Goal: Information Seeking & Learning: Learn about a topic

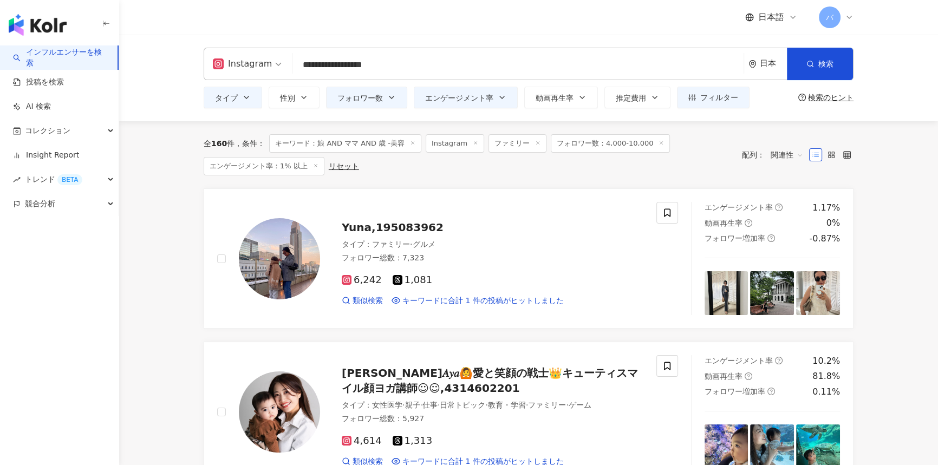
click at [456, 168] on div "全 160 件 条件 ： キーワード：娘 AND ママ AND 歳 -美容 Instagram ファミリー フォロワー数：4,000-10,000 エンゲージ…" at bounding box center [468, 154] width 528 height 41
click at [464, 94] on span "フィルター" at bounding box center [719, 97] width 38 height 9
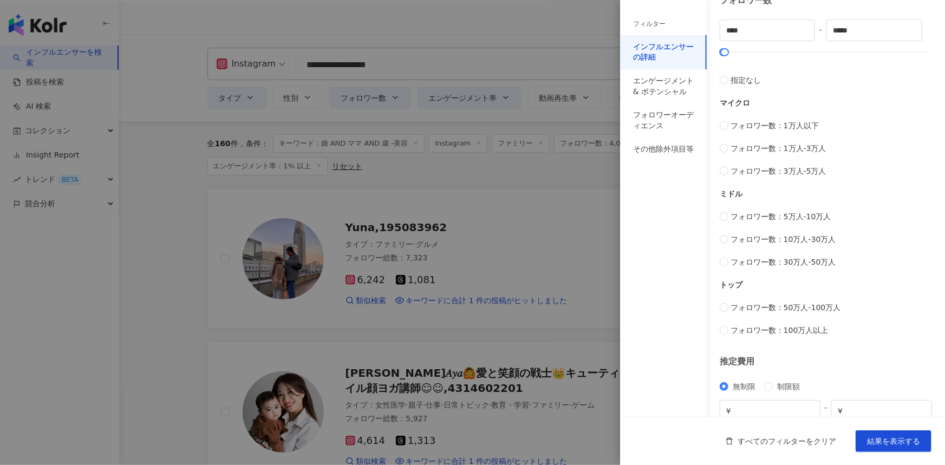
scroll to position [353, 0]
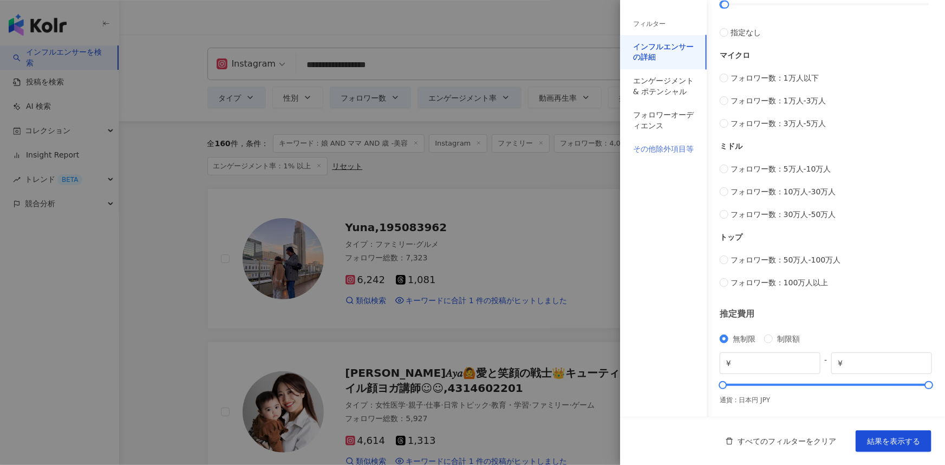
click at [464, 157] on div "その他除外項目等" at bounding box center [663, 150] width 87 height 24
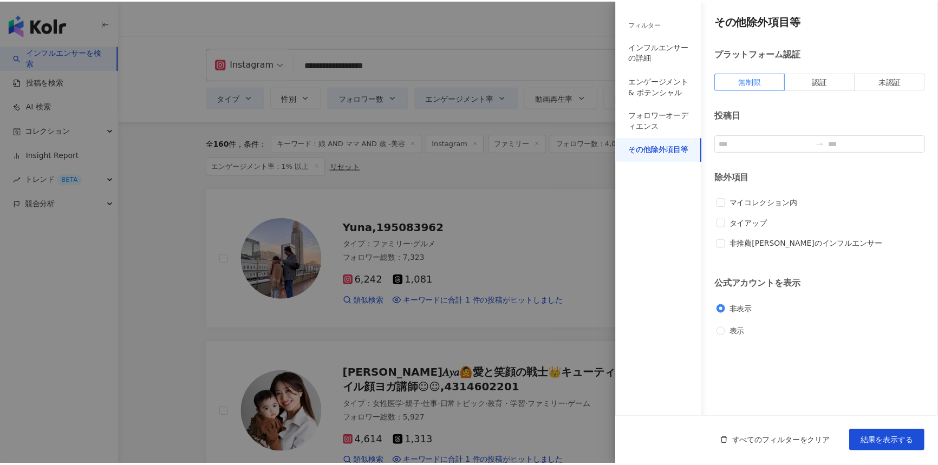
scroll to position [0, 0]
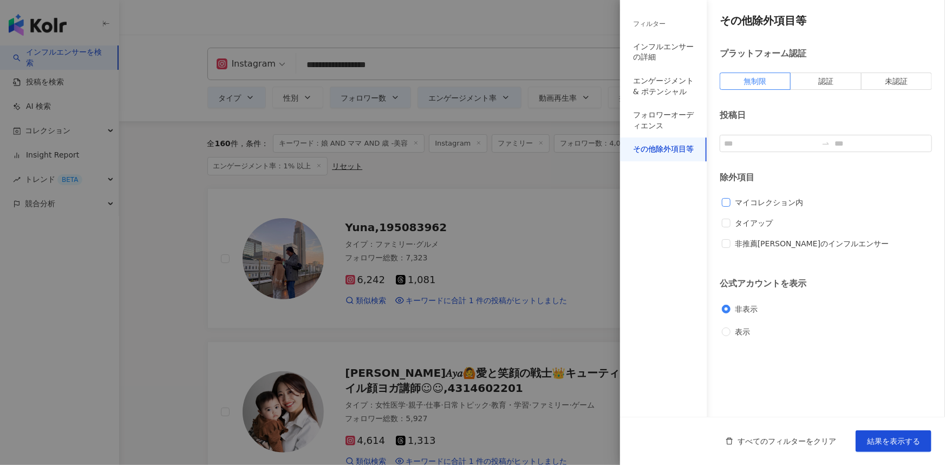
click at [464, 204] on span "マイコレクション内" at bounding box center [769, 203] width 77 height 12
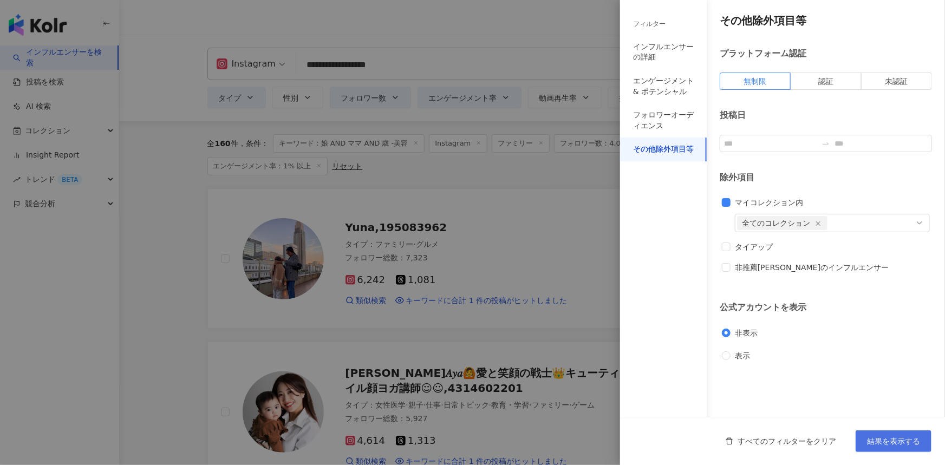
click at [464, 437] on span "結果を表示する" at bounding box center [893, 441] width 53 height 9
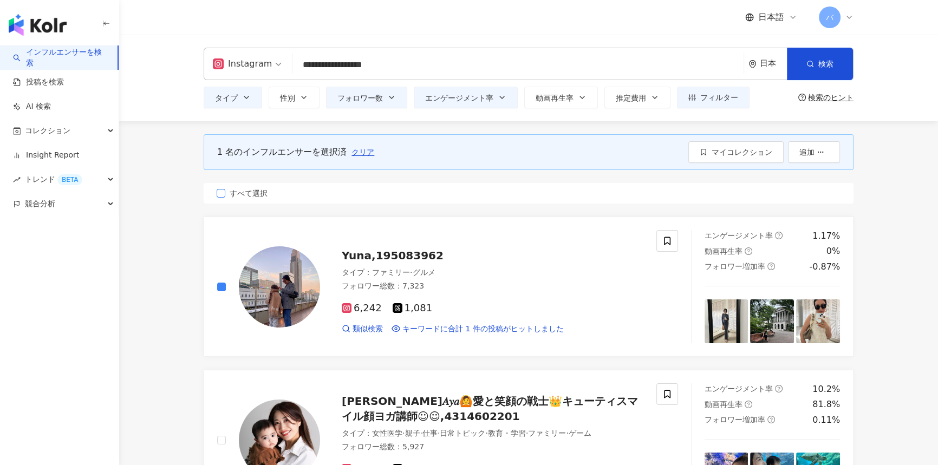
click at [243, 195] on span "すべて選択" at bounding box center [248, 193] width 47 height 12
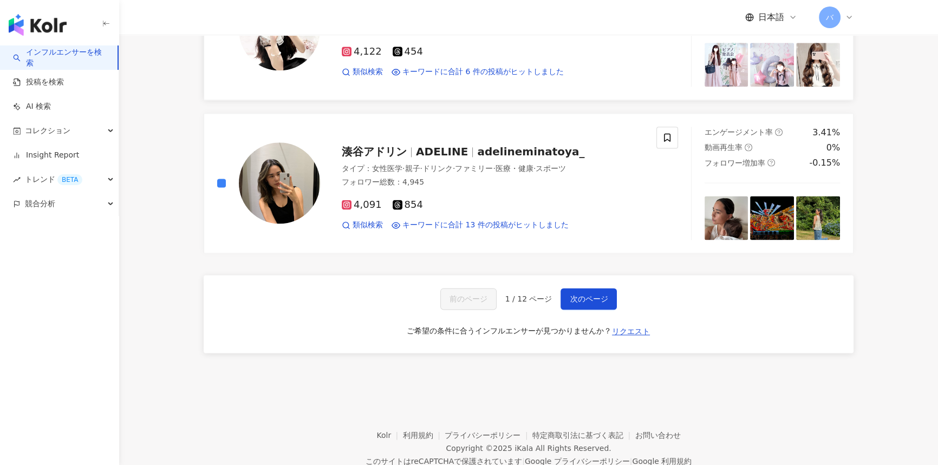
scroll to position [1576, 0]
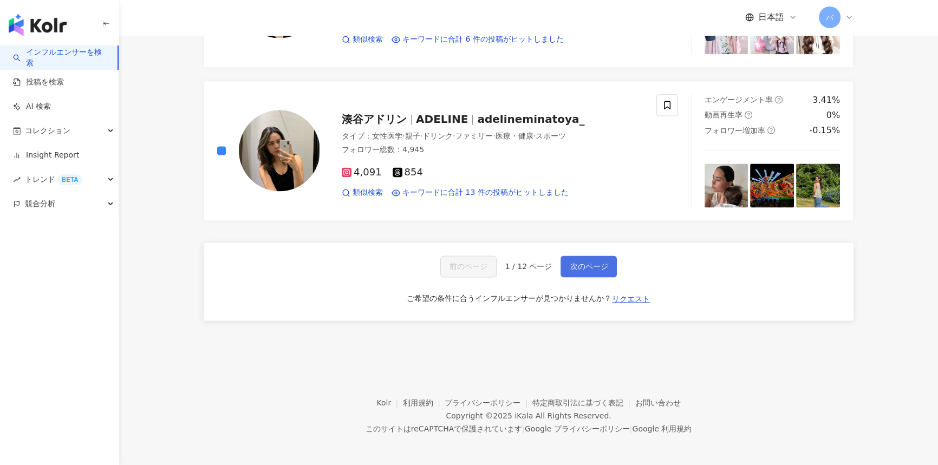
click at [464, 262] on span "次のページ" at bounding box center [589, 266] width 38 height 9
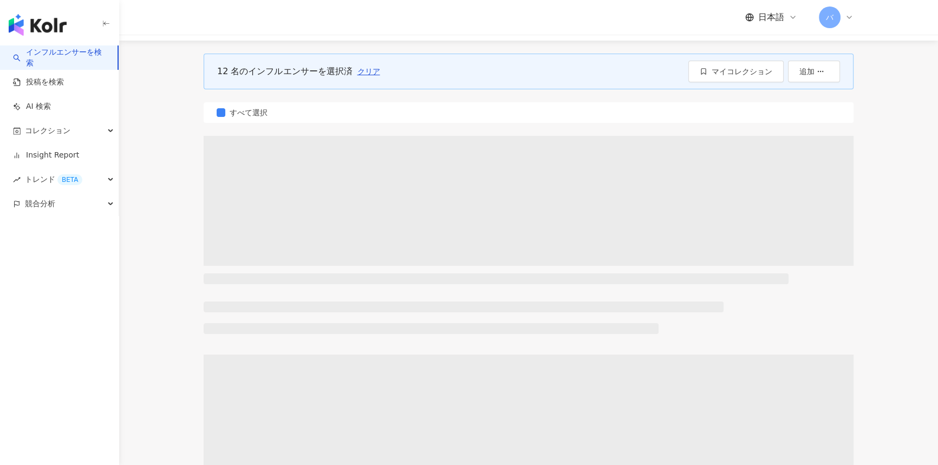
scroll to position [0, 0]
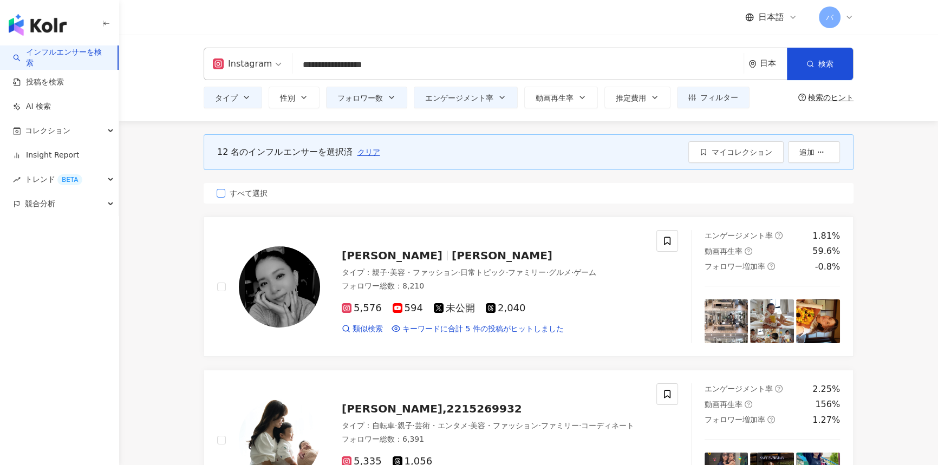
click at [236, 190] on span "すべて選択" at bounding box center [248, 193] width 47 height 12
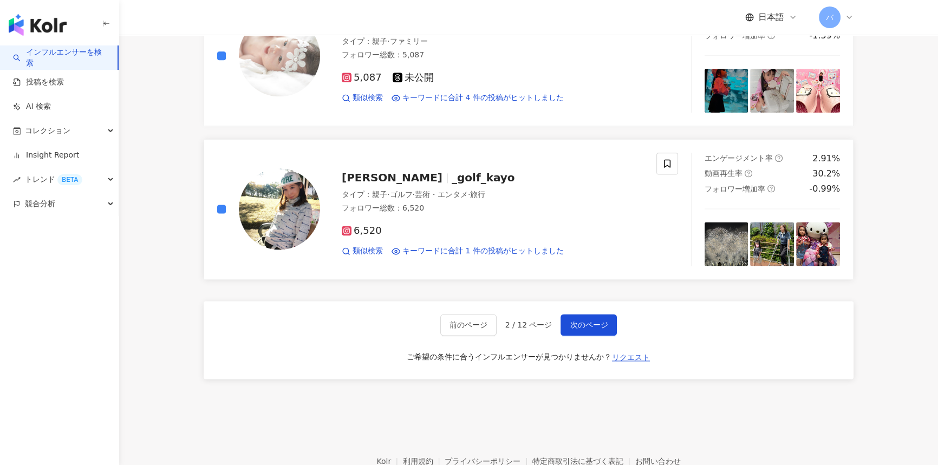
scroll to position [1823, 0]
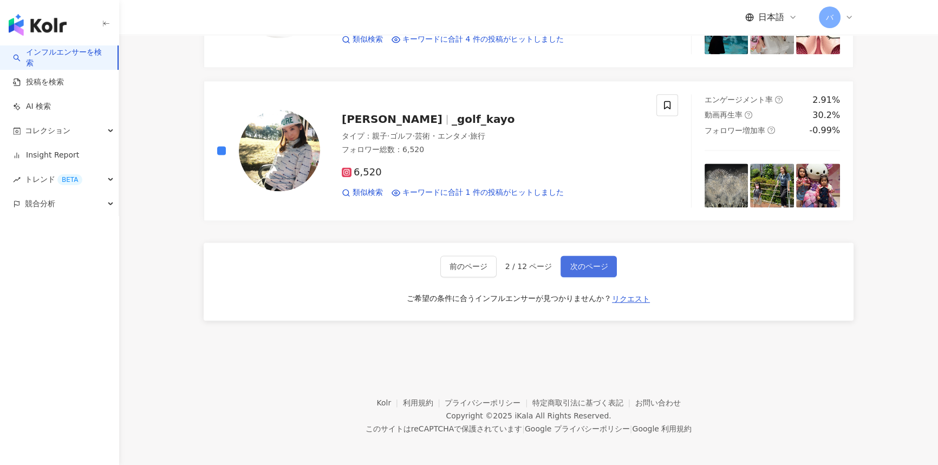
click at [464, 262] on span "次のページ" at bounding box center [589, 266] width 38 height 9
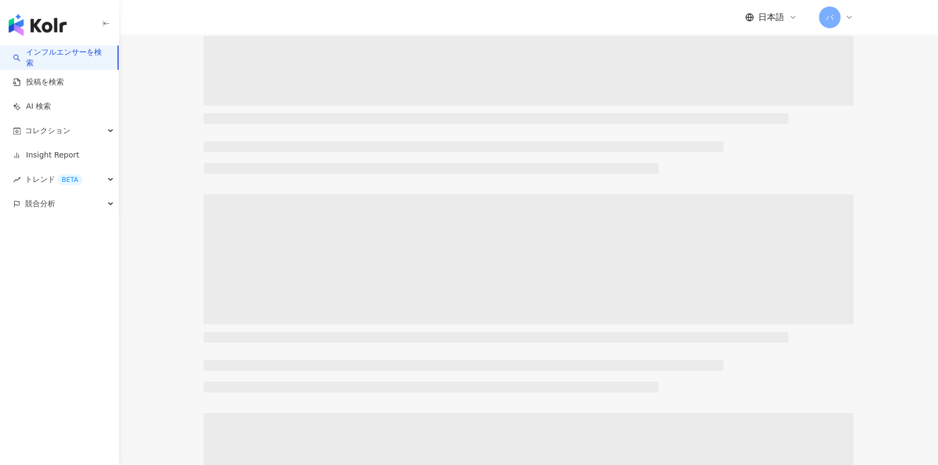
scroll to position [0, 0]
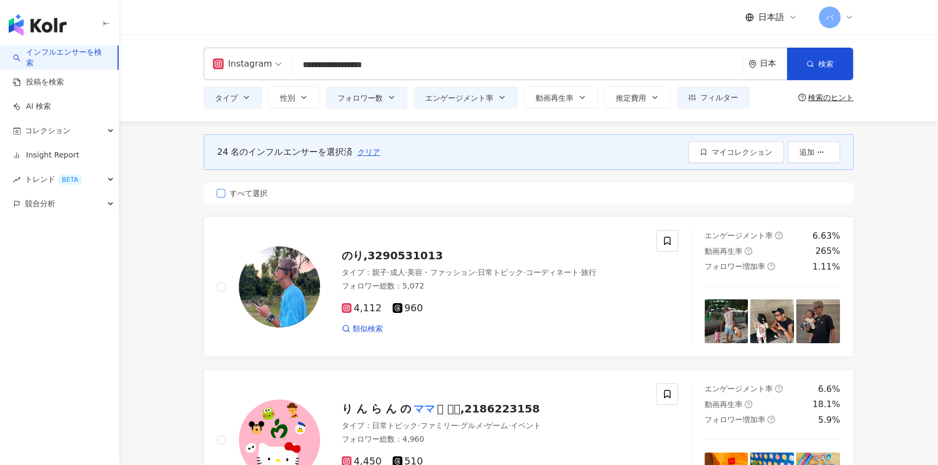
click at [250, 195] on span "すべて選択" at bounding box center [248, 193] width 47 height 12
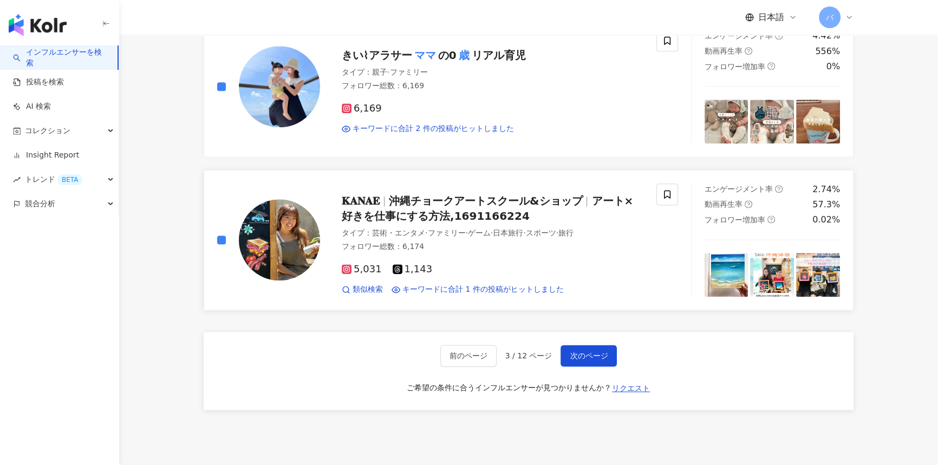
scroll to position [1773, 0]
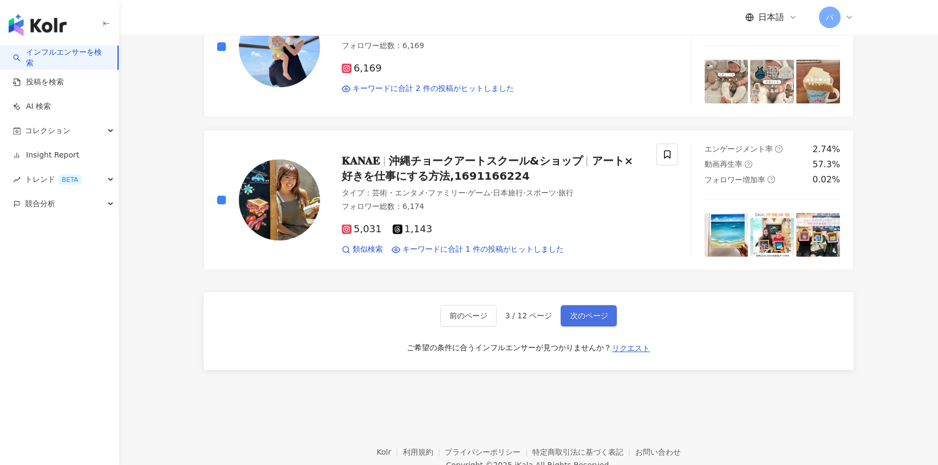
click at [464, 316] on span "次のページ" at bounding box center [589, 315] width 38 height 9
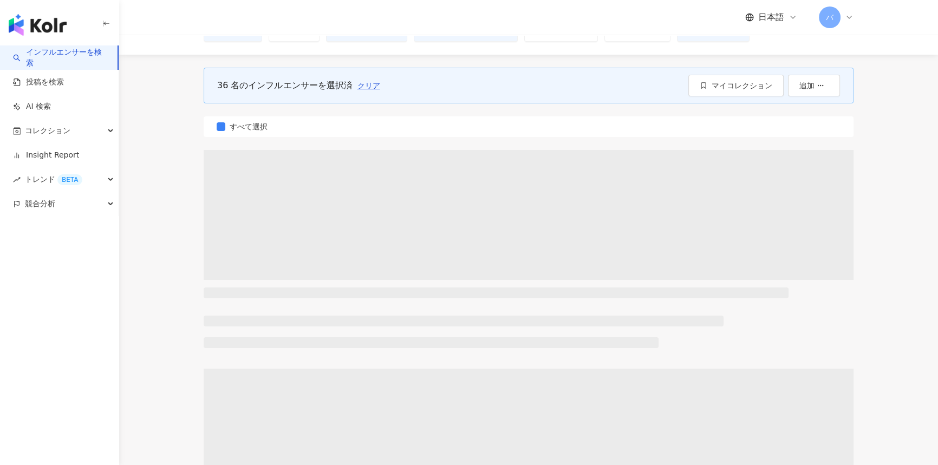
scroll to position [0, 0]
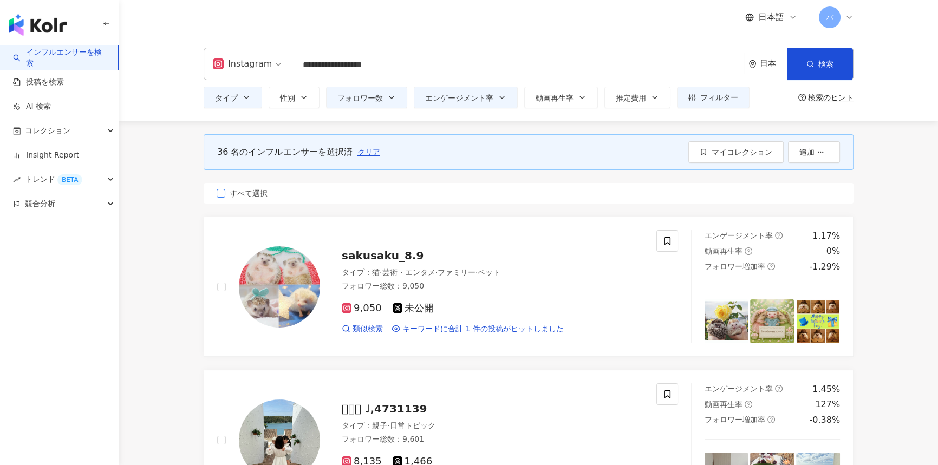
click at [258, 191] on span "すべて選択" at bounding box center [248, 193] width 47 height 12
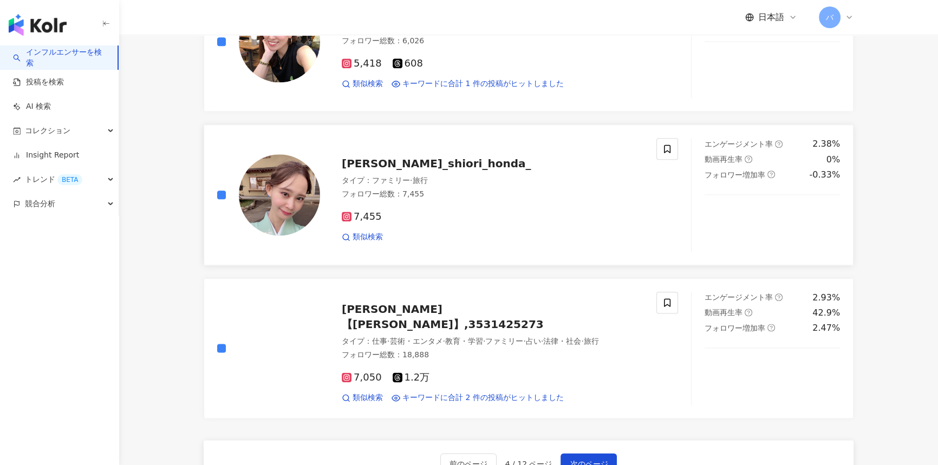
scroll to position [1821, 0]
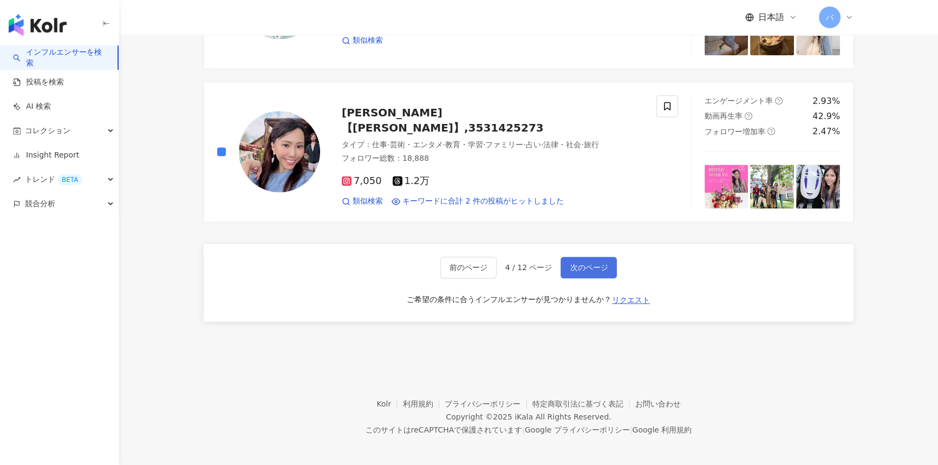
click at [464, 266] on span "次のページ" at bounding box center [589, 267] width 38 height 9
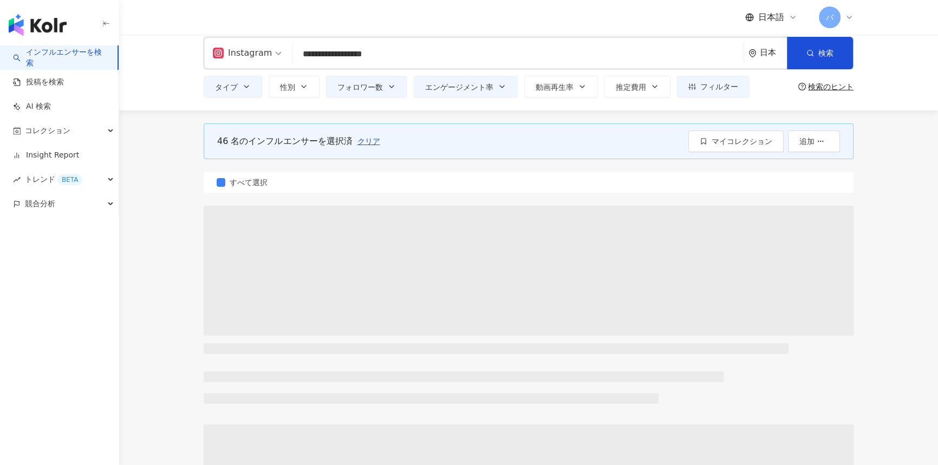
scroll to position [0, 0]
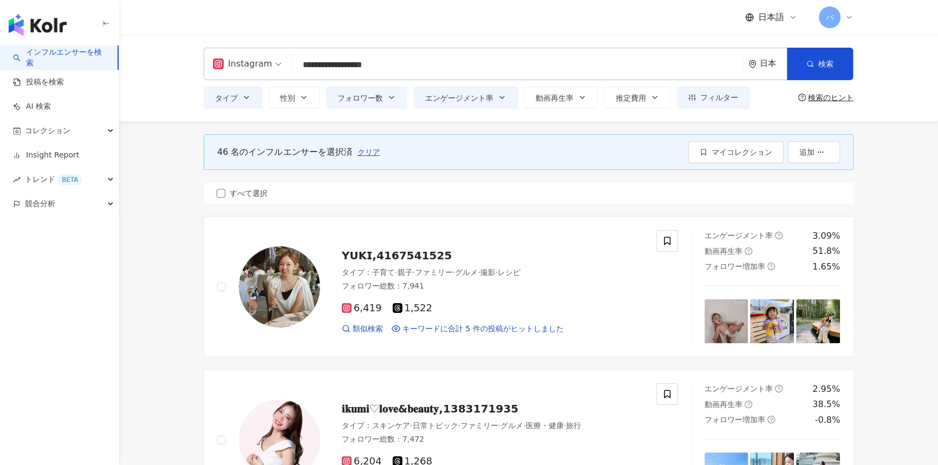
click at [246, 199] on span "すべて選択" at bounding box center [248, 193] width 47 height 12
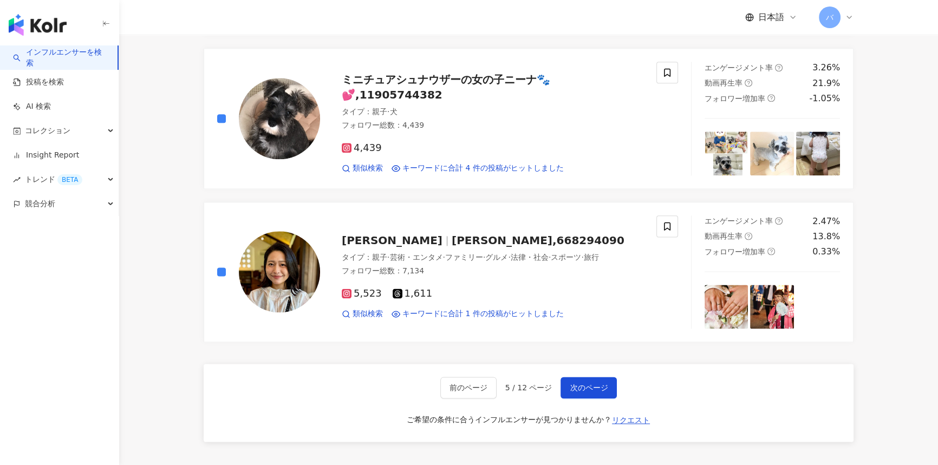
scroll to position [1823, 0]
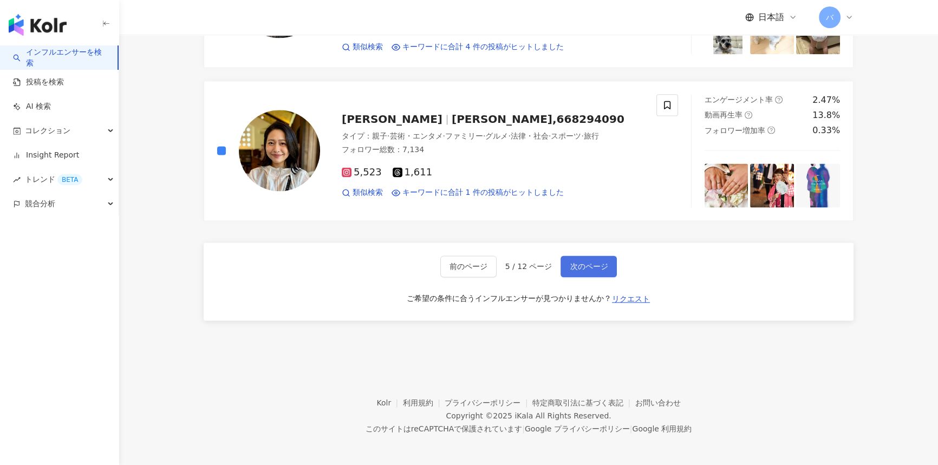
click at [464, 262] on span "次のページ" at bounding box center [589, 266] width 38 height 9
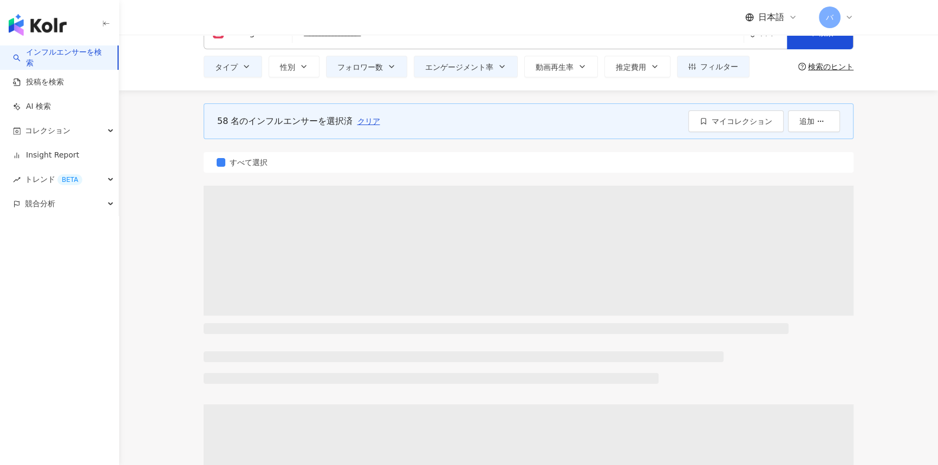
scroll to position [0, 0]
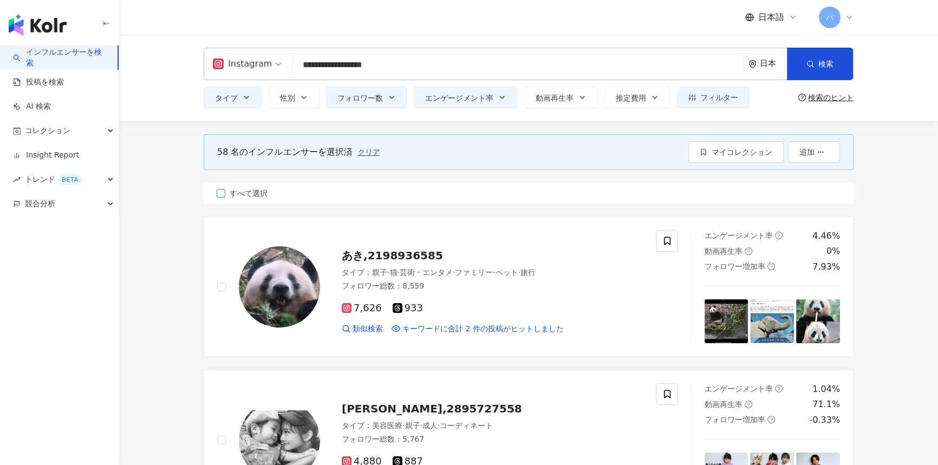
click at [233, 192] on span "すべて選択" at bounding box center [248, 193] width 47 height 12
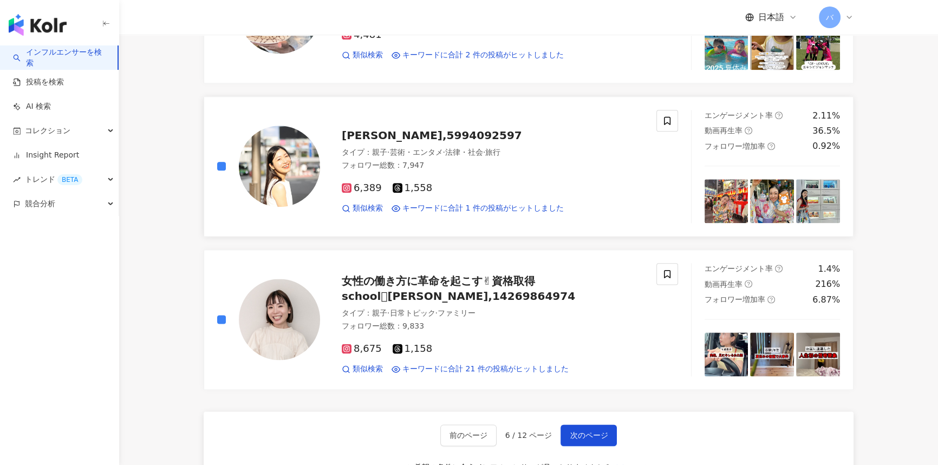
scroll to position [1821, 0]
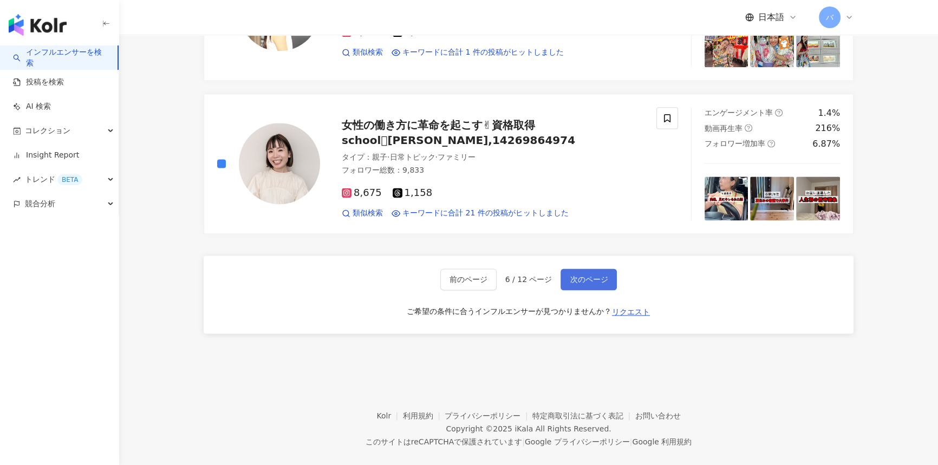
click at [464, 275] on span "次のページ" at bounding box center [589, 279] width 38 height 9
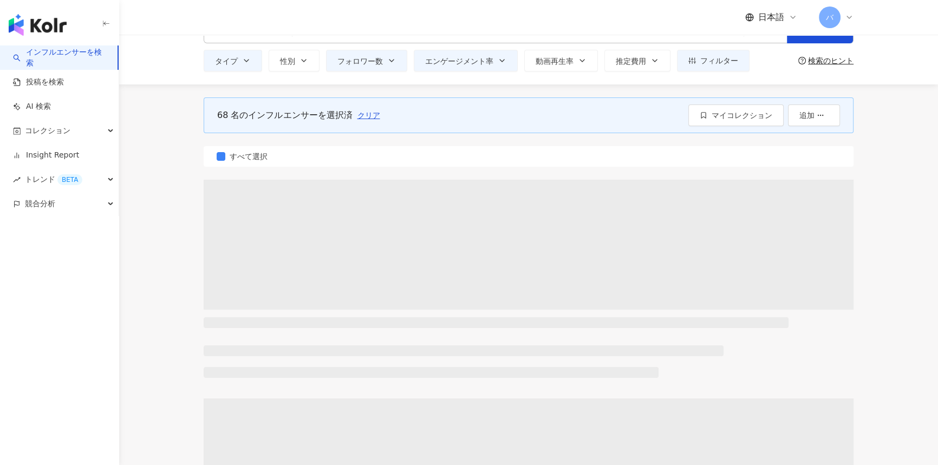
scroll to position [0, 0]
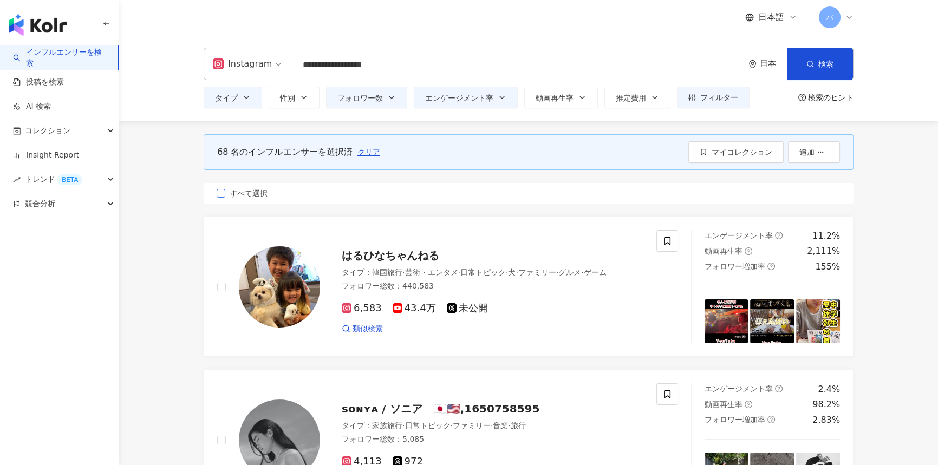
click at [259, 194] on span "すべて選択" at bounding box center [248, 193] width 47 height 12
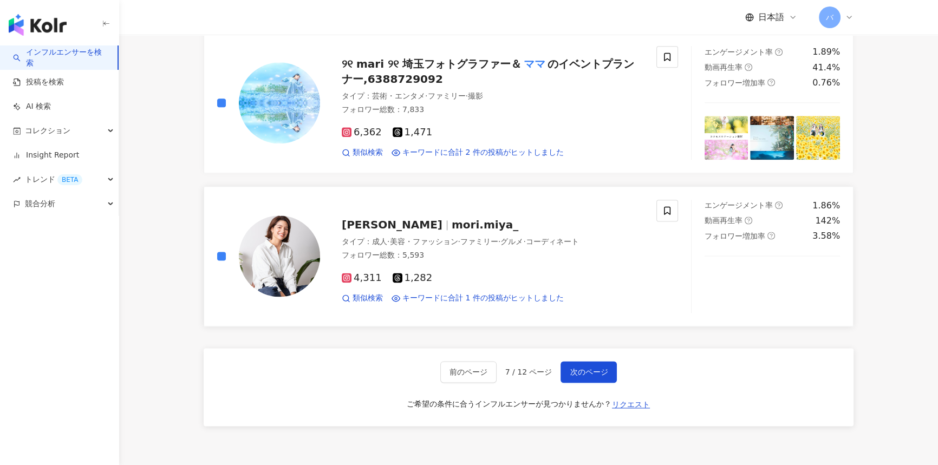
scroll to position [1823, 0]
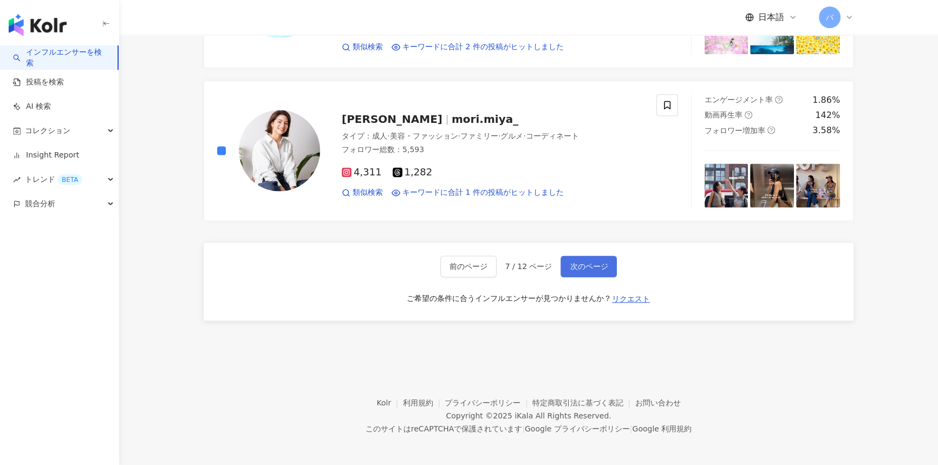
click at [464, 264] on span "次のページ" at bounding box center [589, 266] width 38 height 9
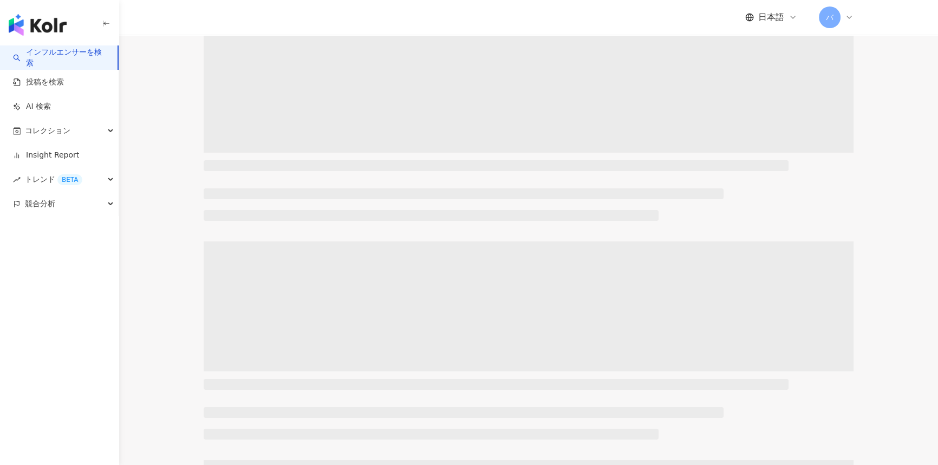
scroll to position [0, 0]
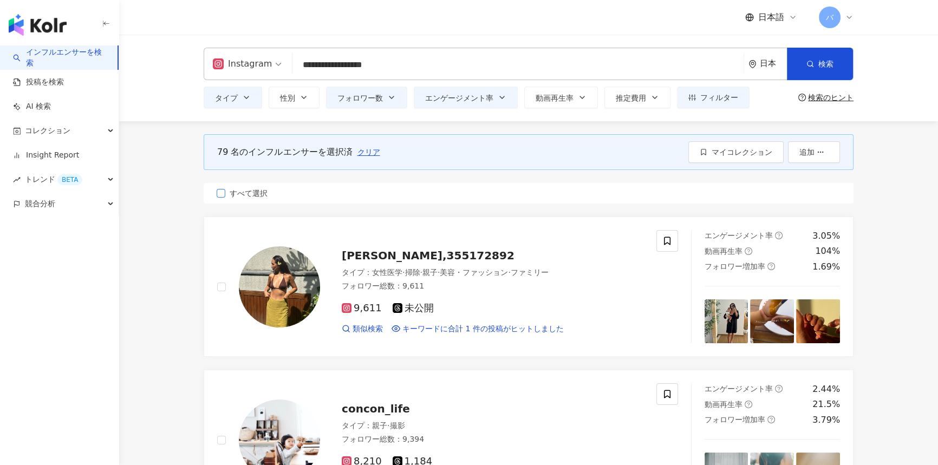
click at [262, 193] on span "すべて選択" at bounding box center [248, 193] width 47 height 12
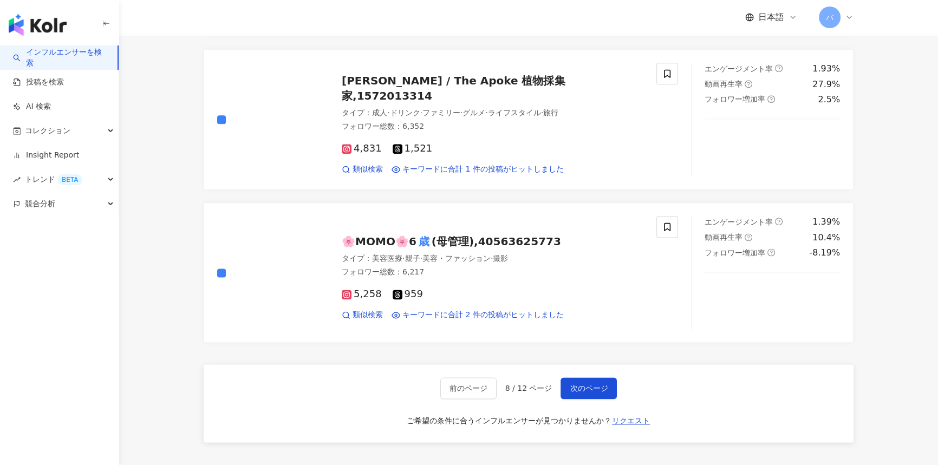
scroll to position [1823, 0]
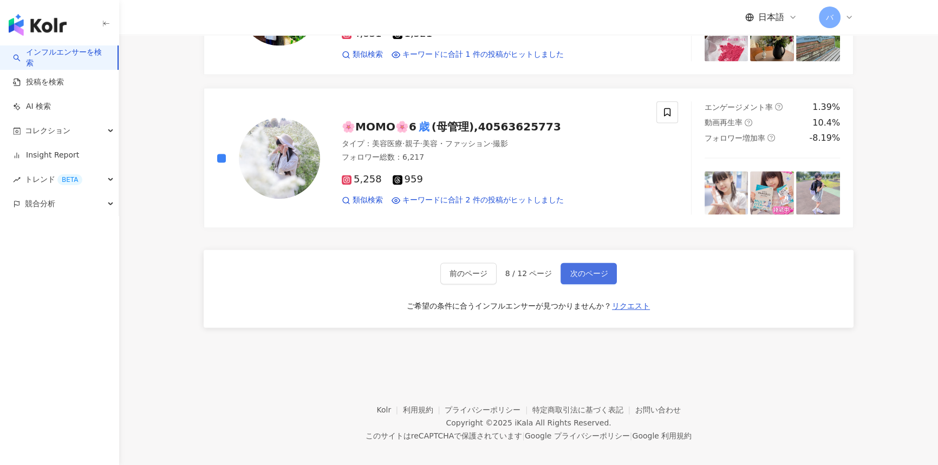
click at [464, 263] on button "次のページ" at bounding box center [589, 274] width 56 height 22
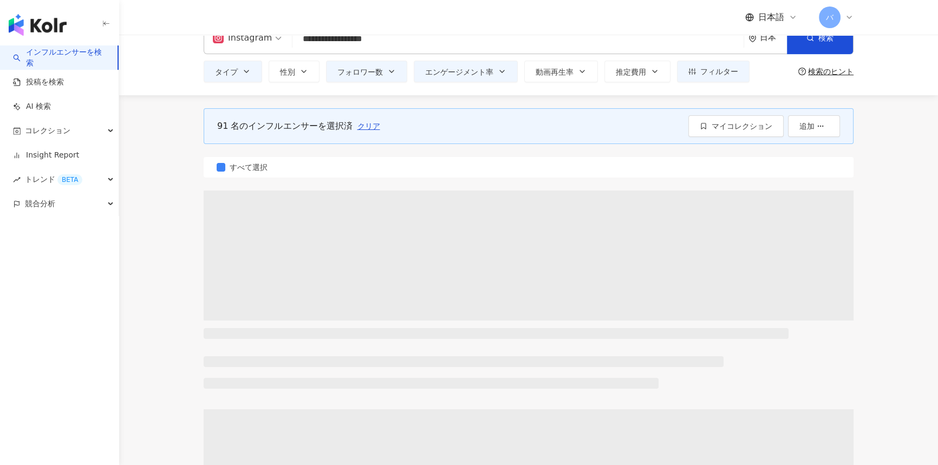
scroll to position [0, 0]
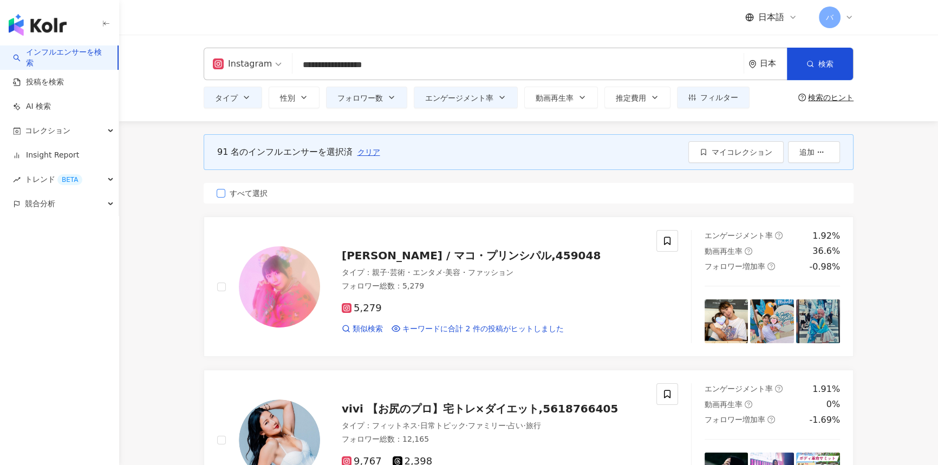
click at [239, 195] on span "すべて選択" at bounding box center [248, 193] width 47 height 12
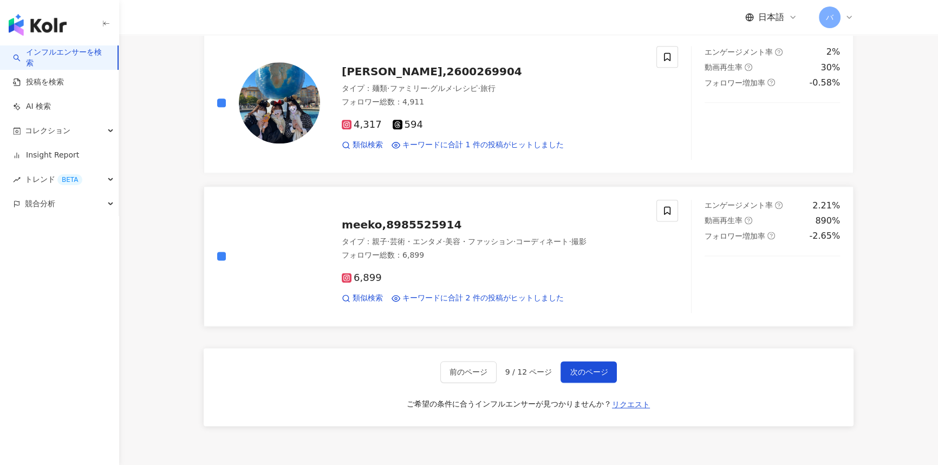
scroll to position [1821, 0]
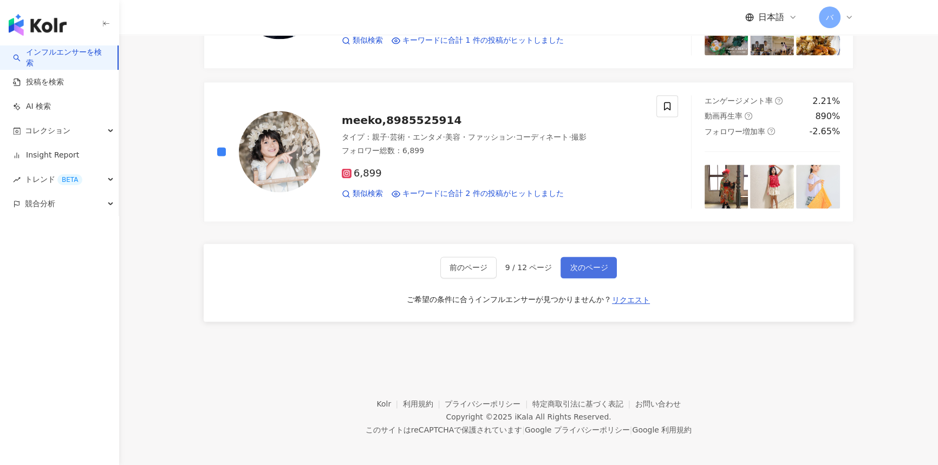
click at [464, 266] on span "次のページ" at bounding box center [589, 267] width 38 height 9
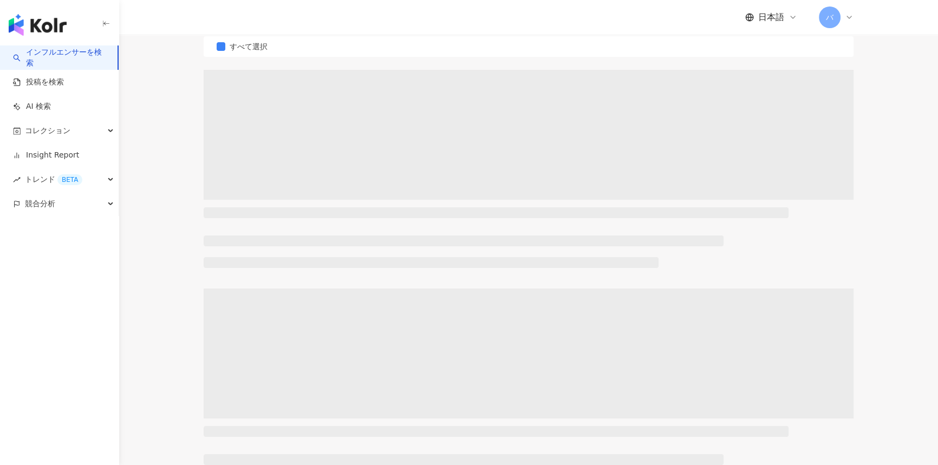
scroll to position [0, 0]
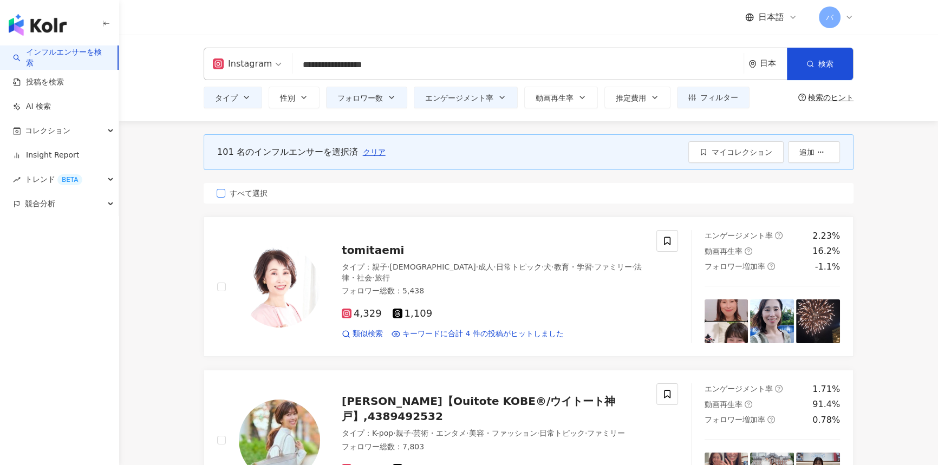
click at [254, 193] on span "すべて選択" at bounding box center [248, 193] width 47 height 12
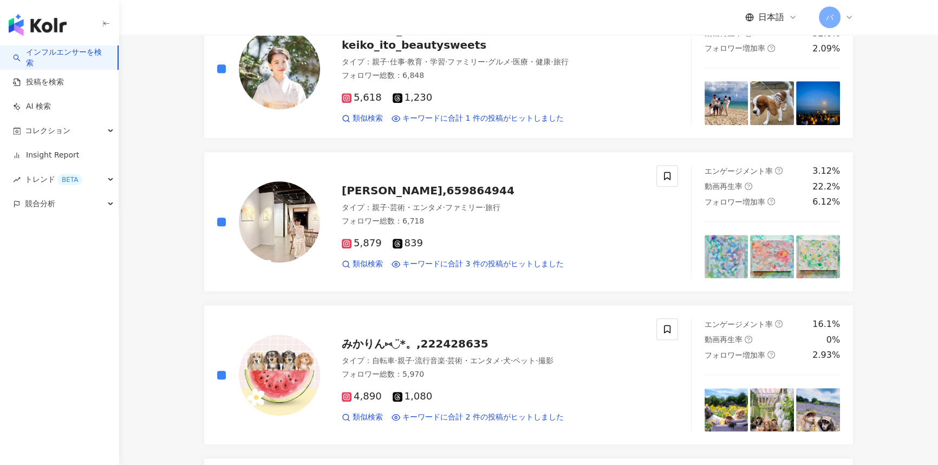
scroll to position [1280, 0]
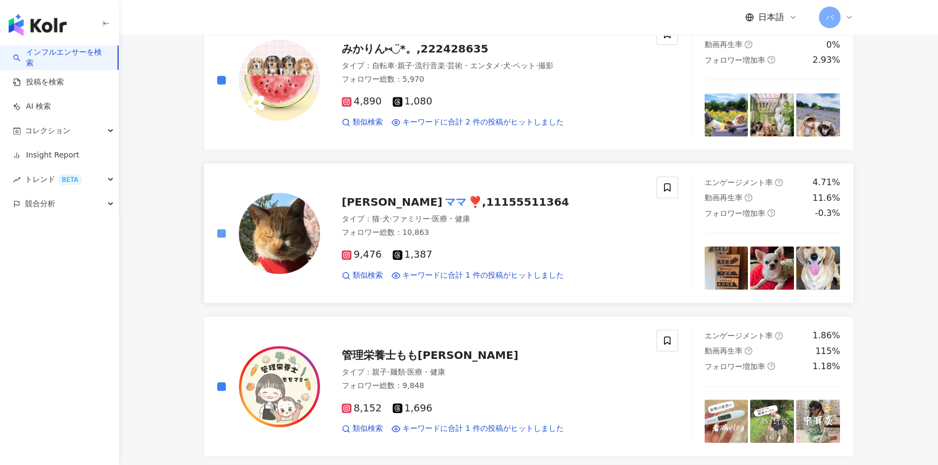
click at [223, 227] on label at bounding box center [221, 233] width 9 height 12
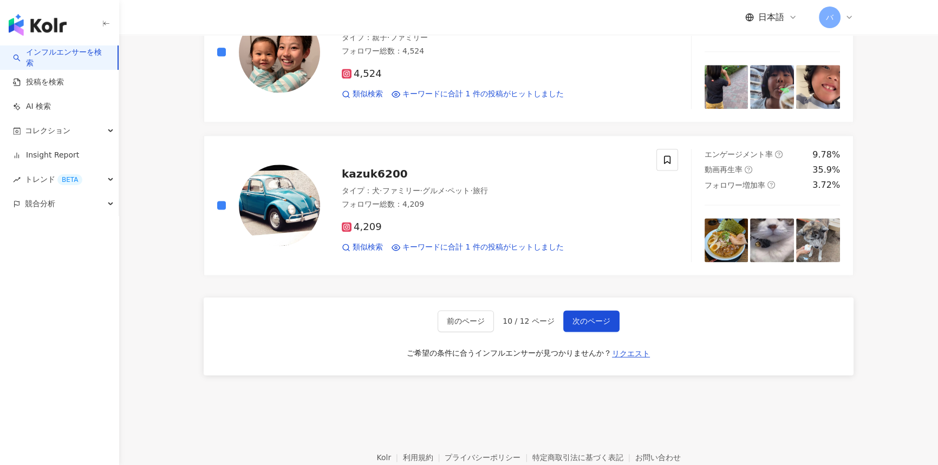
scroll to position [1823, 0]
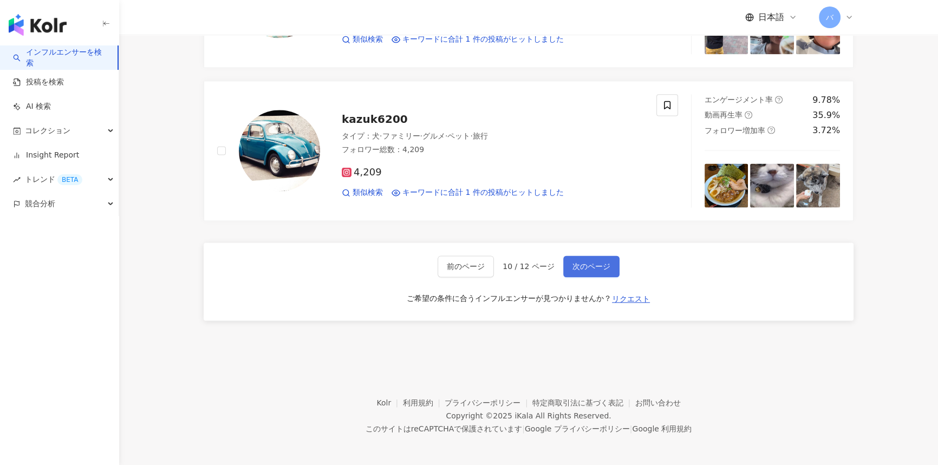
click at [464, 265] on span "次のページ" at bounding box center [591, 266] width 38 height 9
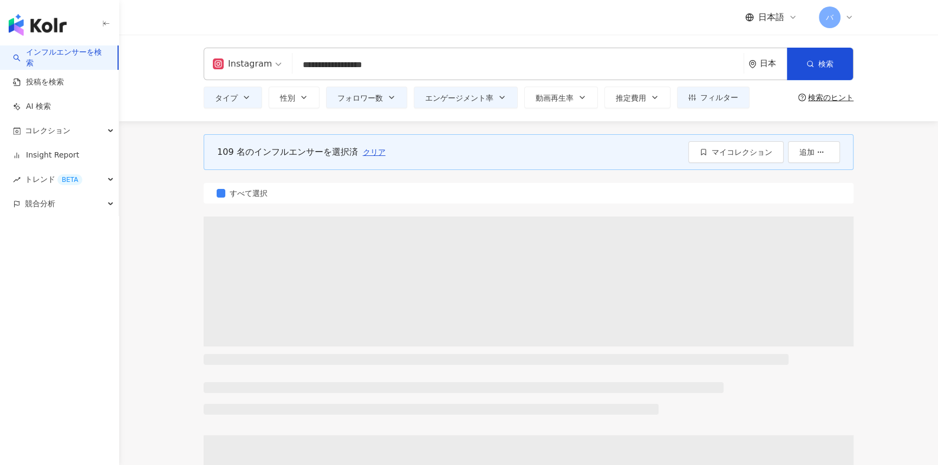
scroll to position [0, 0]
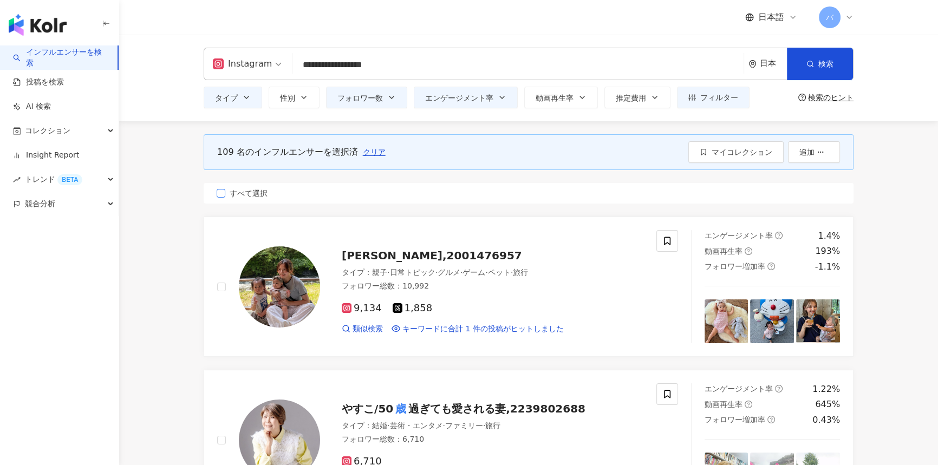
click at [237, 195] on span "すべて選択" at bounding box center [248, 193] width 47 height 12
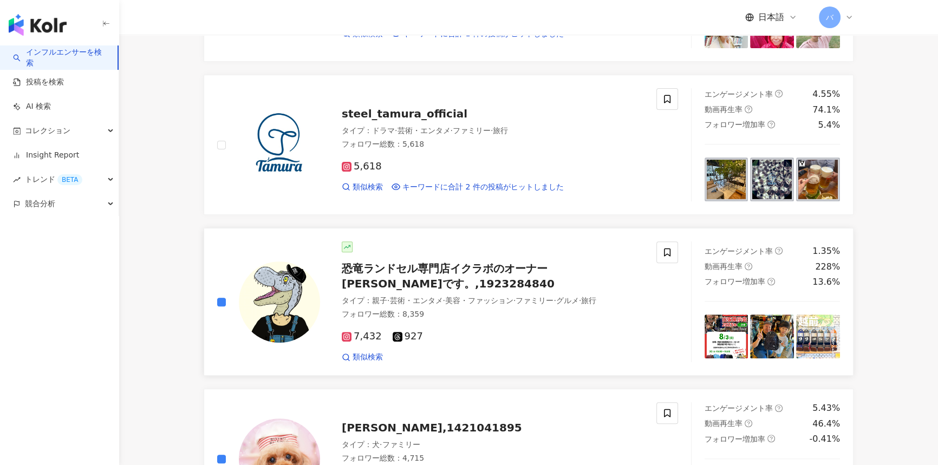
scroll to position [590, 0]
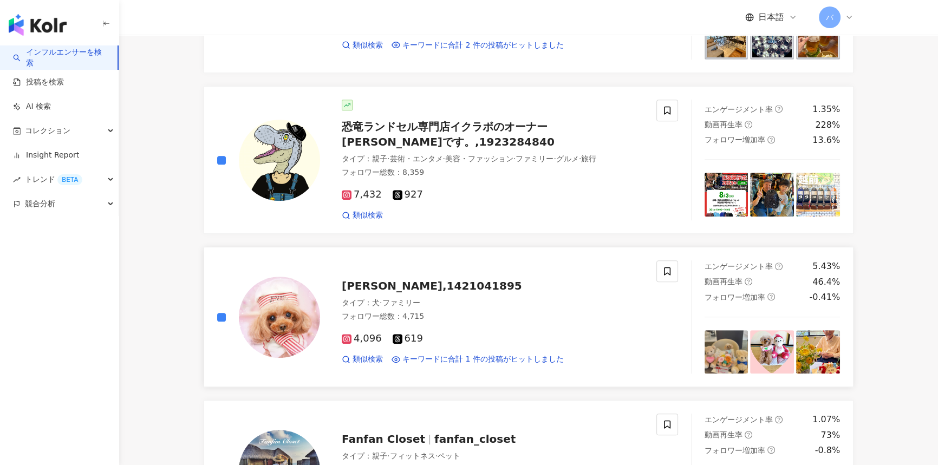
click at [219, 154] on label at bounding box center [221, 160] width 9 height 12
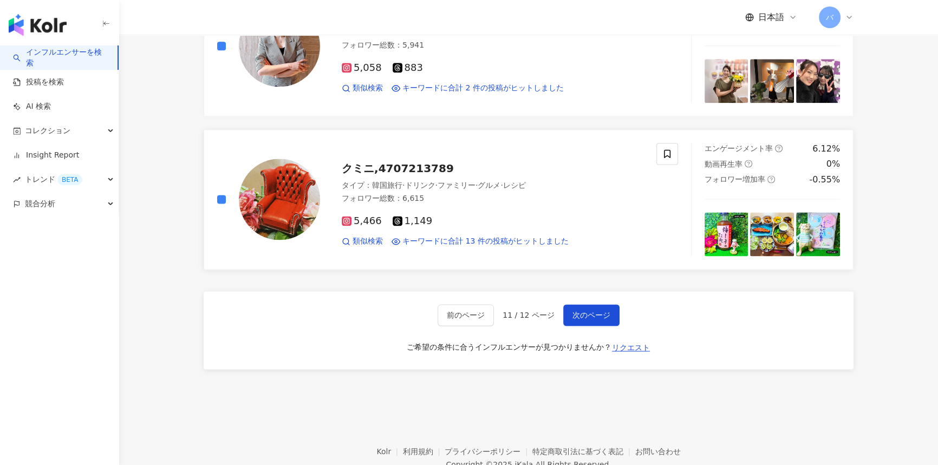
scroll to position [1821, 0]
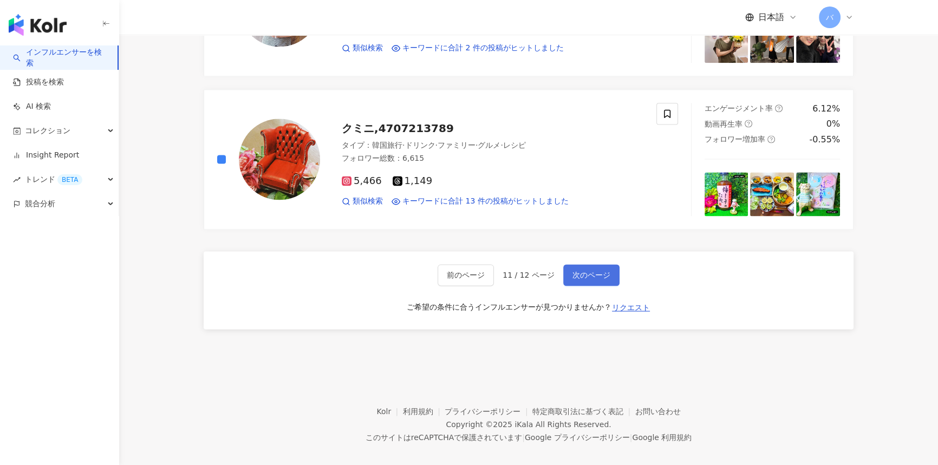
click at [464, 271] on span "次のページ" at bounding box center [591, 275] width 38 height 9
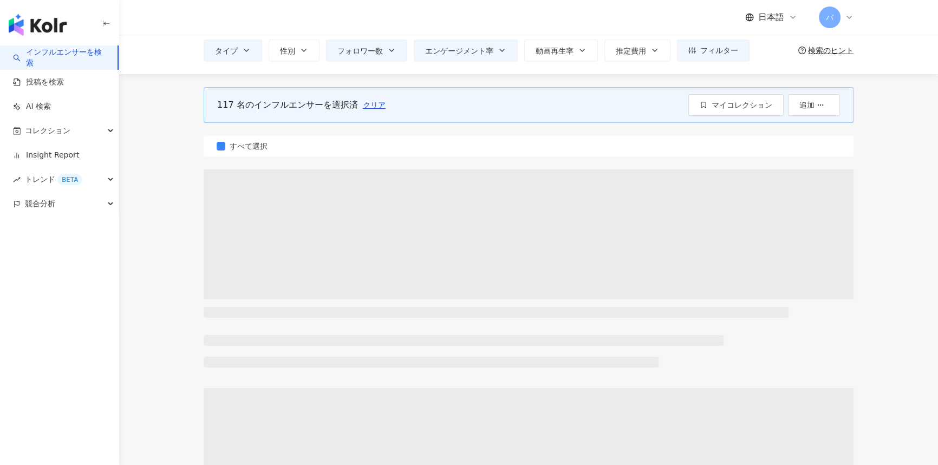
scroll to position [0, 0]
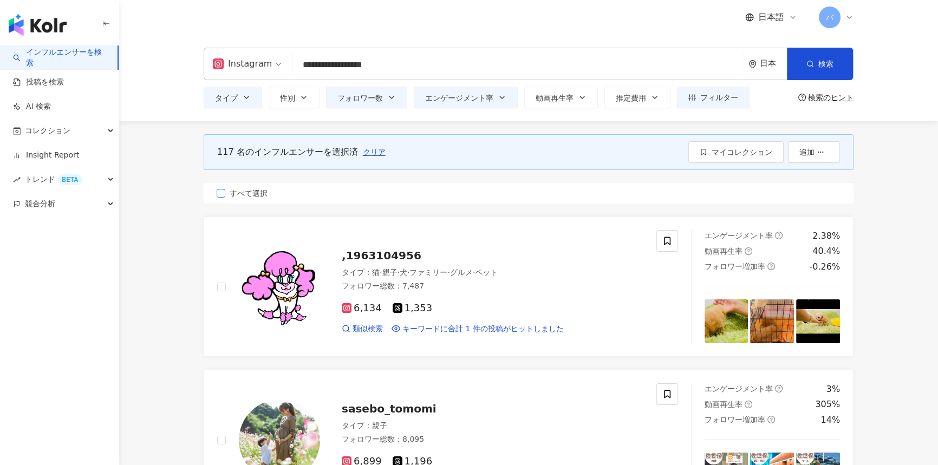
click at [246, 196] on span "すべて選択" at bounding box center [248, 193] width 47 height 12
click at [464, 155] on span "マイコレクション" at bounding box center [742, 152] width 61 height 9
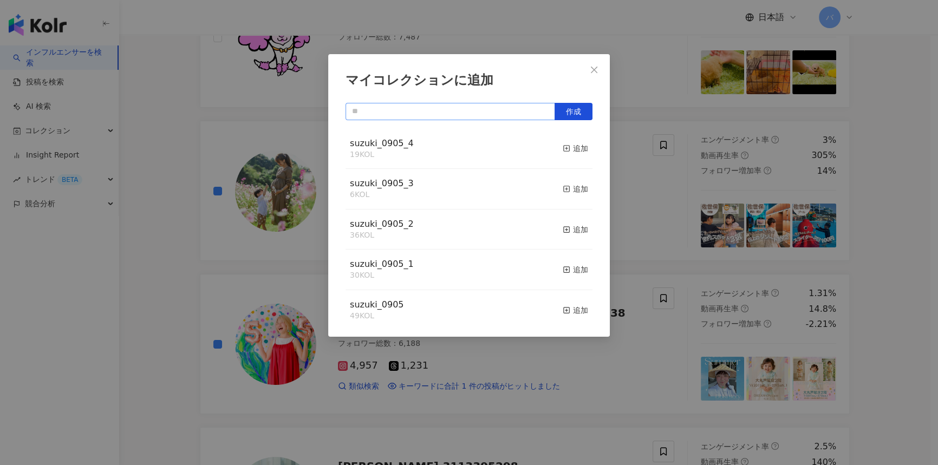
scroll to position [246, 0]
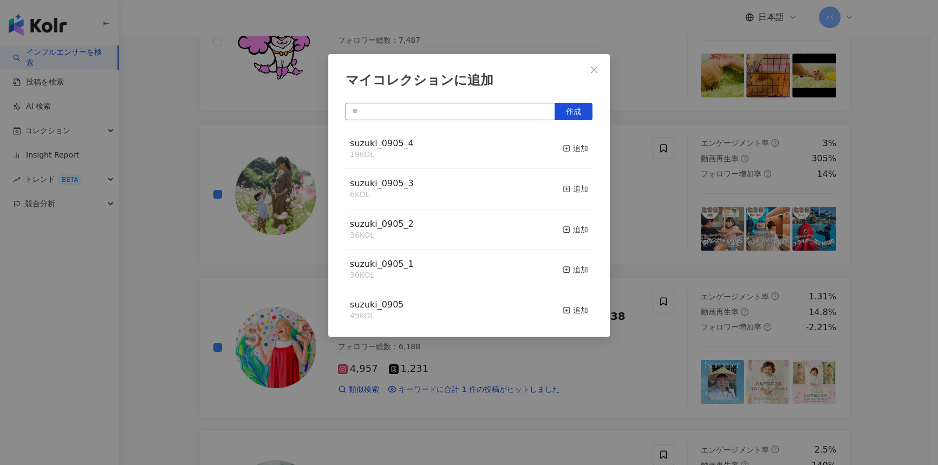
click at [430, 112] on input "text" at bounding box center [451, 111] width 210 height 17
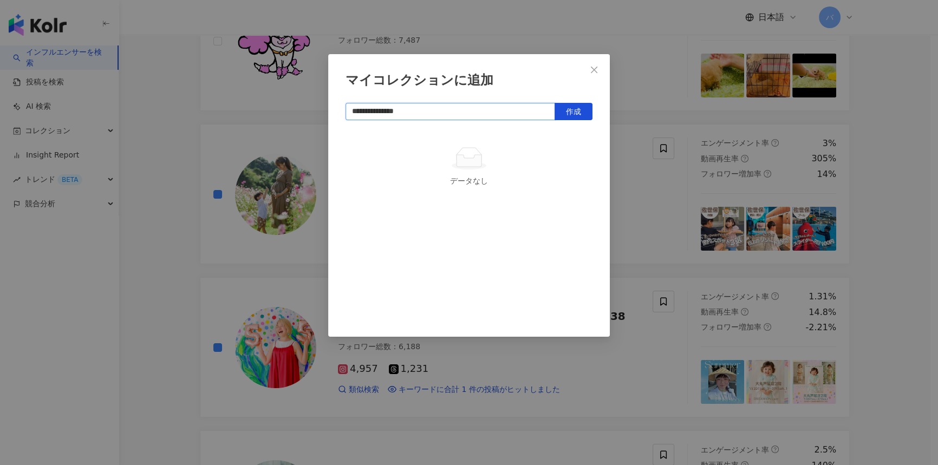
type input "**********"
click at [464, 112] on span "作成" at bounding box center [573, 111] width 15 height 9
click at [464, 62] on button "Close" at bounding box center [594, 70] width 22 height 22
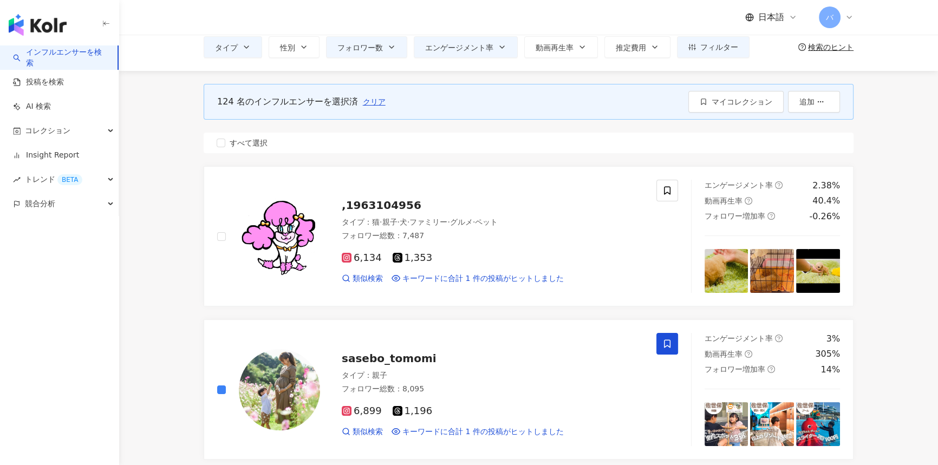
scroll to position [0, 0]
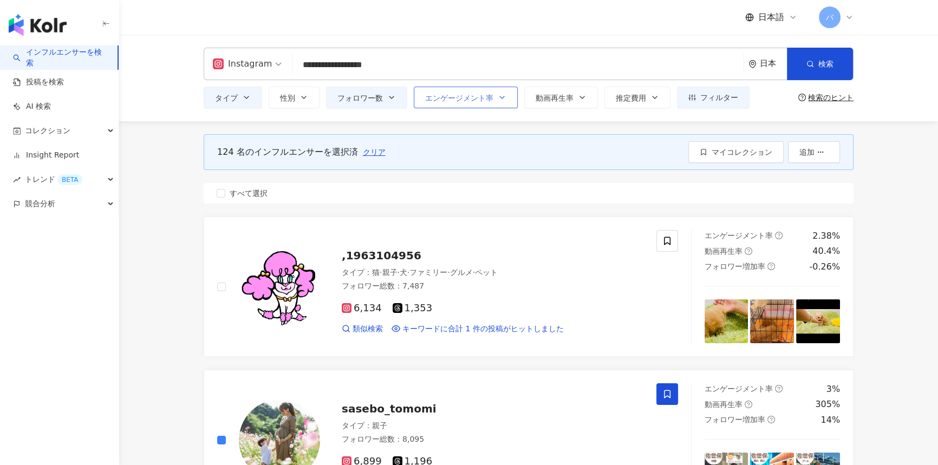
click at [464, 94] on span "エンゲージメント率" at bounding box center [459, 98] width 68 height 9
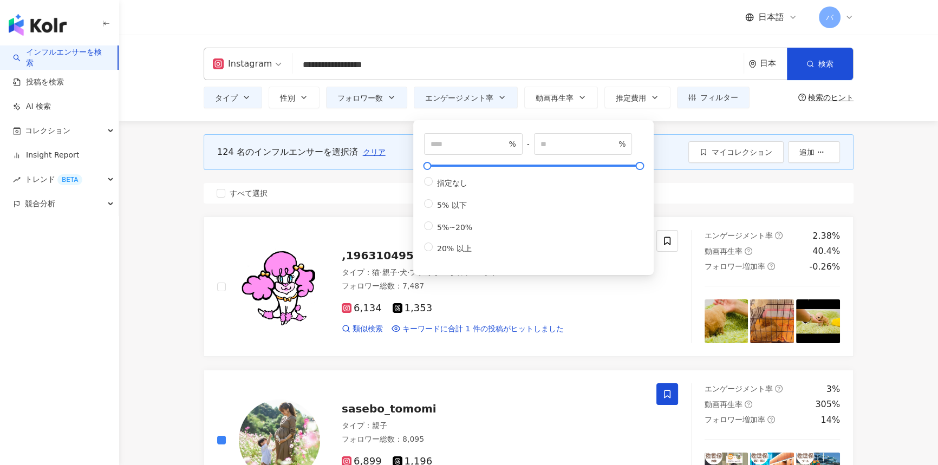
click at [309, 64] on input "**********" at bounding box center [518, 65] width 443 height 21
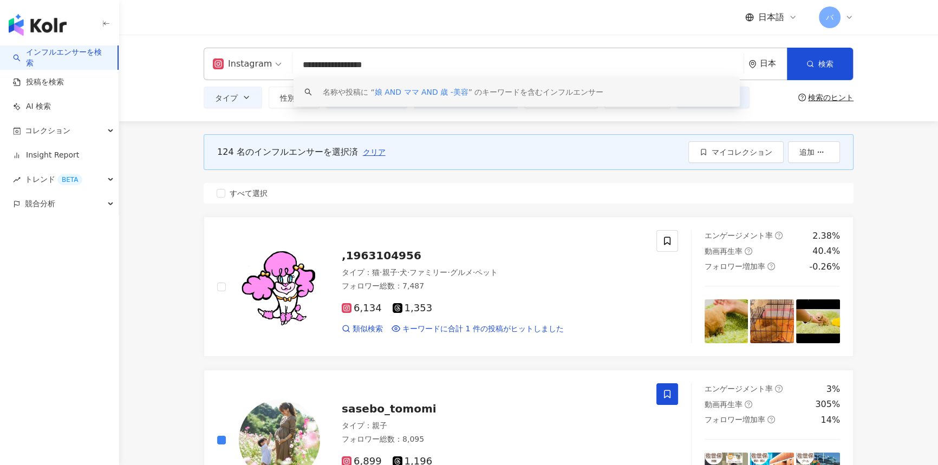
drag, startPoint x: 307, startPoint y: 62, endPoint x: 295, endPoint y: 62, distance: 11.4
click at [297, 62] on input "**********" at bounding box center [518, 65] width 443 height 21
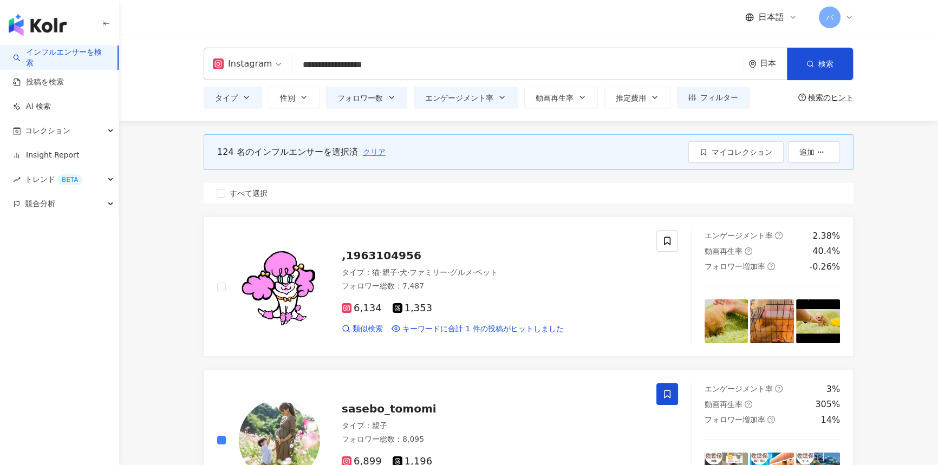
click at [379, 148] on span "クリア" at bounding box center [374, 152] width 23 height 9
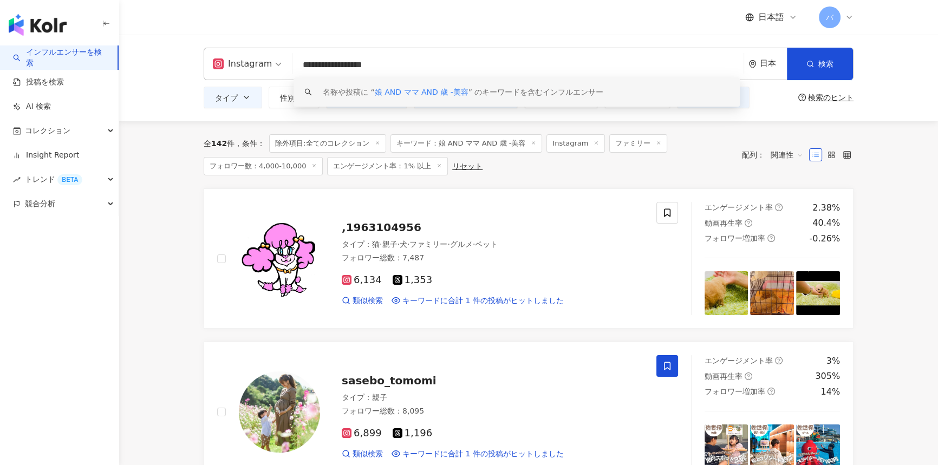
drag, startPoint x: 295, startPoint y: 64, endPoint x: 289, endPoint y: 64, distance: 6.5
click at [289, 64] on div "**********" at bounding box center [529, 64] width 650 height 32
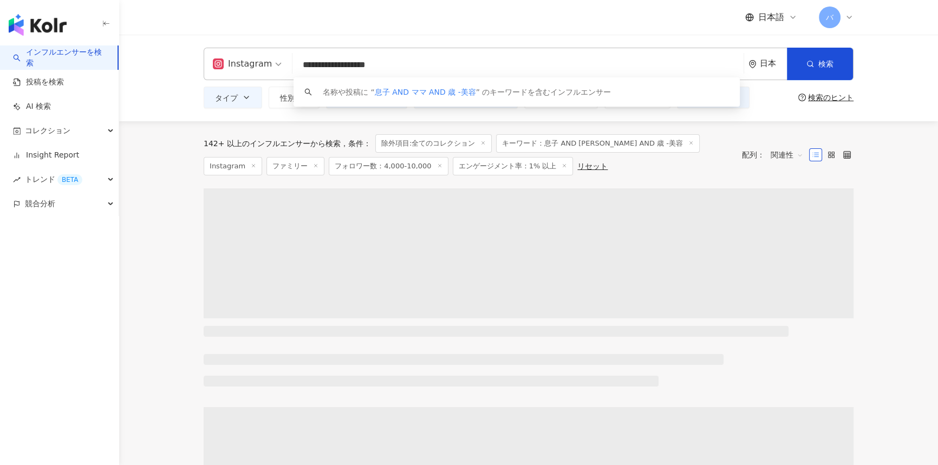
type input "**********"
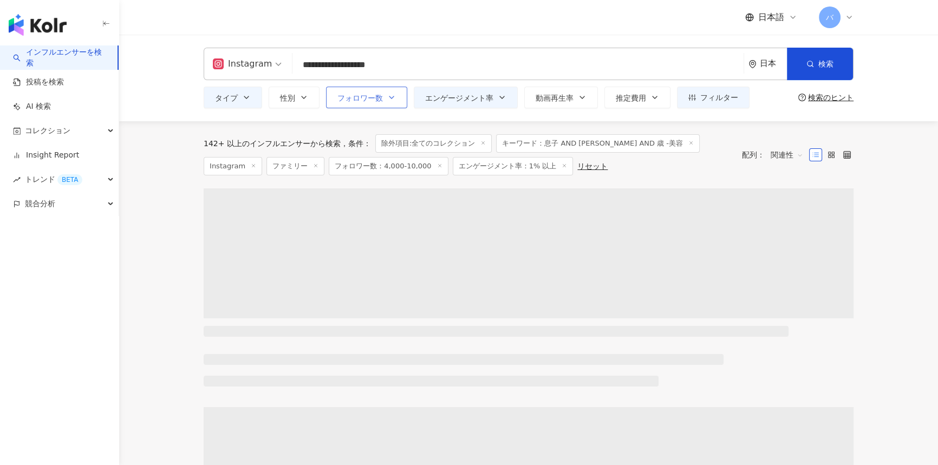
click at [360, 100] on span "フォロワー数" at bounding box center [359, 98] width 45 height 9
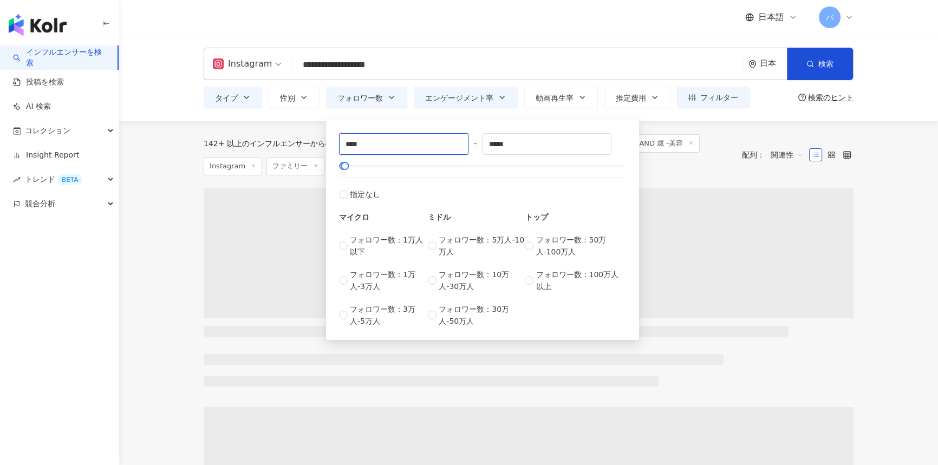
click at [330, 149] on div "**** - ***** 指定なし マイクロ フォロワー数：1万人以下 フォロワー数：1万人-3万人 フォロワー数：3万人-5万人 ミドル フォロワー数：5万…" at bounding box center [482, 230] width 313 height 220
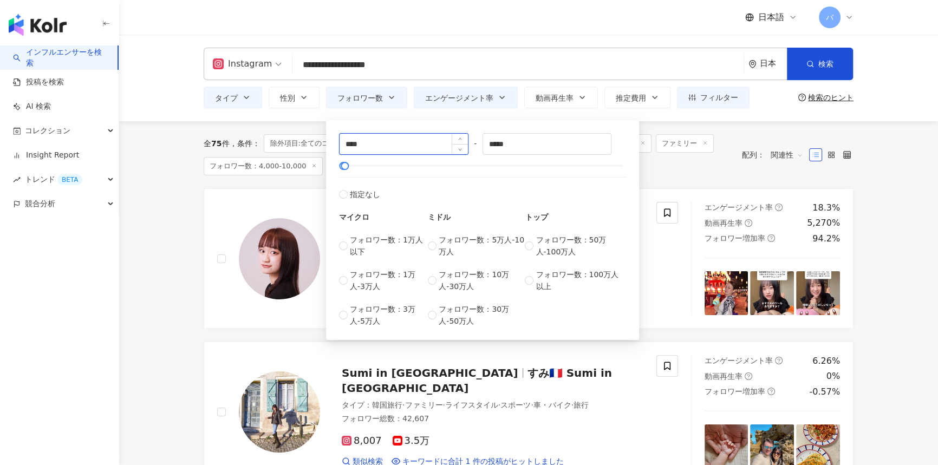
click at [357, 143] on input "****" at bounding box center [404, 144] width 128 height 21
click at [349, 145] on input "****" at bounding box center [404, 144] width 128 height 21
click at [464, 149] on input "*****" at bounding box center [547, 144] width 128 height 21
type input "******"
click at [464, 135] on div "全 75 件 条件 ： 除外項目:全てのコレクション キーワード：息子 AND [PERSON_NAME] AND 歳 -美容 Instagram ファミリー…" at bounding box center [468, 154] width 528 height 41
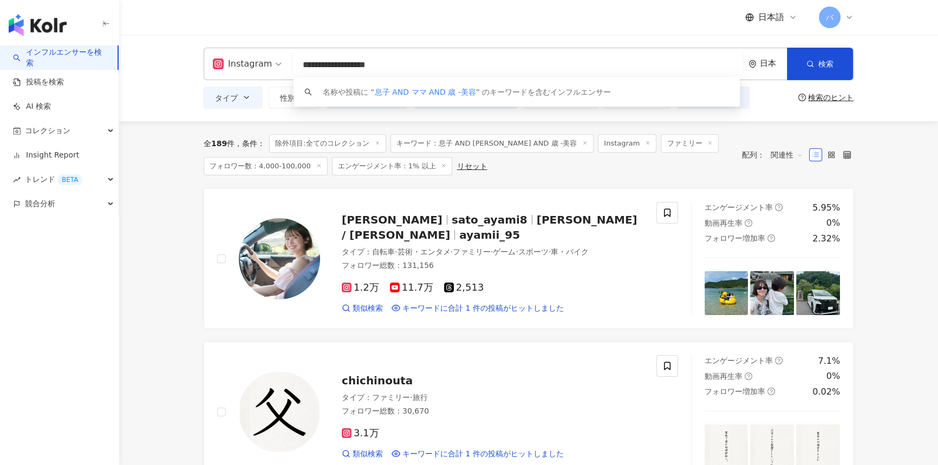
drag, startPoint x: 411, startPoint y: 65, endPoint x: 285, endPoint y: 71, distance: 125.3
click at [289, 71] on div "**********" at bounding box center [529, 64] width 650 height 32
click at [464, 161] on div "全 189 件 条件 ： 除外項目:全てのコレクション キーワード：息子 AND [PERSON_NAME] AND 歳 -美容 Instagram ファミリ…" at bounding box center [468, 154] width 528 height 41
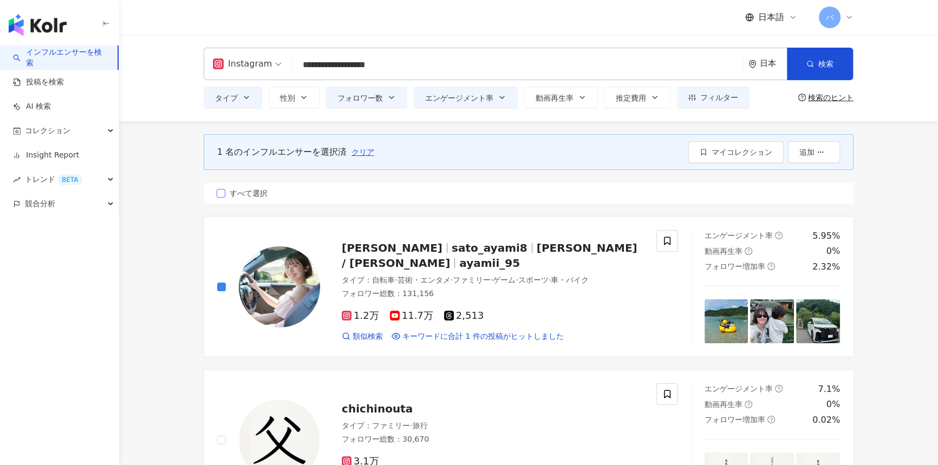
click at [256, 200] on label "すべて選択" at bounding box center [529, 193] width 650 height 21
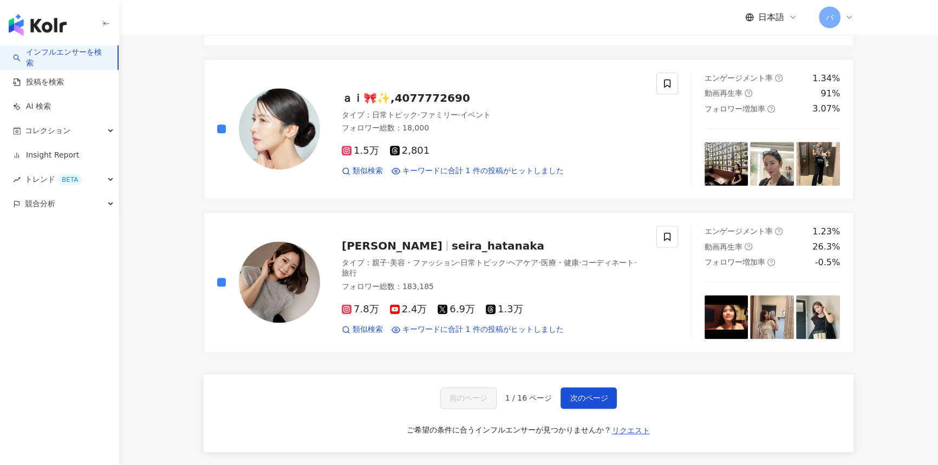
scroll to position [1834, 0]
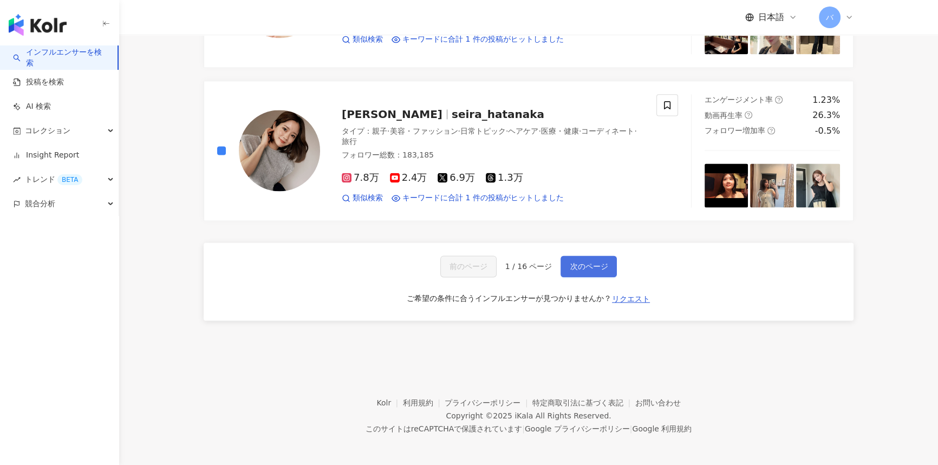
click at [464, 262] on span "次のページ" at bounding box center [589, 266] width 38 height 9
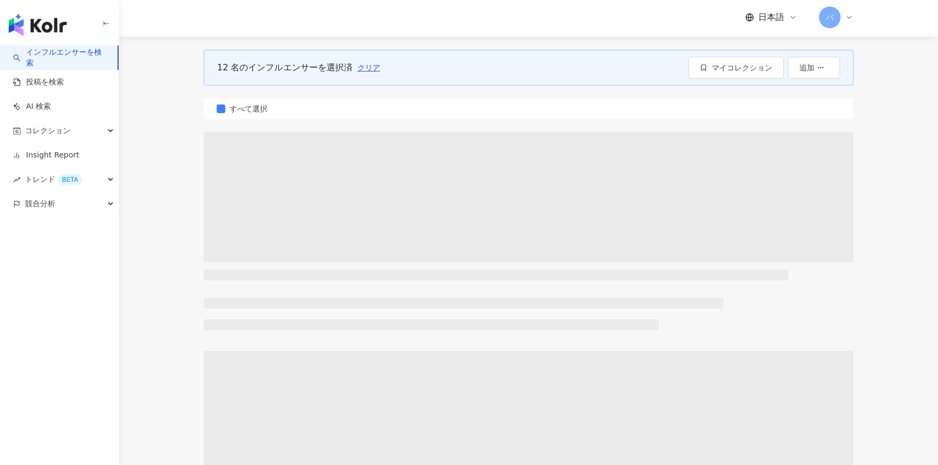
scroll to position [0, 0]
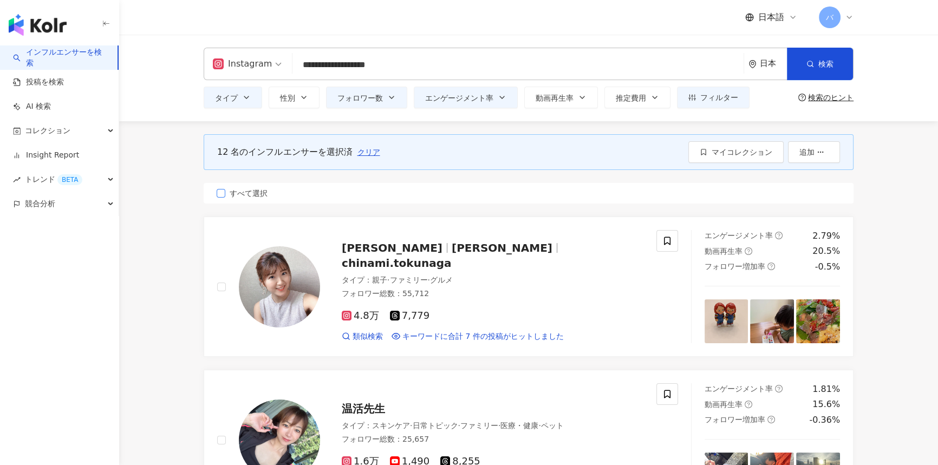
click at [253, 193] on span "すべて選択" at bounding box center [248, 193] width 47 height 12
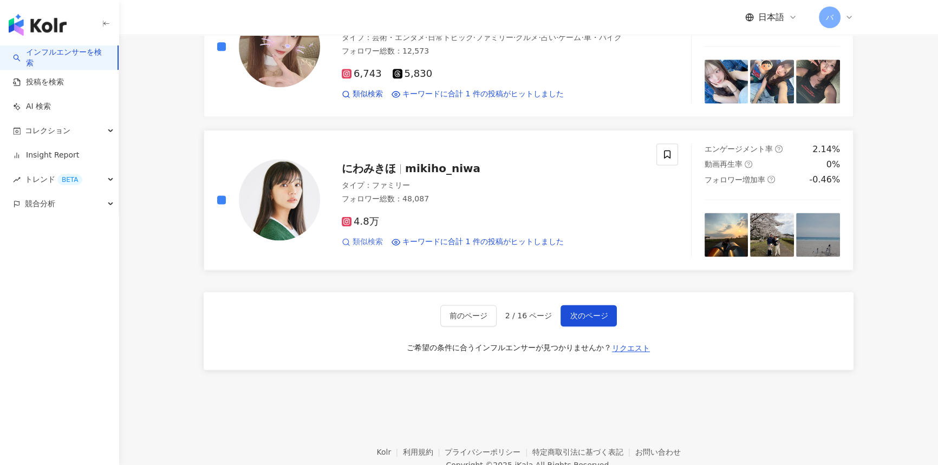
scroll to position [1825, 0]
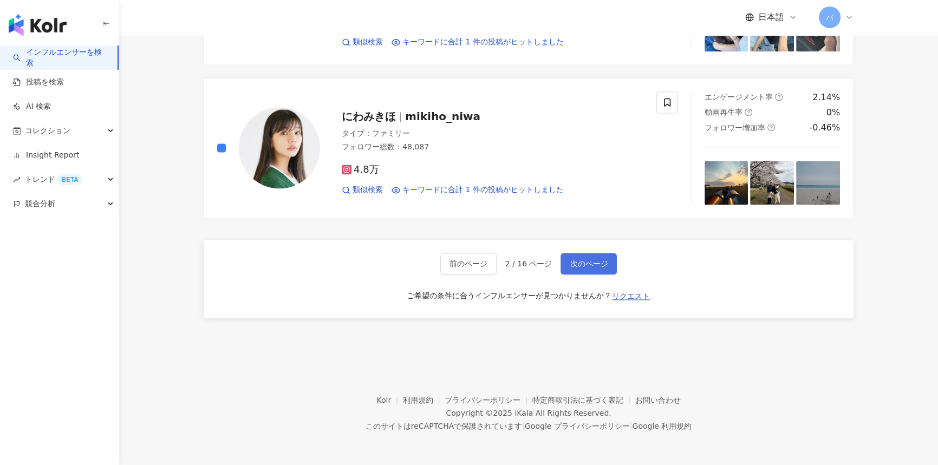
click at [464, 261] on span "次のページ" at bounding box center [589, 263] width 38 height 9
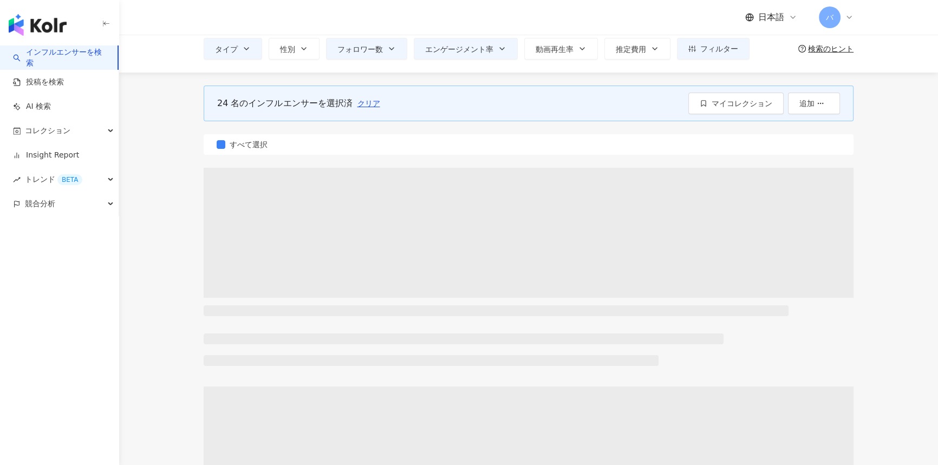
scroll to position [0, 0]
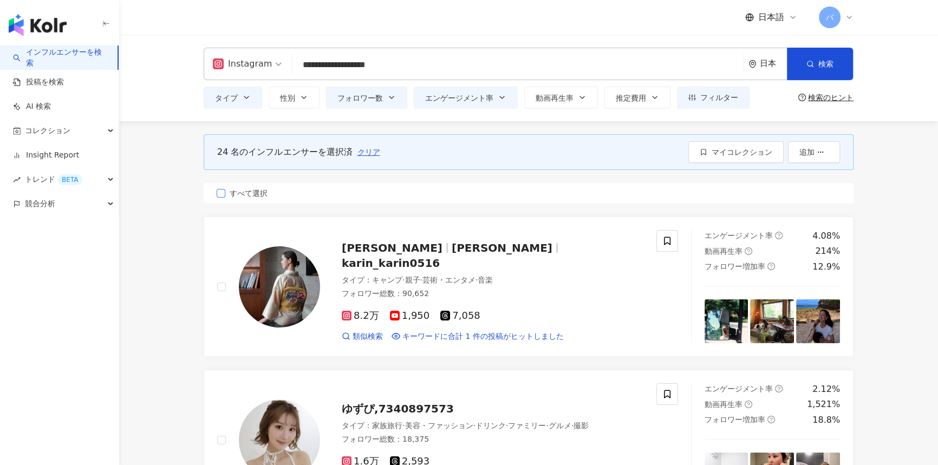
click at [235, 190] on span "すべて選択" at bounding box center [248, 193] width 47 height 12
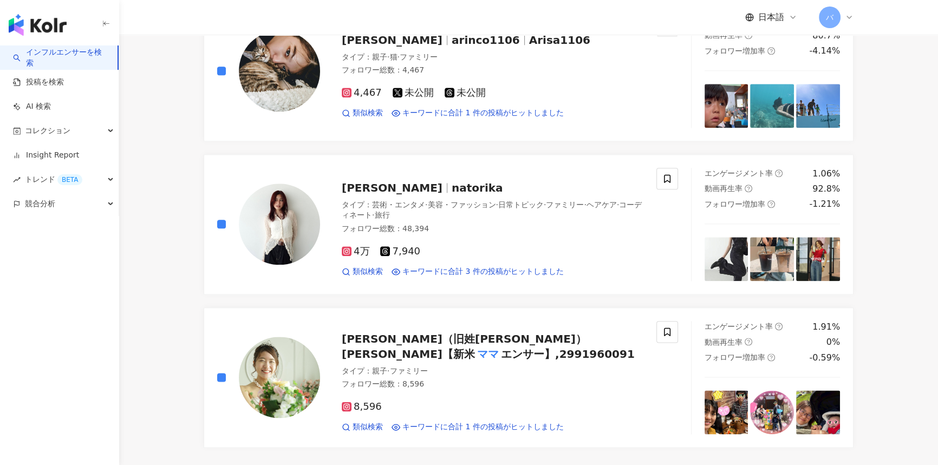
scroll to position [1723, 0]
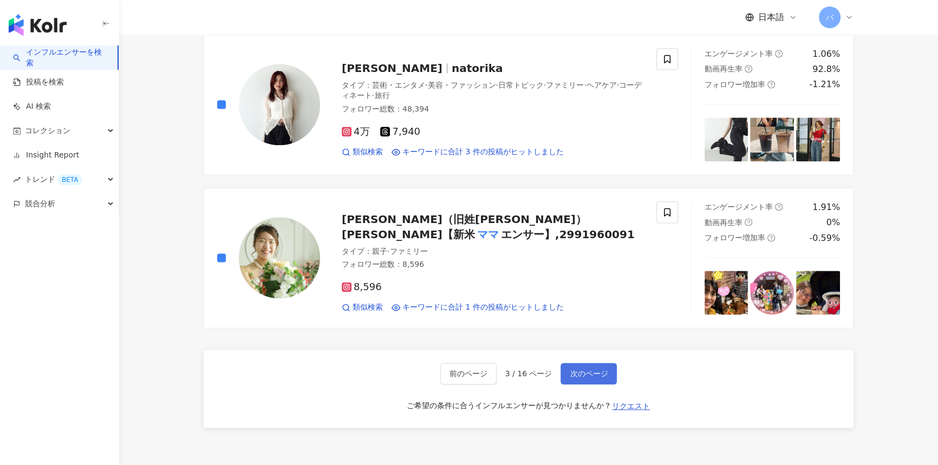
click at [464, 370] on span "次のページ" at bounding box center [589, 373] width 38 height 9
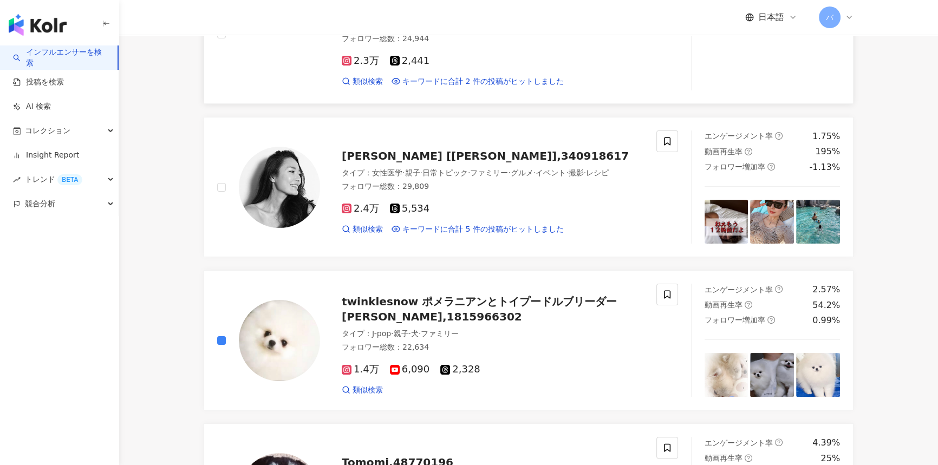
scroll to position [98, 0]
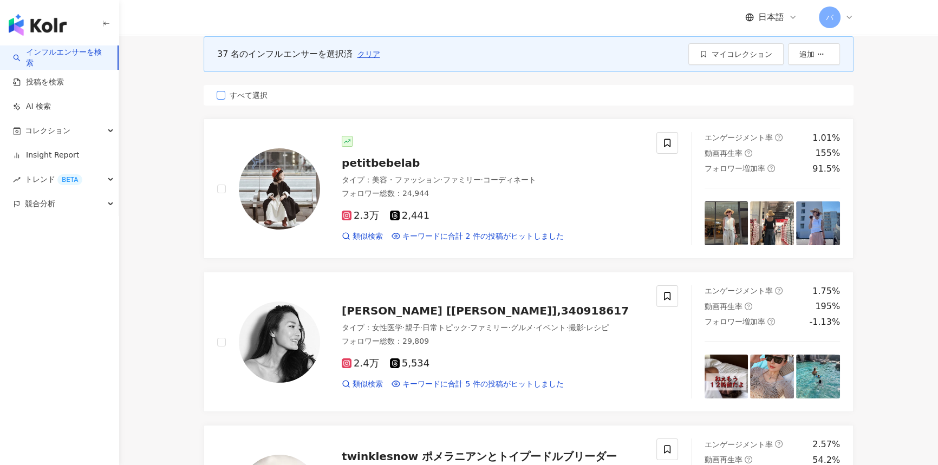
click at [243, 85] on label "すべて選択" at bounding box center [529, 95] width 650 height 21
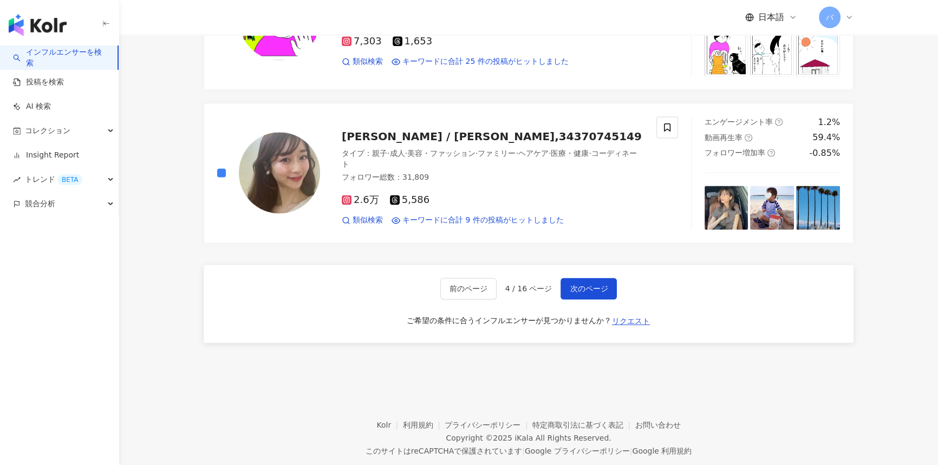
scroll to position [1846, 0]
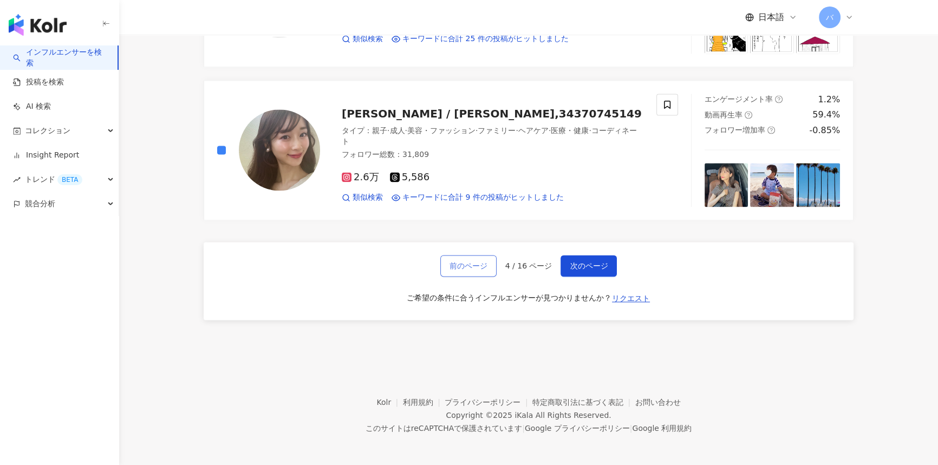
click at [464, 262] on span "前のページ" at bounding box center [469, 266] width 38 height 9
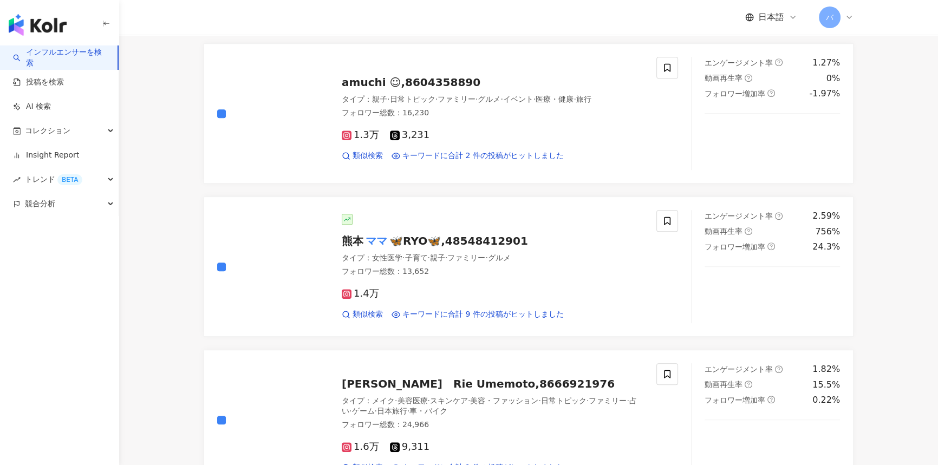
scroll to position [1830, 0]
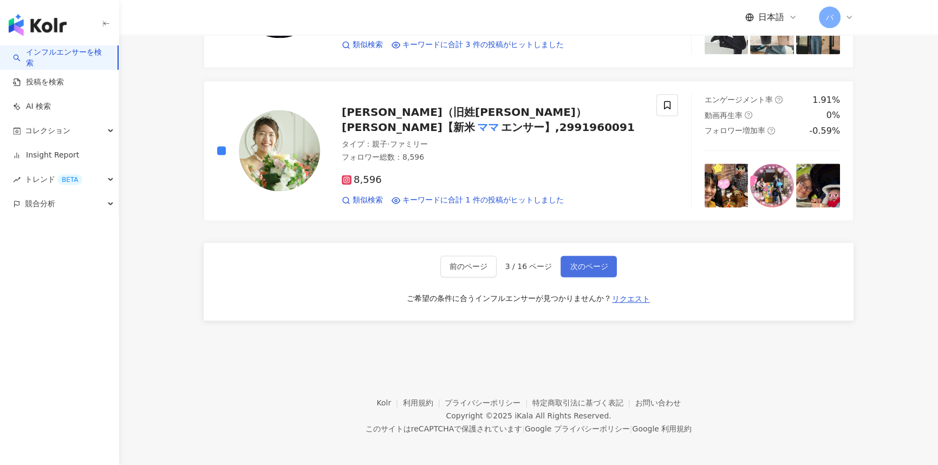
click at [464, 262] on button "次のページ" at bounding box center [589, 267] width 56 height 22
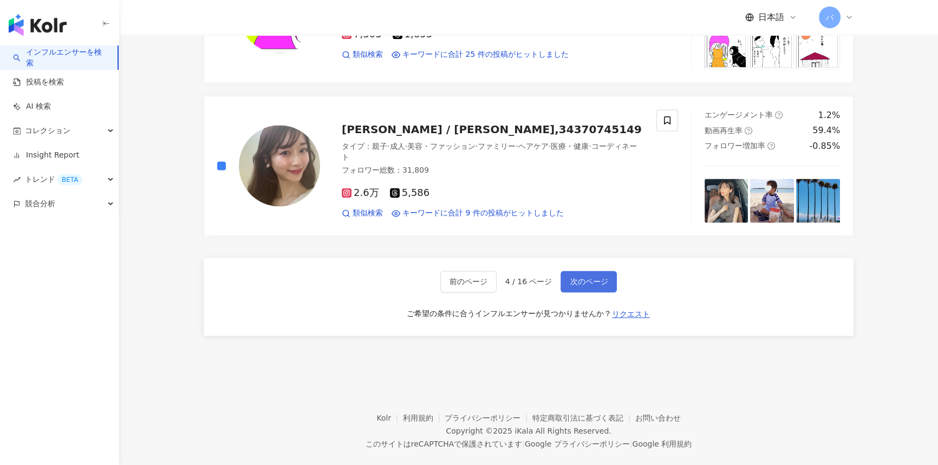
click at [464, 285] on button "次のページ" at bounding box center [589, 282] width 56 height 22
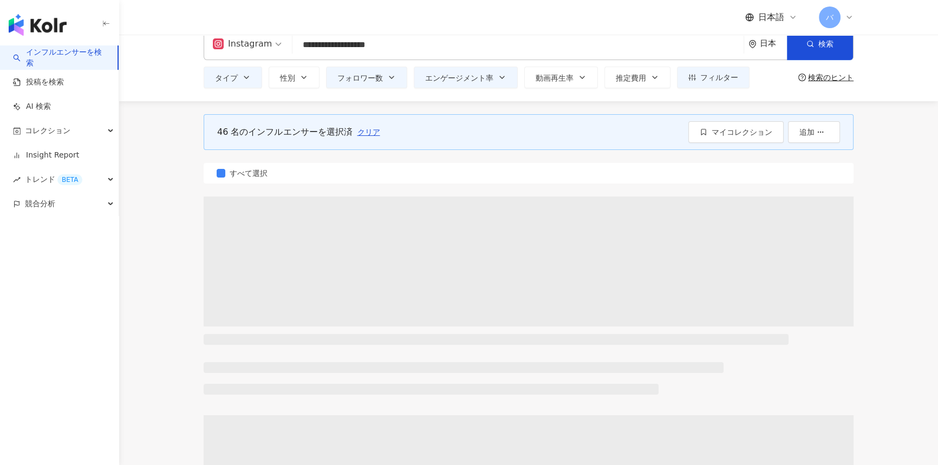
scroll to position [0, 0]
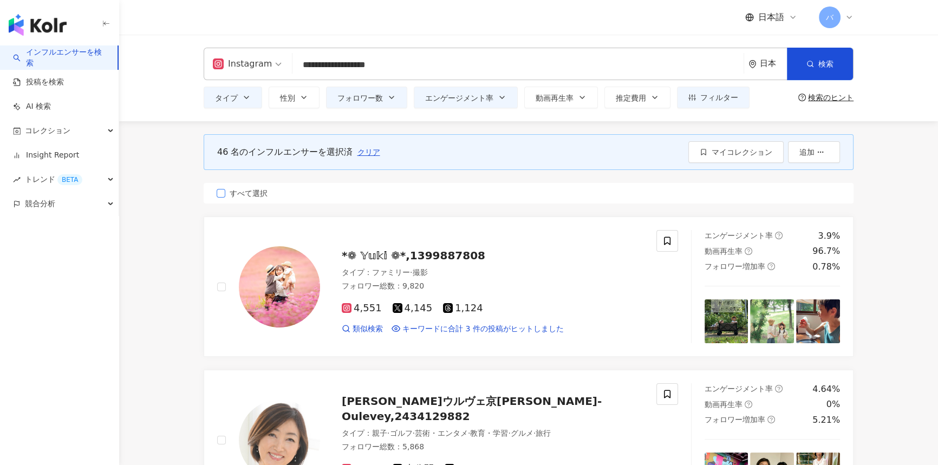
click at [243, 195] on span "すべて選択" at bounding box center [248, 193] width 47 height 12
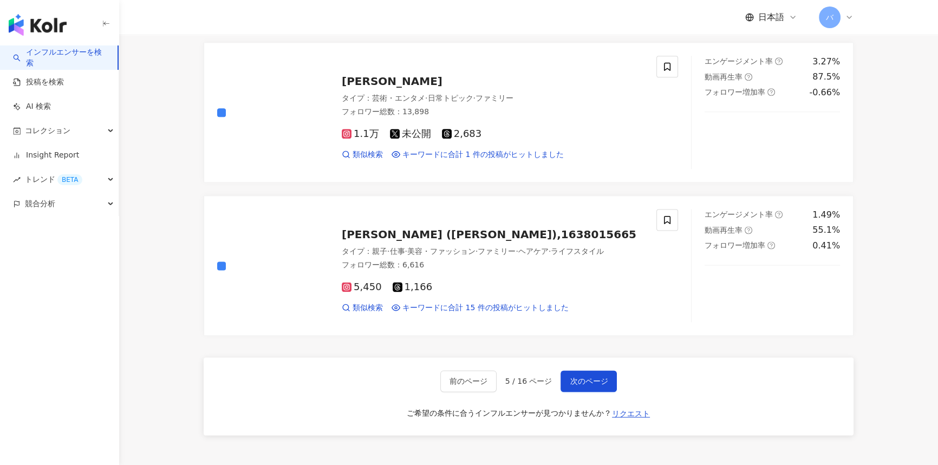
scroll to position [1841, 0]
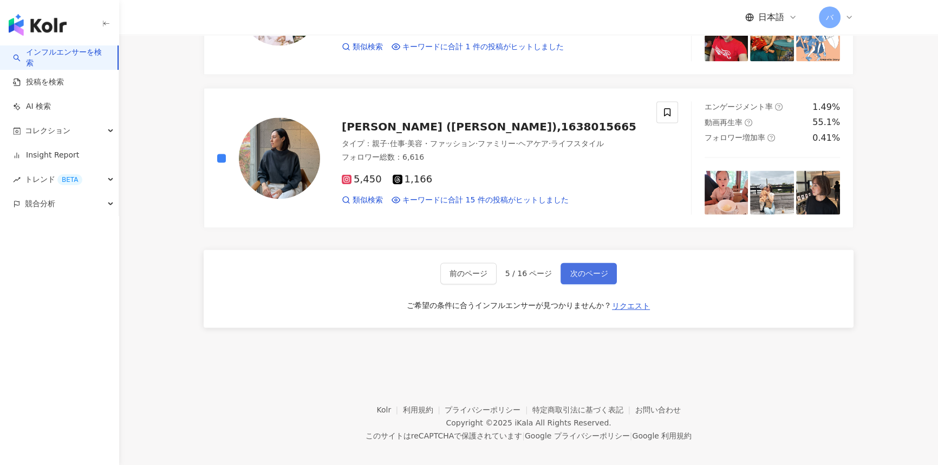
click at [464, 269] on span "次のページ" at bounding box center [589, 273] width 38 height 9
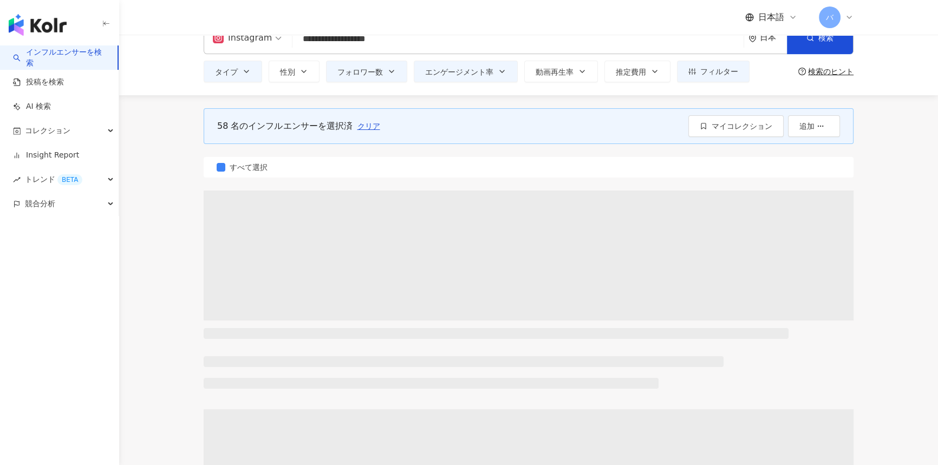
scroll to position [0, 0]
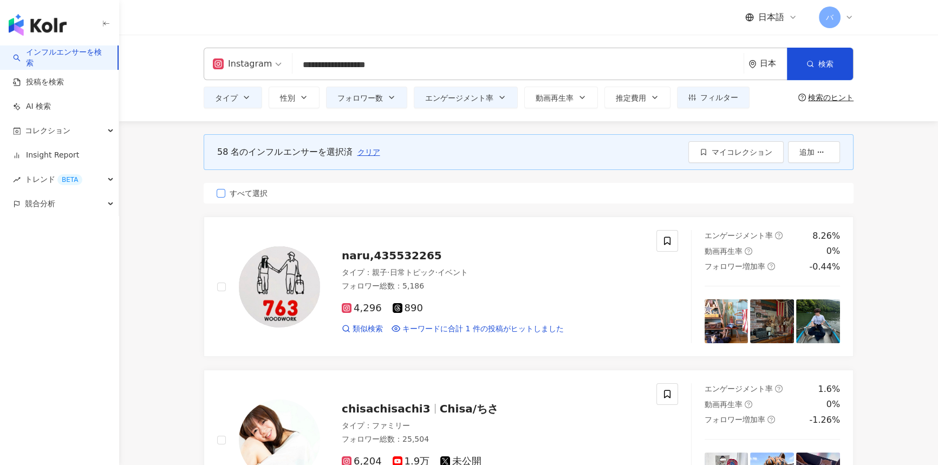
click at [245, 194] on span "すべて選択" at bounding box center [248, 193] width 47 height 12
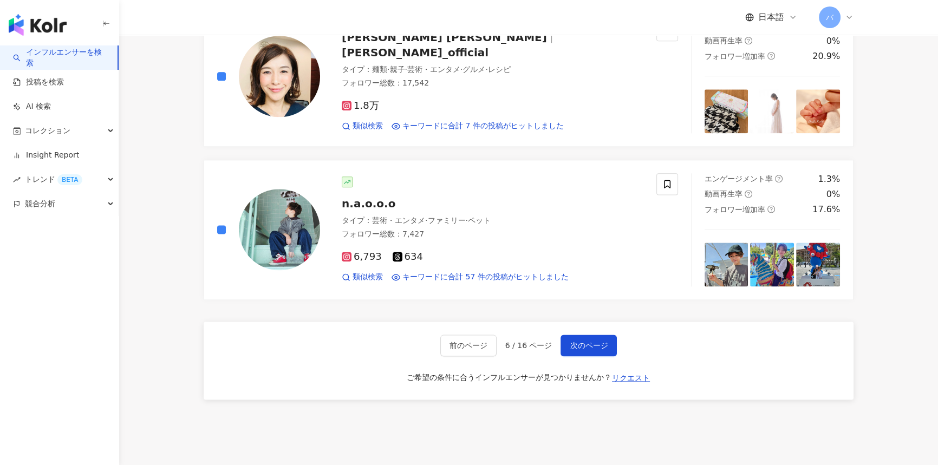
scroll to position [1823, 0]
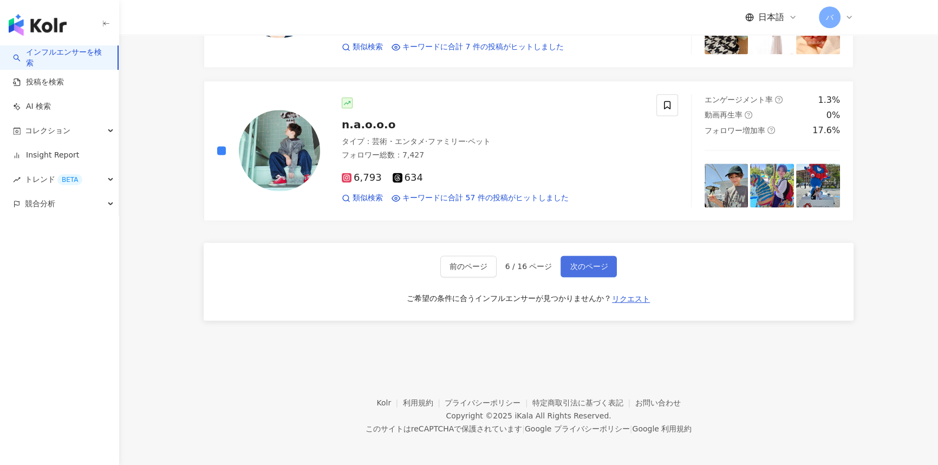
click at [464, 257] on button "次のページ" at bounding box center [589, 267] width 56 height 22
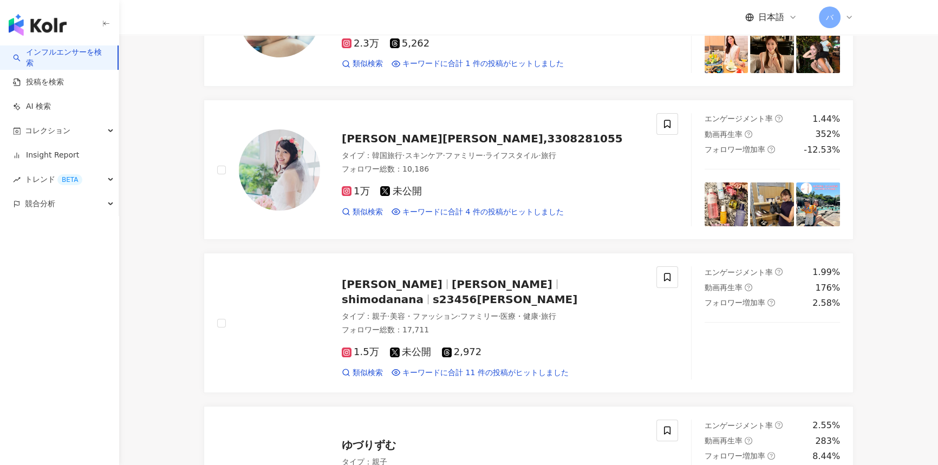
scroll to position [0, 0]
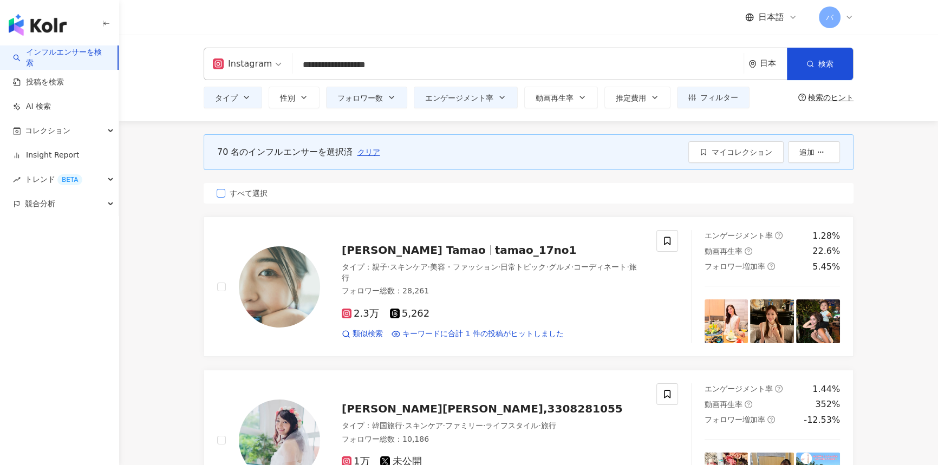
click at [246, 192] on span "すべて選択" at bounding box center [248, 193] width 47 height 12
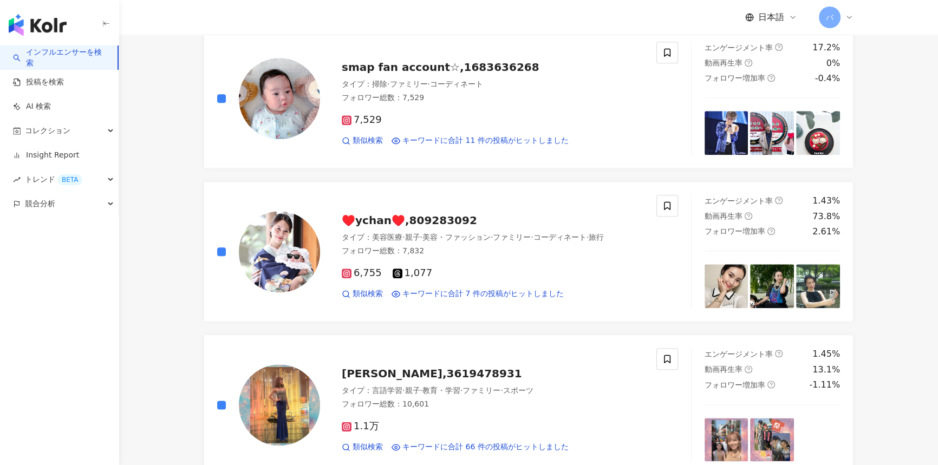
scroll to position [1772, 0]
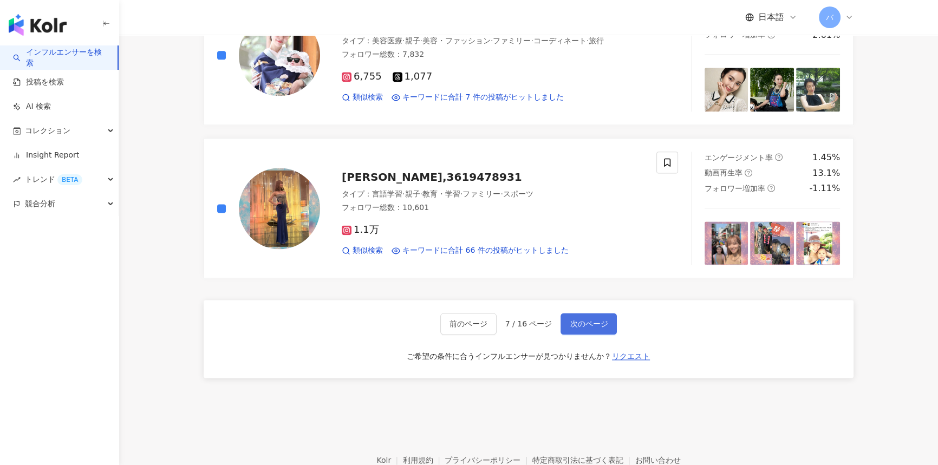
click at [464, 320] on button "次のページ" at bounding box center [589, 324] width 56 height 22
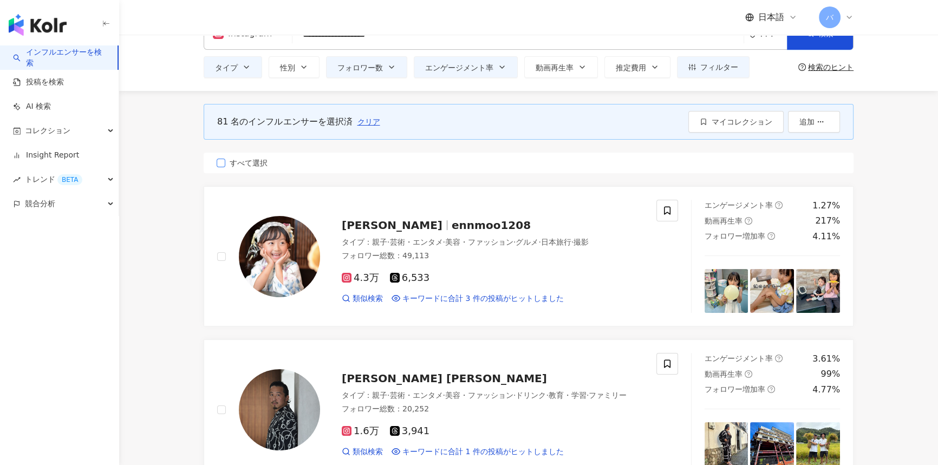
scroll to position [0, 0]
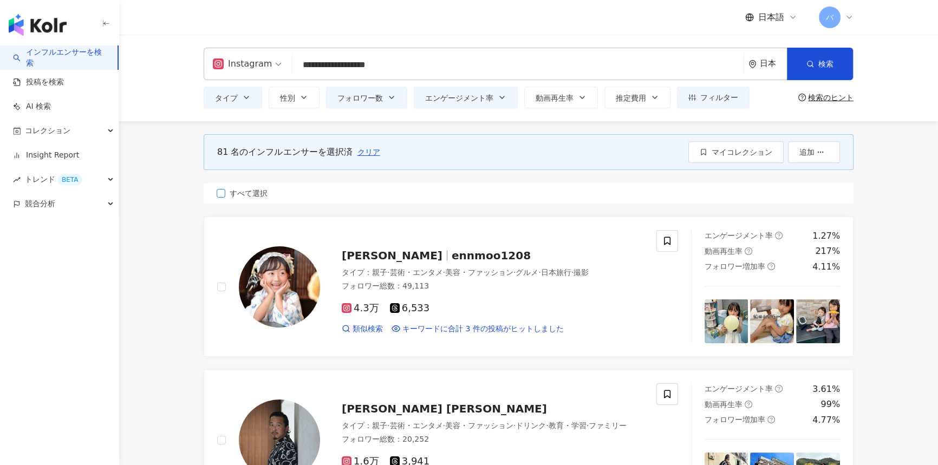
click at [253, 191] on span "すべて選択" at bounding box center [248, 193] width 47 height 12
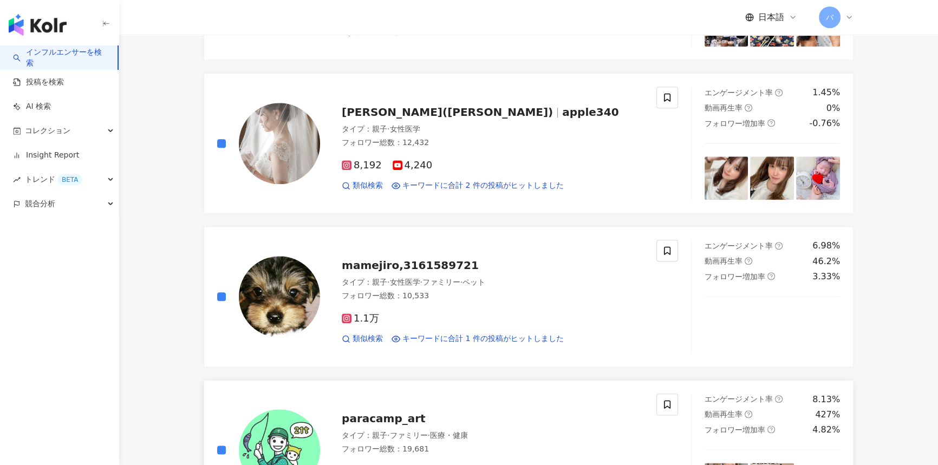
scroll to position [1674, 0]
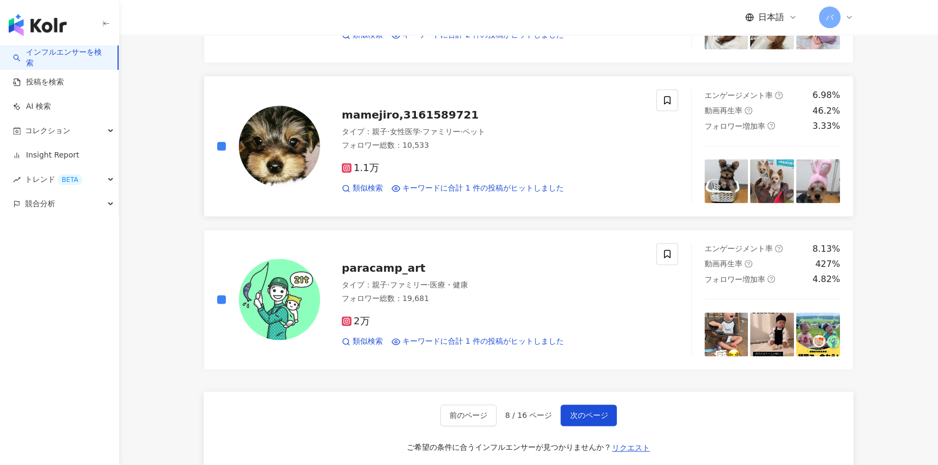
click at [222, 137] on div at bounding box center [268, 145] width 103 height 113
click at [464, 411] on span "次のページ" at bounding box center [589, 415] width 38 height 9
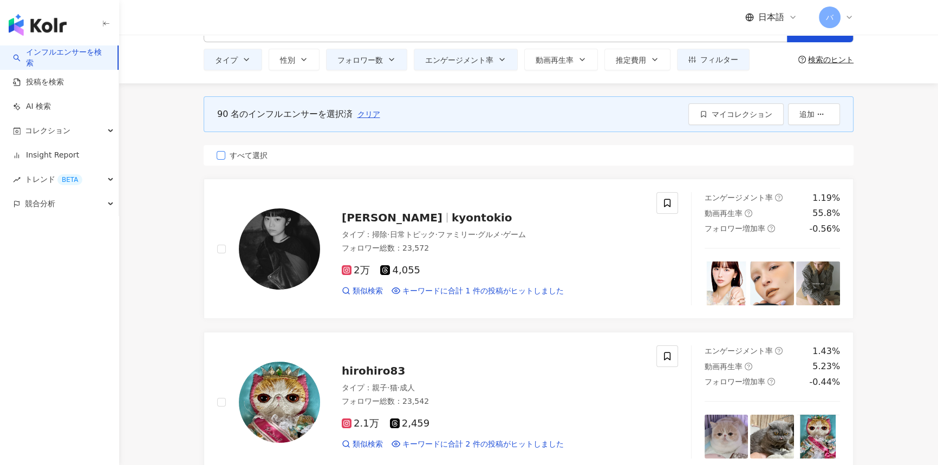
scroll to position [0, 0]
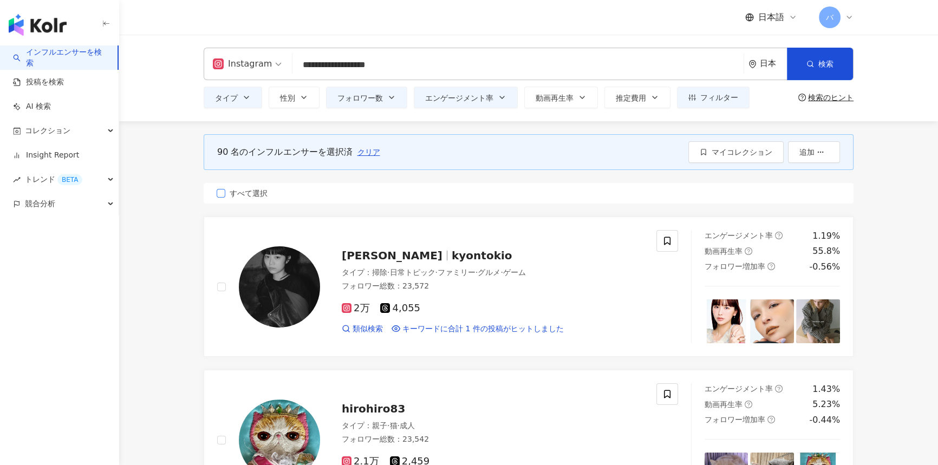
click at [255, 189] on span "すべて選択" at bounding box center [248, 193] width 47 height 12
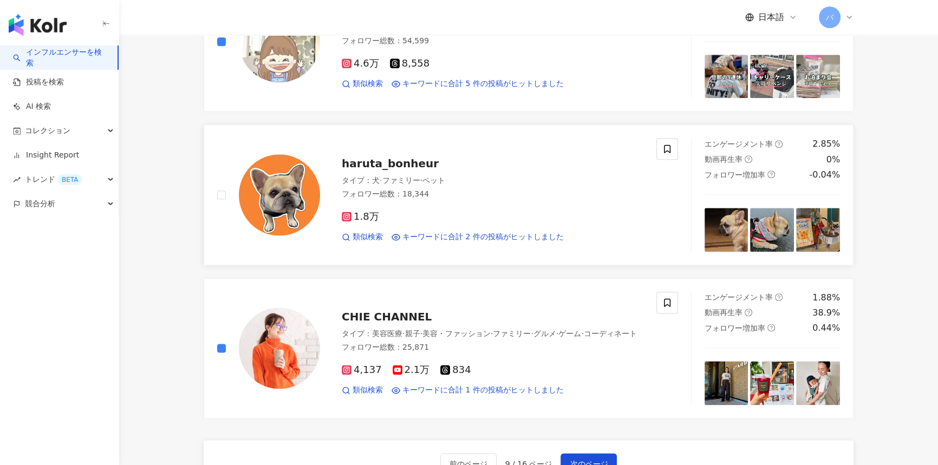
scroll to position [1823, 0]
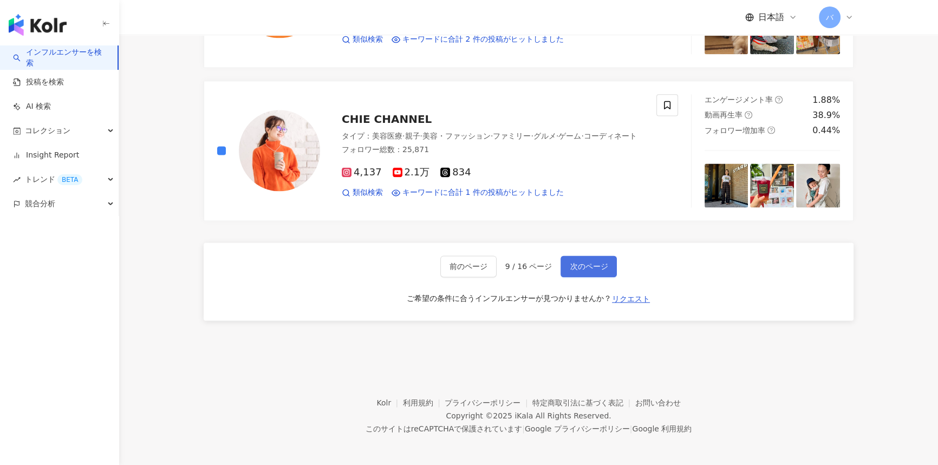
click at [464, 262] on span "次のページ" at bounding box center [589, 266] width 38 height 9
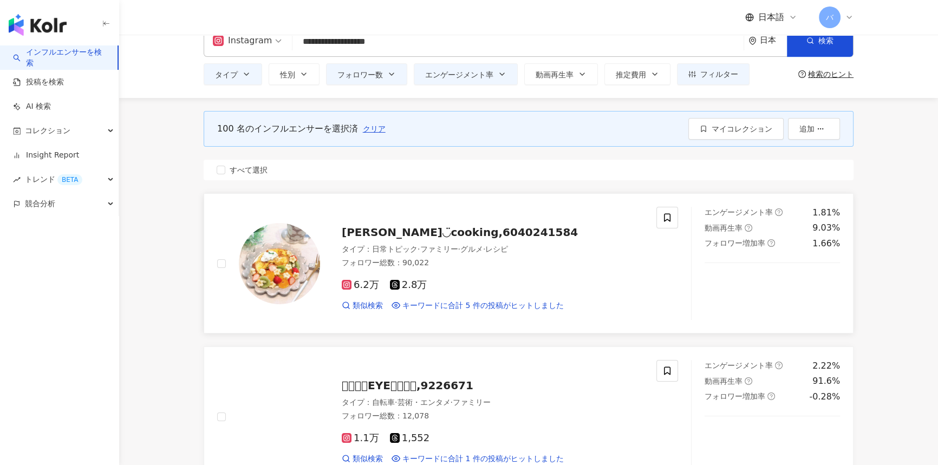
scroll to position [1, 0]
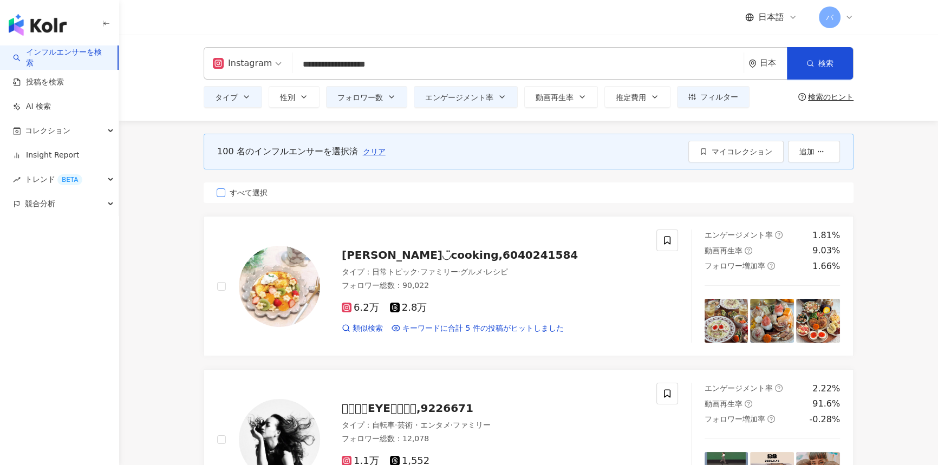
click at [239, 185] on label "すべて選択" at bounding box center [529, 193] width 650 height 21
click at [240, 190] on span "すべて選択" at bounding box center [248, 193] width 47 height 12
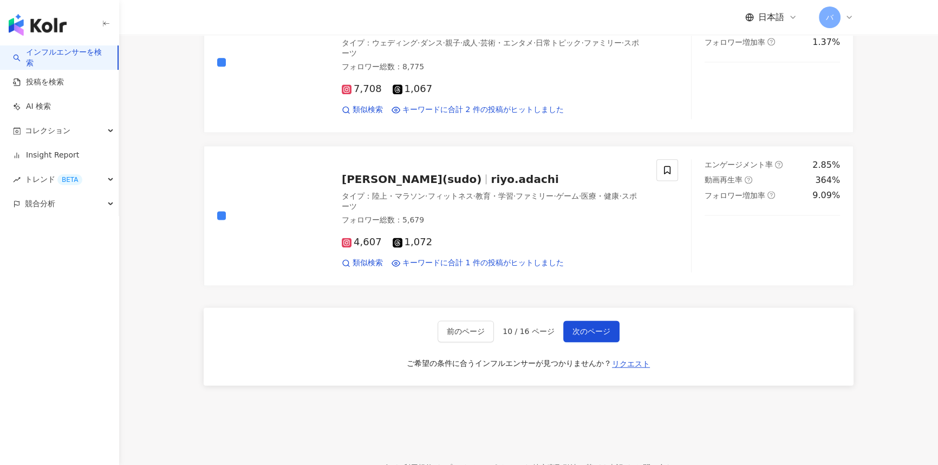
scroll to position [1773, 0]
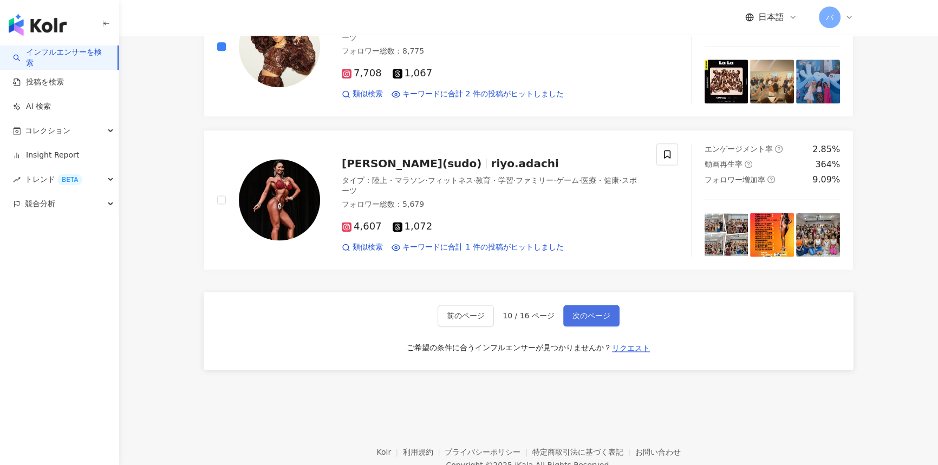
click at [464, 320] on button "次のページ" at bounding box center [591, 316] width 56 height 22
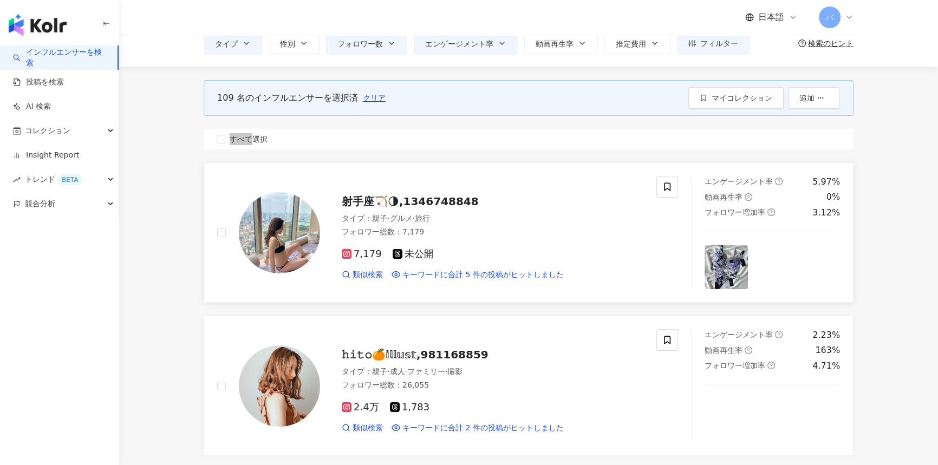
scroll to position [0, 0]
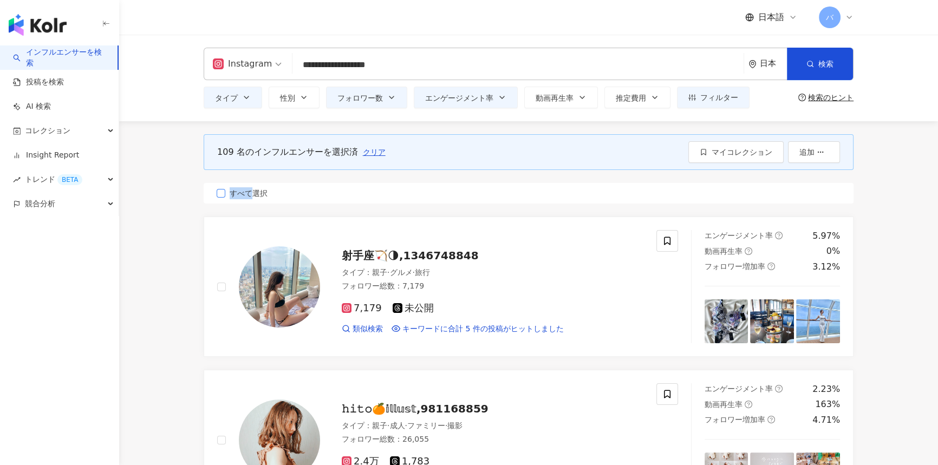
click at [236, 195] on span "すべて選択" at bounding box center [248, 193] width 47 height 12
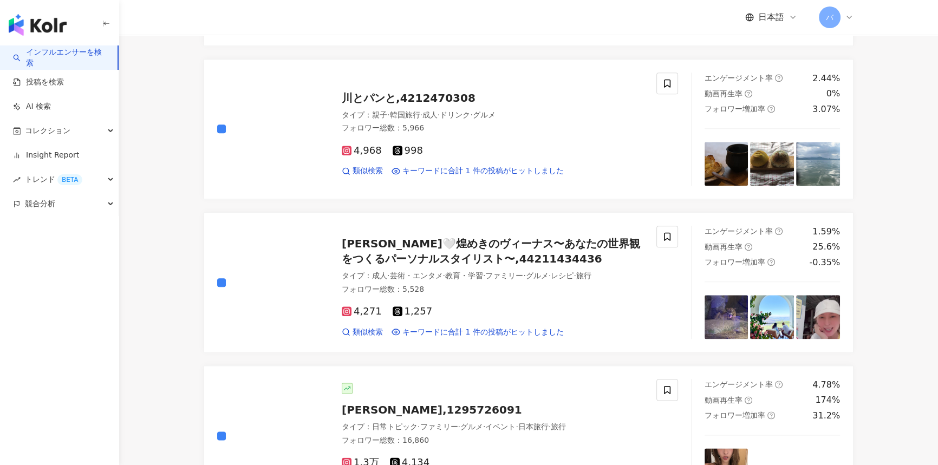
scroll to position [1723, 0]
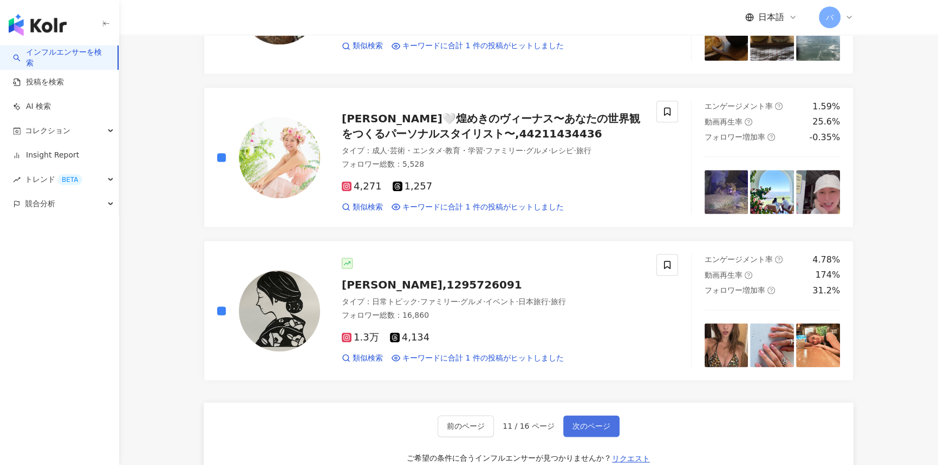
click at [464, 415] on button "次のページ" at bounding box center [591, 426] width 56 height 22
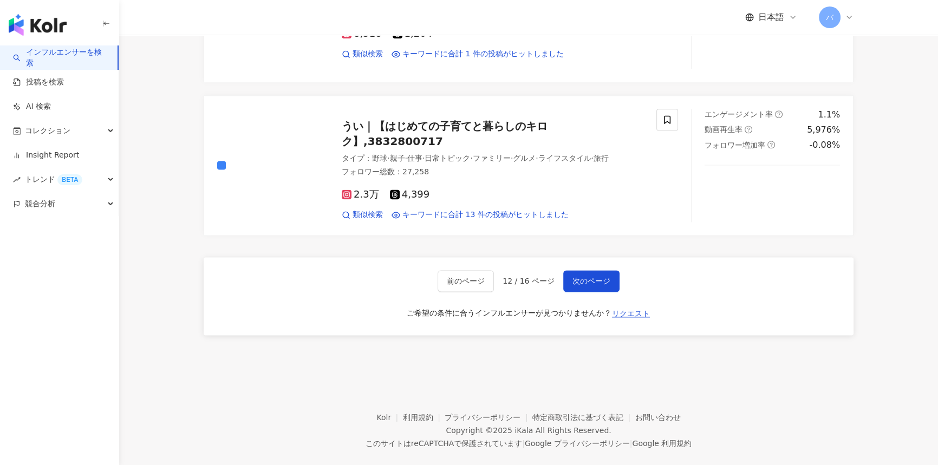
scroll to position [1823, 0]
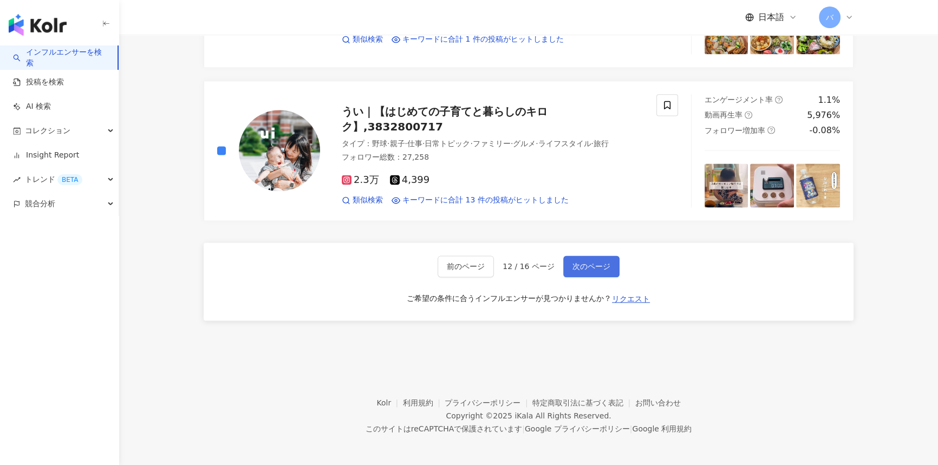
click at [464, 265] on span "次のページ" at bounding box center [591, 266] width 38 height 9
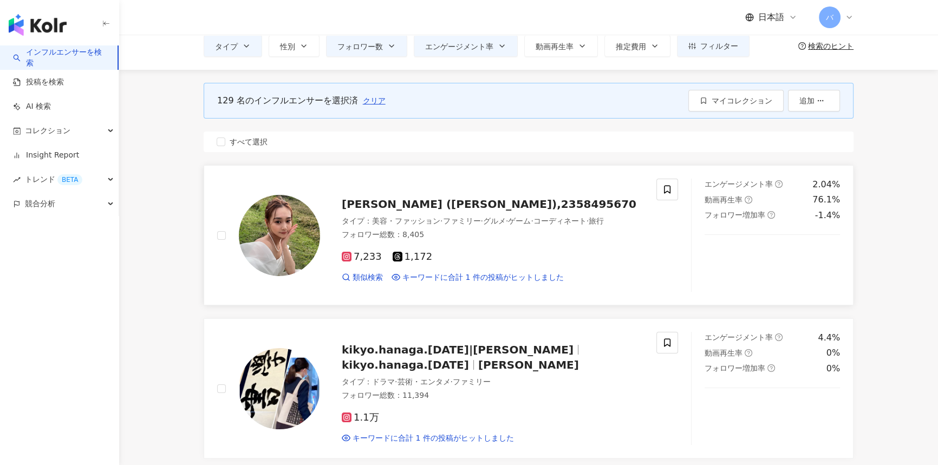
scroll to position [0, 0]
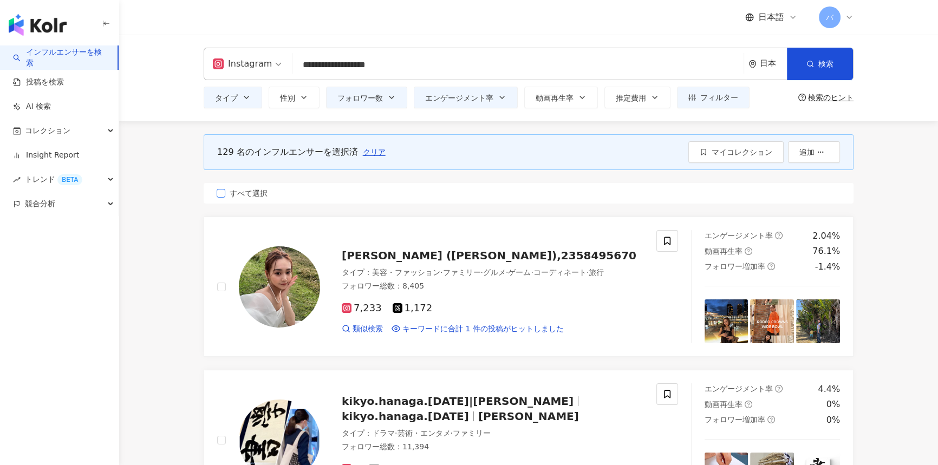
click at [234, 192] on span "すべて選択" at bounding box center [248, 193] width 47 height 12
click at [464, 153] on span "マイコレクション" at bounding box center [742, 152] width 61 height 9
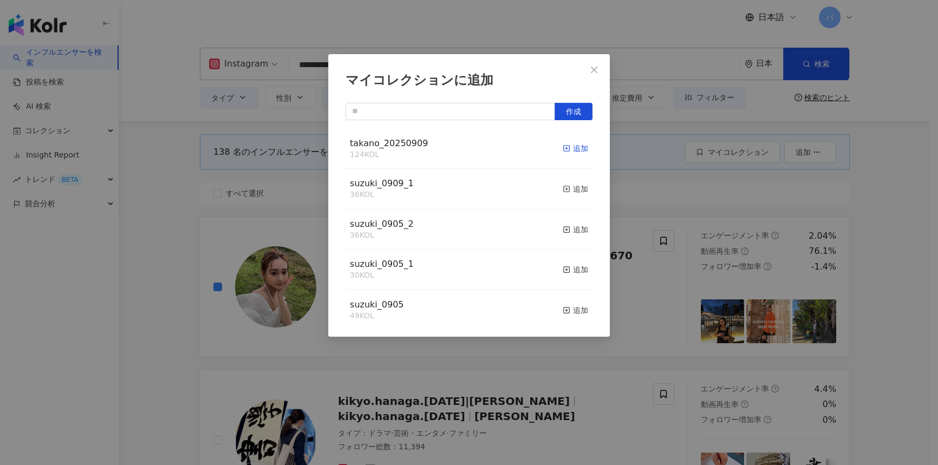
click at [464, 147] on icon "button" at bounding box center [567, 149] width 8 height 8
click at [464, 75] on button "Close" at bounding box center [594, 70] width 22 height 22
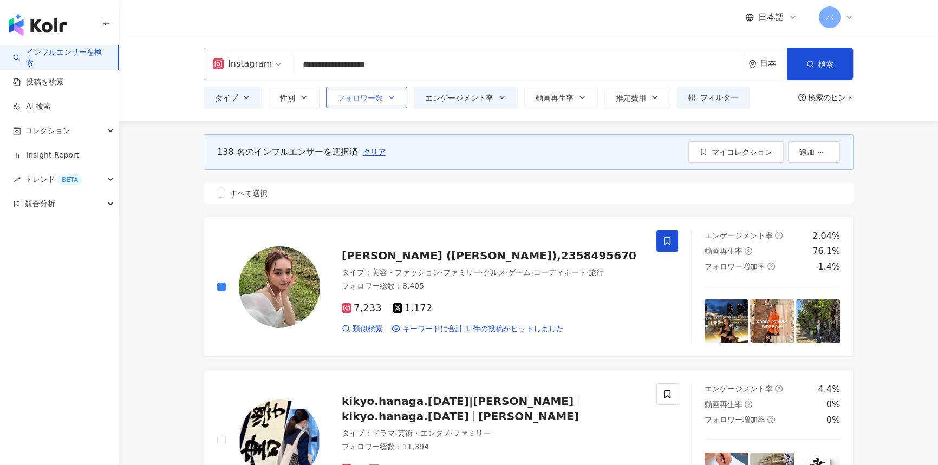
click at [367, 95] on span "フォロワー数" at bounding box center [359, 98] width 45 height 9
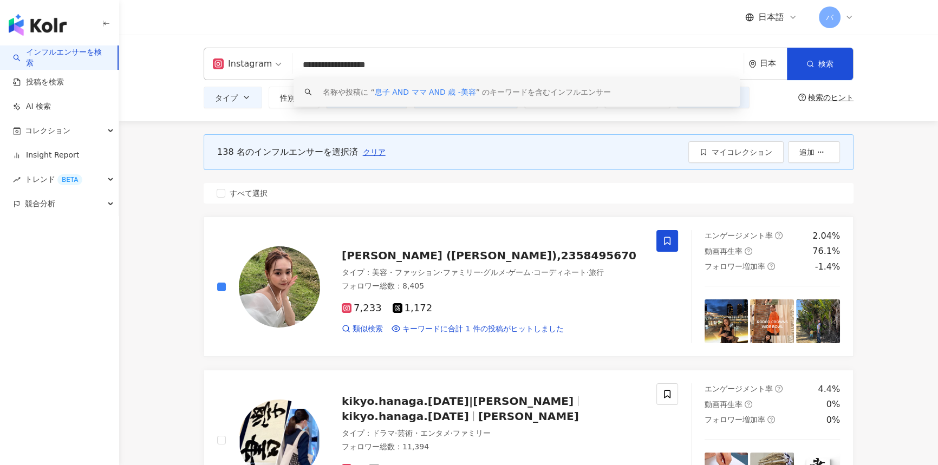
drag, startPoint x: 314, startPoint y: 63, endPoint x: 294, endPoint y: 65, distance: 19.6
click at [297, 65] on input "**********" at bounding box center [518, 65] width 443 height 21
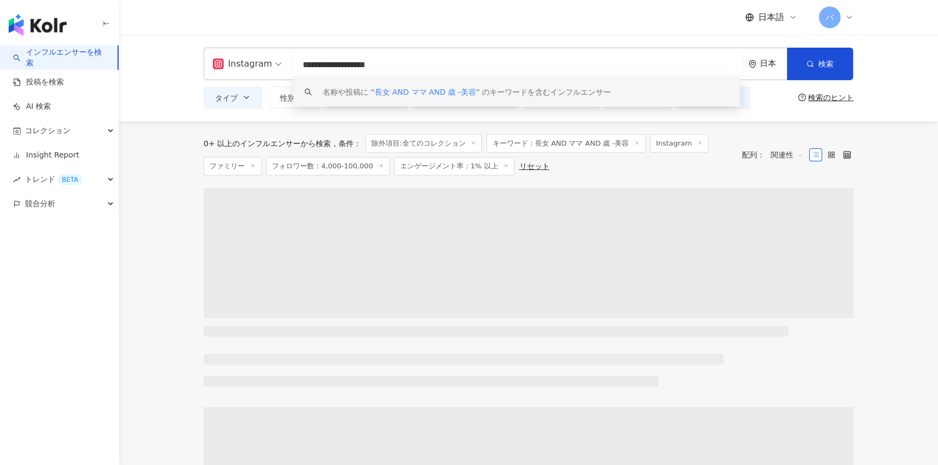
drag, startPoint x: 424, startPoint y: 66, endPoint x: 242, endPoint y: 63, distance: 182.5
click at [242, 63] on div "**********" at bounding box center [529, 64] width 650 height 32
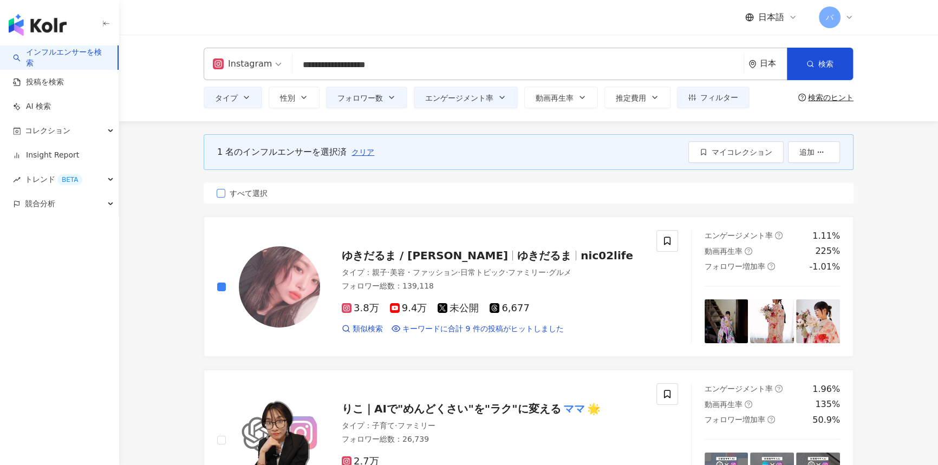
click at [253, 194] on span "すべて選択" at bounding box center [248, 193] width 47 height 12
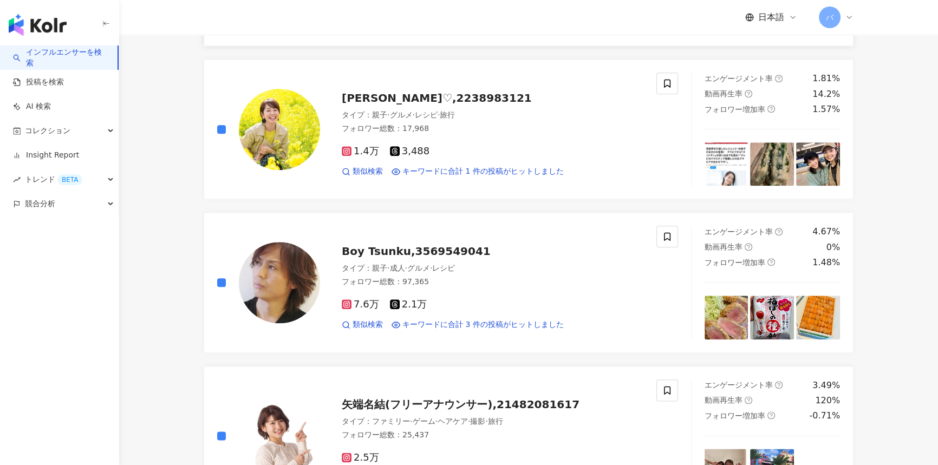
scroll to position [1674, 0]
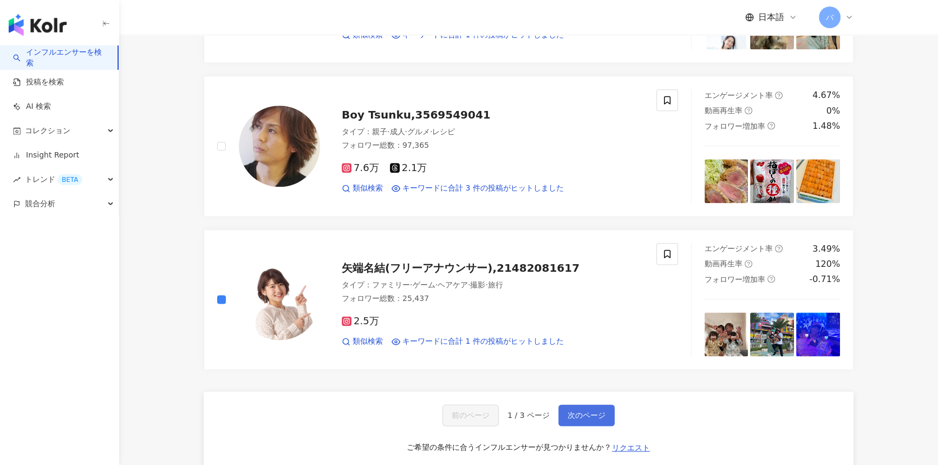
click at [464, 413] on span "次のページ" at bounding box center [587, 415] width 38 height 9
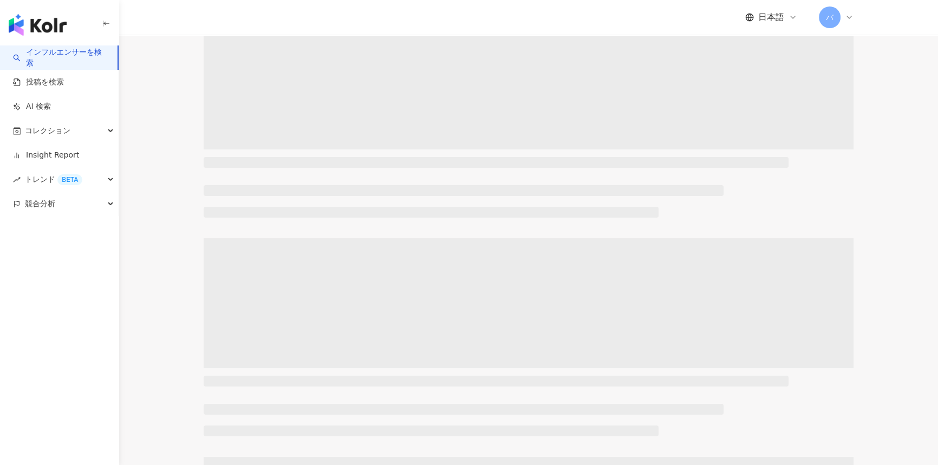
scroll to position [0, 0]
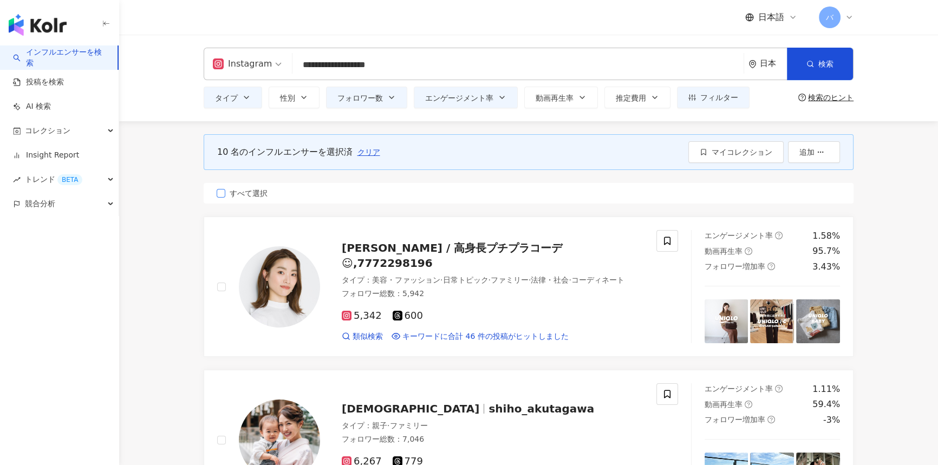
click at [249, 193] on span "すべて選択" at bounding box center [248, 193] width 47 height 12
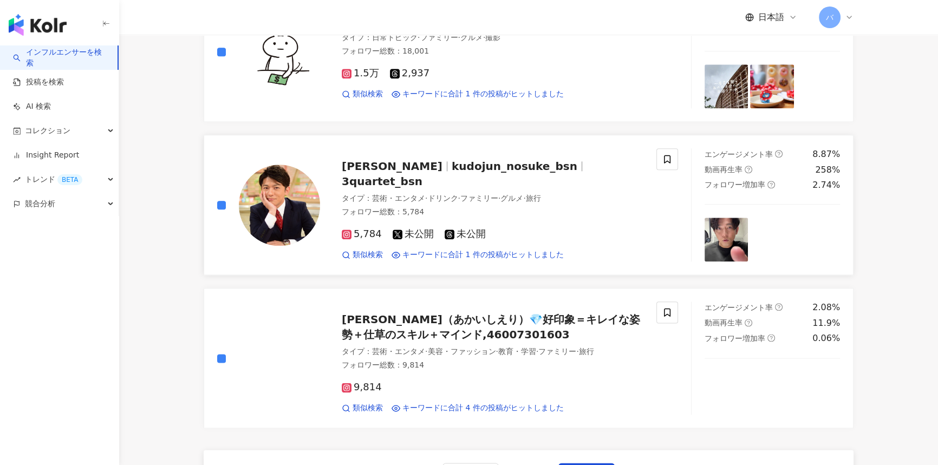
scroll to position [1821, 0]
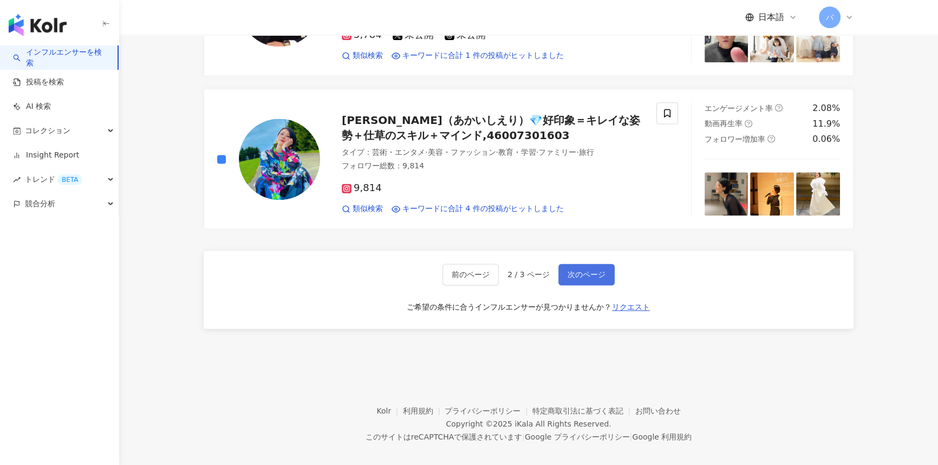
click at [464, 270] on span "次のページ" at bounding box center [587, 274] width 38 height 9
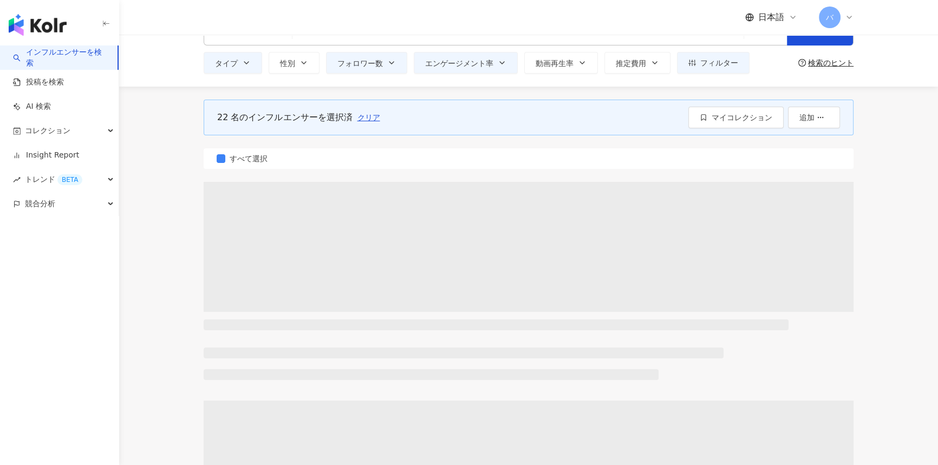
scroll to position [0, 0]
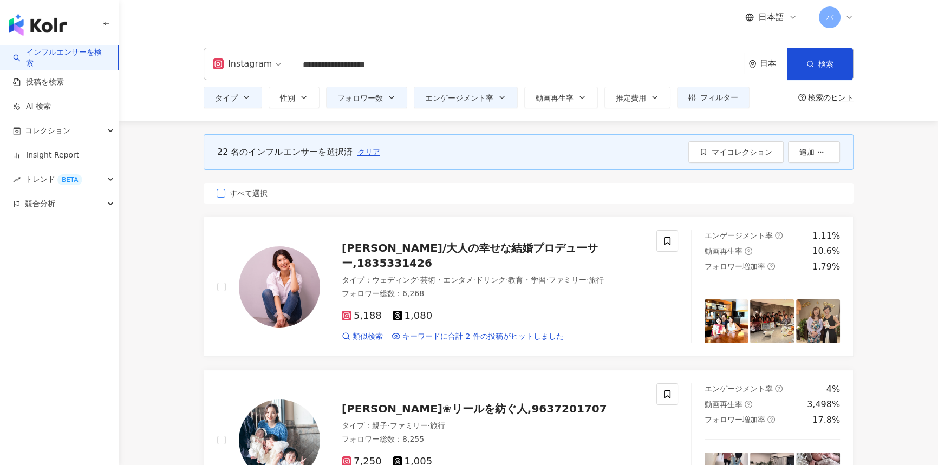
click at [249, 193] on span "すべて選択" at bounding box center [248, 193] width 47 height 12
click at [464, 152] on span "マイコレクション" at bounding box center [742, 152] width 61 height 9
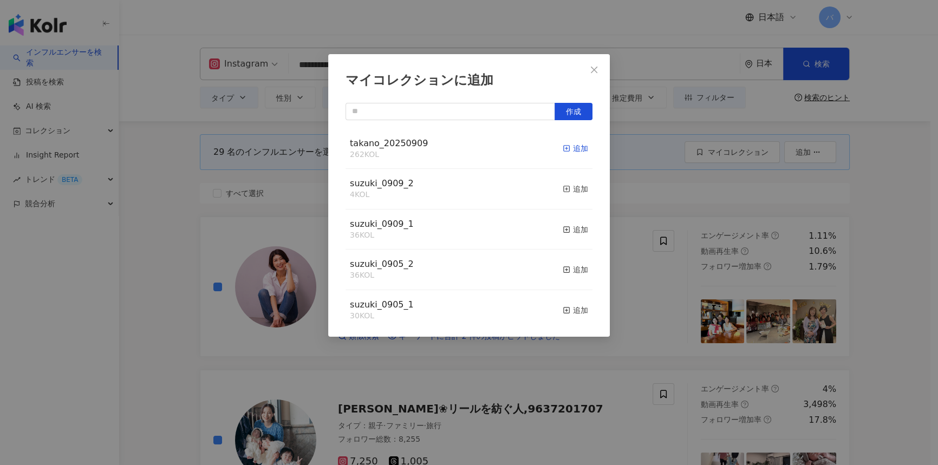
click at [464, 152] on div "追加" at bounding box center [575, 148] width 25 height 12
click at [464, 70] on icon "close" at bounding box center [594, 69] width 6 height 6
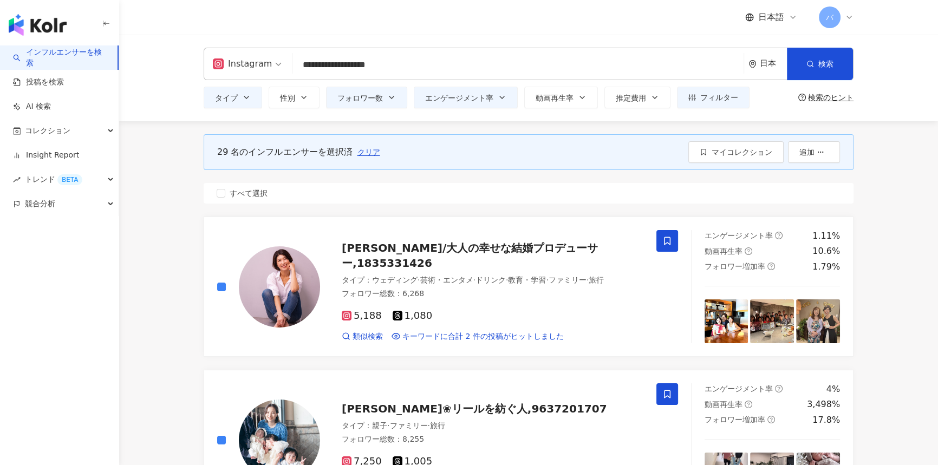
click at [359, 62] on input "**********" at bounding box center [518, 65] width 443 height 21
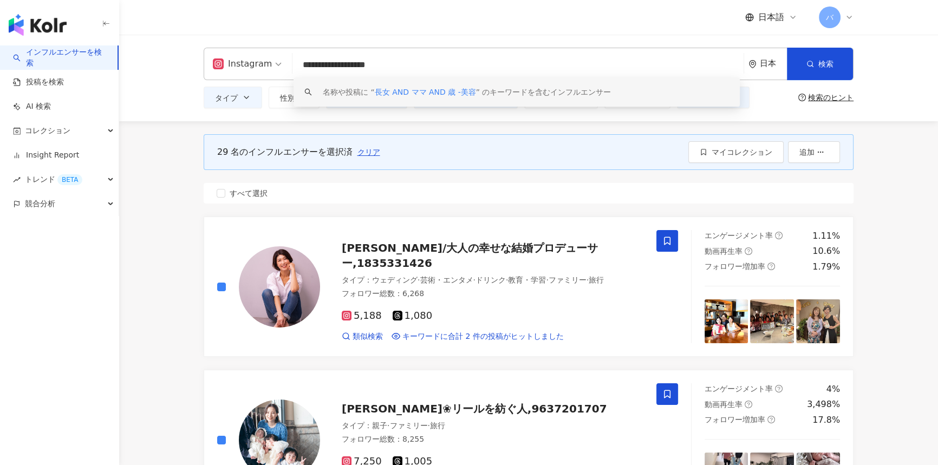
drag, startPoint x: 316, startPoint y: 67, endPoint x: 300, endPoint y: 67, distance: 16.2
click at [300, 67] on input "**********" at bounding box center [518, 65] width 443 height 21
click at [316, 71] on input "**********" at bounding box center [518, 65] width 443 height 21
drag, startPoint x: 315, startPoint y: 66, endPoint x: 296, endPoint y: 64, distance: 18.4
click at [297, 64] on input "**********" at bounding box center [518, 65] width 443 height 21
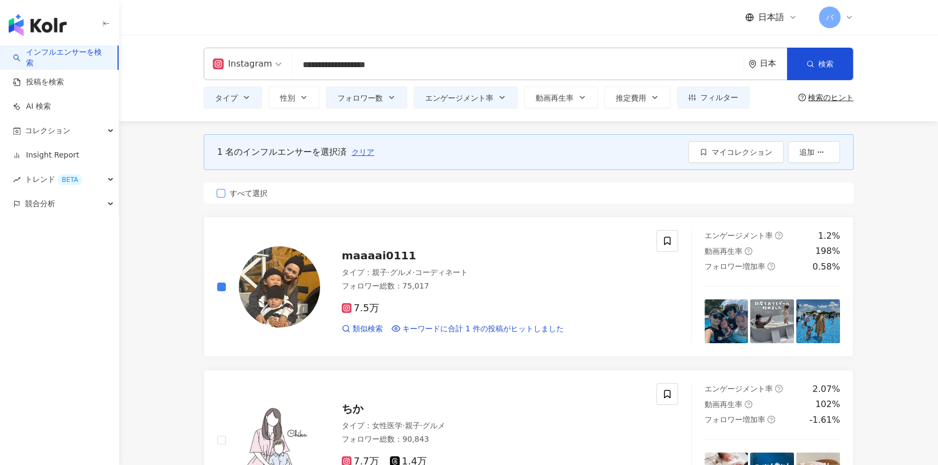
drag, startPoint x: 259, startPoint y: 190, endPoint x: 385, endPoint y: 182, distance: 125.3
click at [259, 190] on span "すべて選択" at bounding box center [248, 193] width 47 height 12
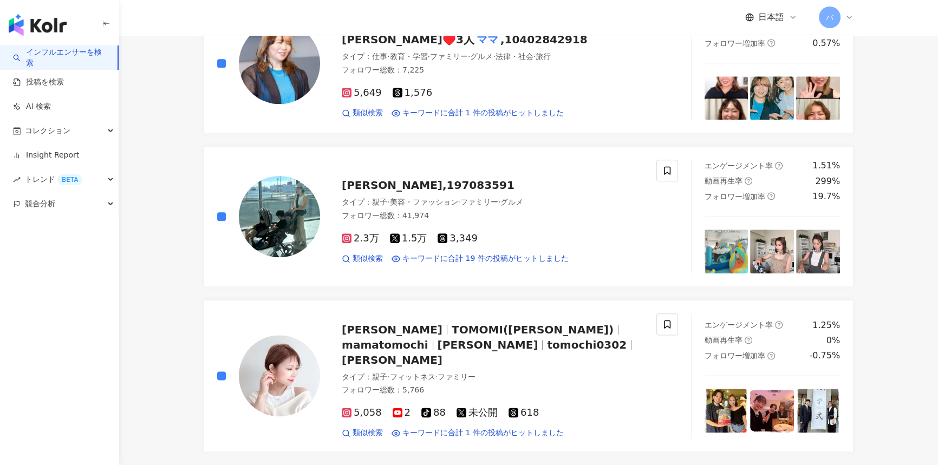
scroll to position [1723, 0]
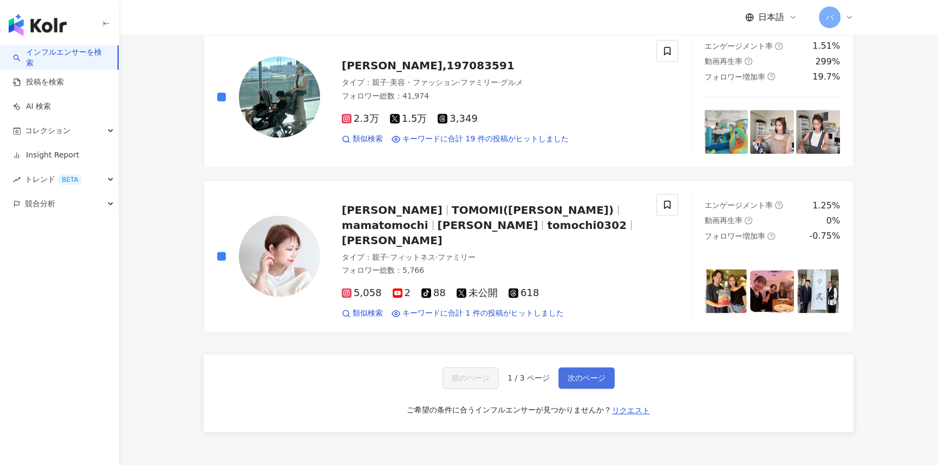
click at [464, 368] on button "次のページ" at bounding box center [586, 378] width 56 height 22
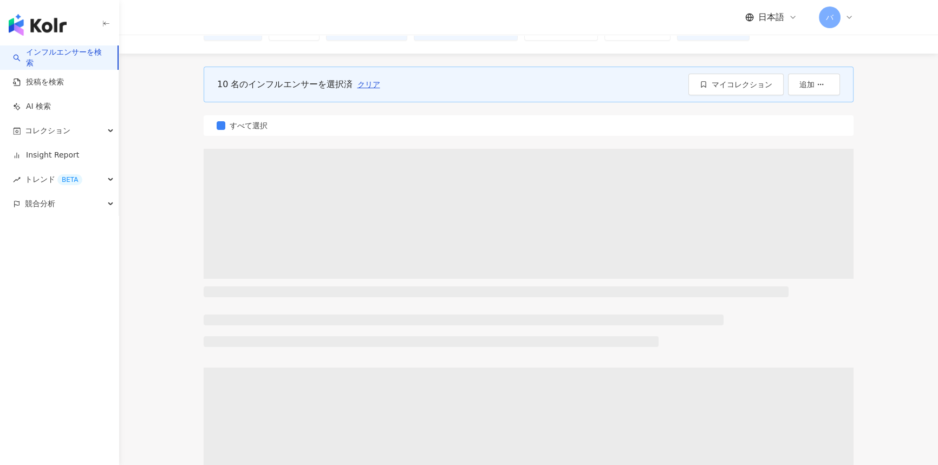
scroll to position [0, 0]
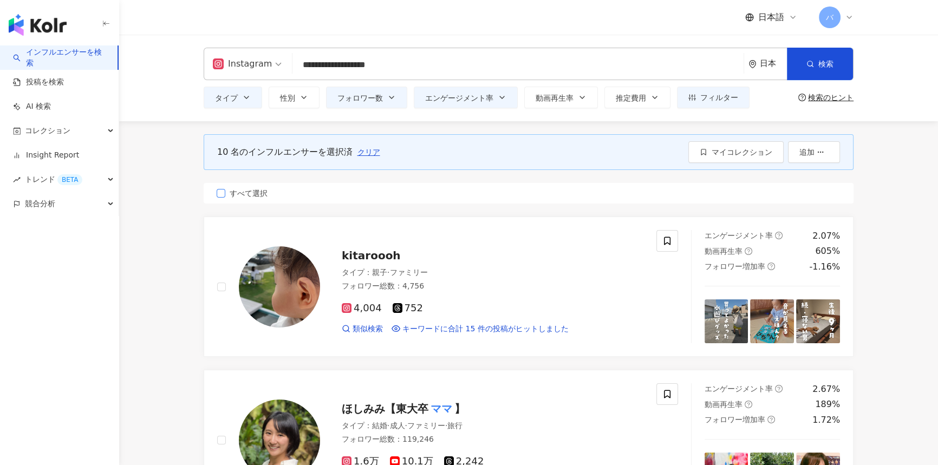
click at [244, 193] on span "すべて選択" at bounding box center [248, 193] width 47 height 12
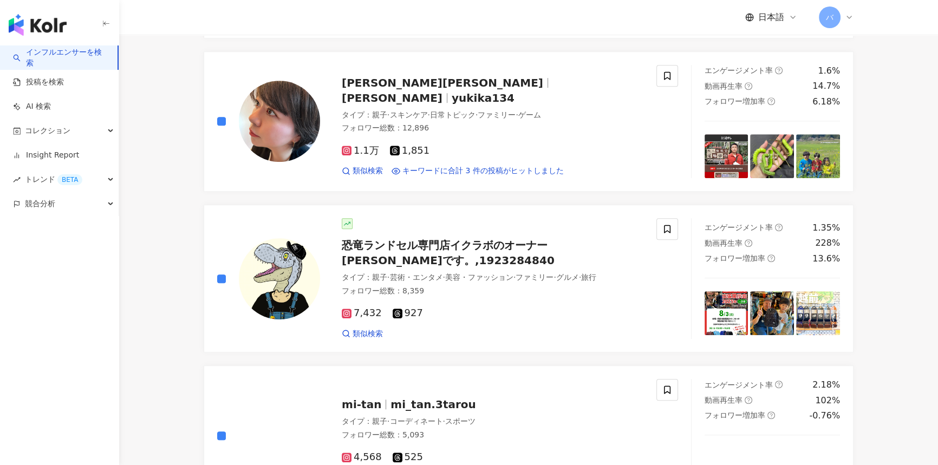
scroll to position [788, 0]
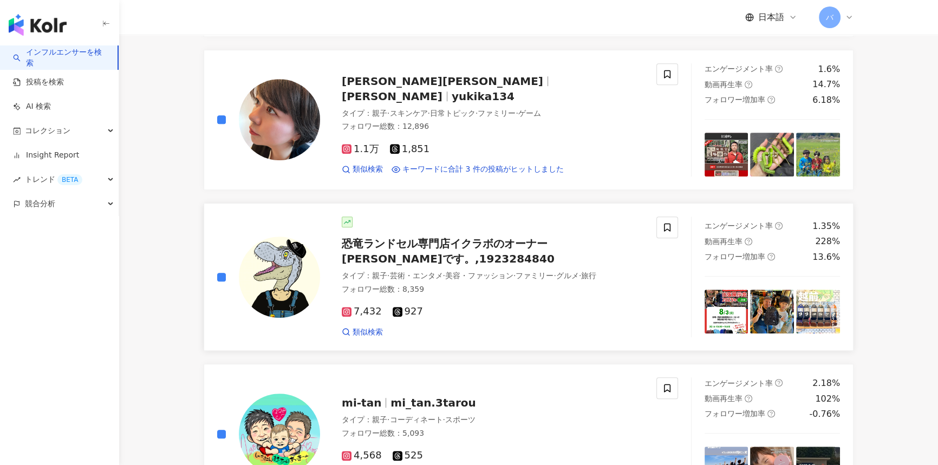
click at [216, 275] on div "恐竜ランドセル専門店イクラボのオーナー[PERSON_NAME]です。,1923284840 タイプ ： 親子 · 芸術・エンタメ · 美容・ファッション ·…" at bounding box center [447, 277] width 487 height 121
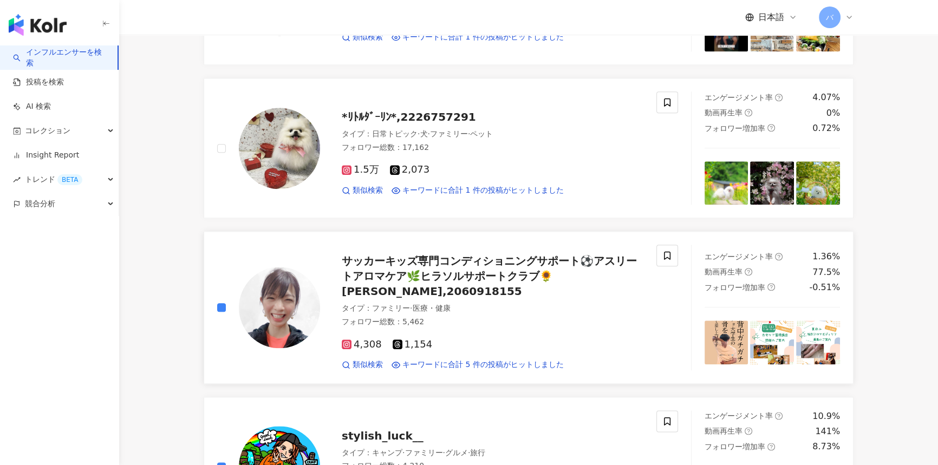
scroll to position [1821, 0]
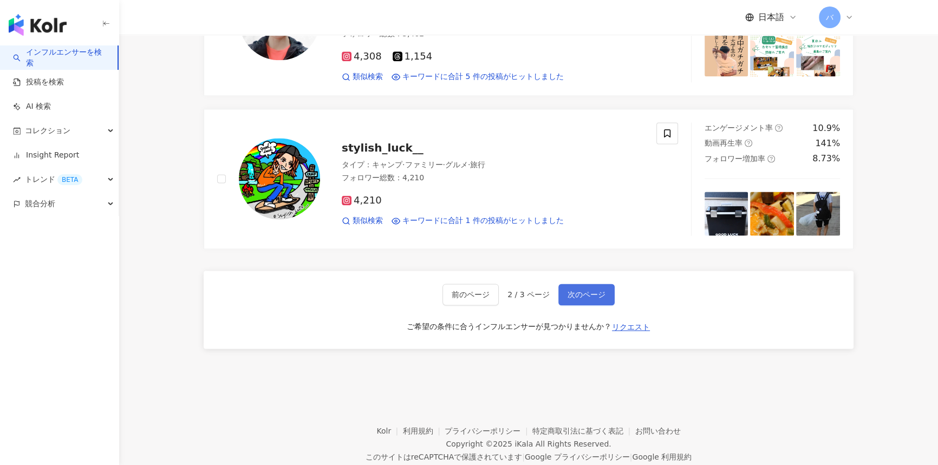
click at [464, 296] on button "次のページ" at bounding box center [586, 295] width 56 height 22
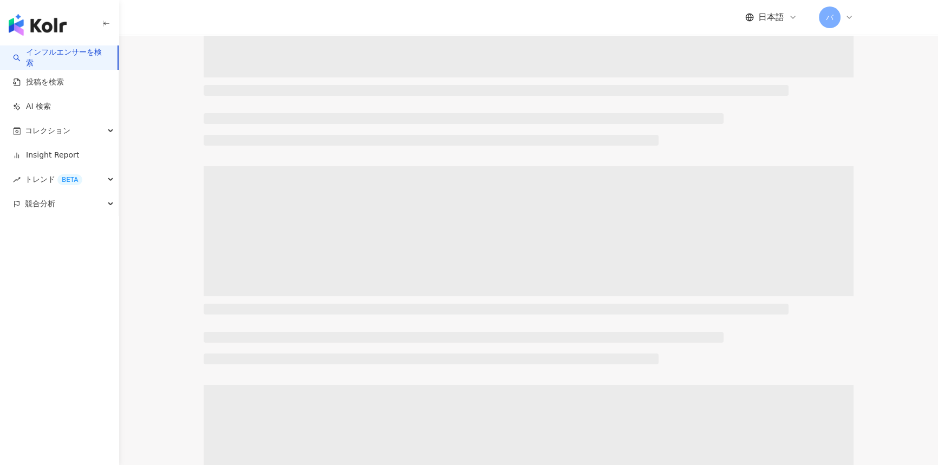
scroll to position [0, 0]
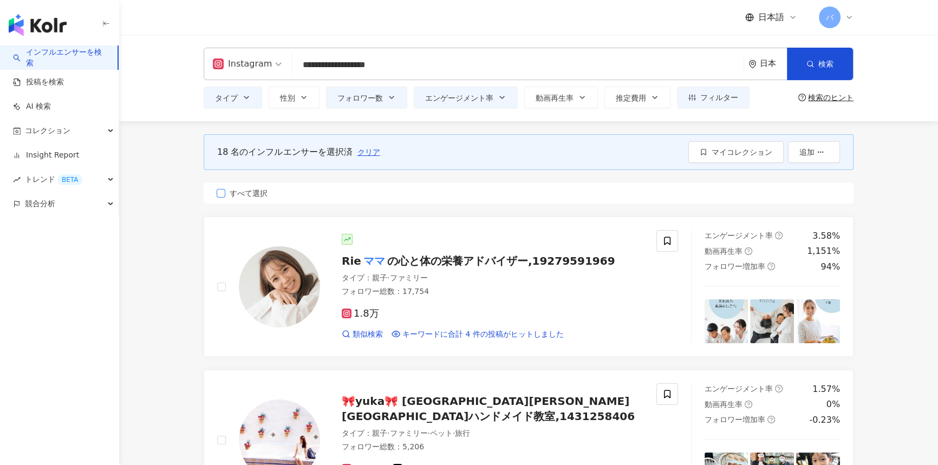
click at [250, 196] on span "すべて選択" at bounding box center [248, 193] width 47 height 12
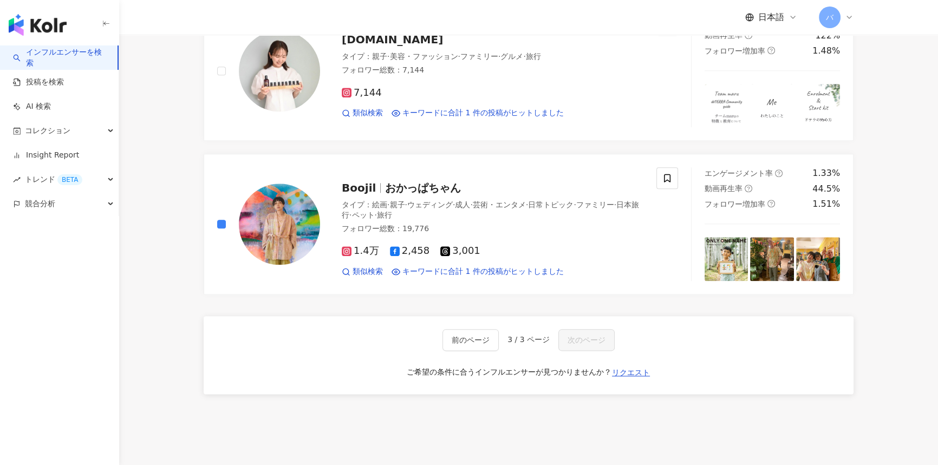
scroll to position [1669, 0]
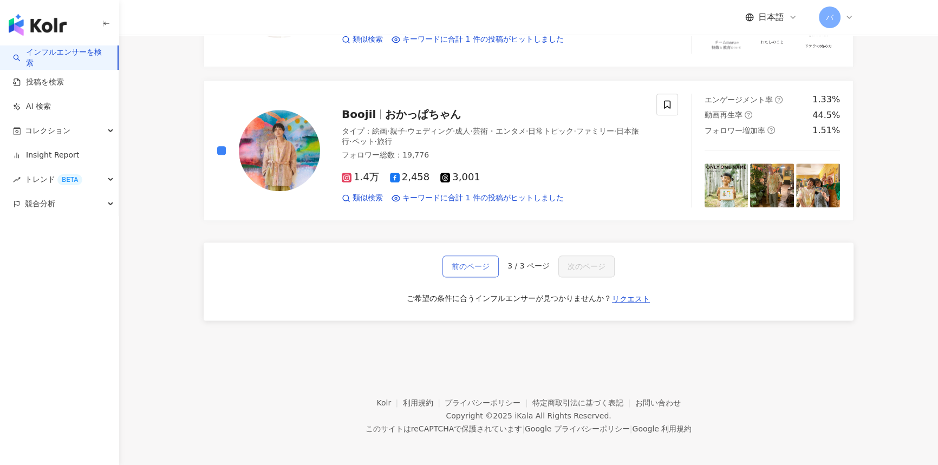
click at [464, 263] on span "前のページ" at bounding box center [471, 266] width 38 height 9
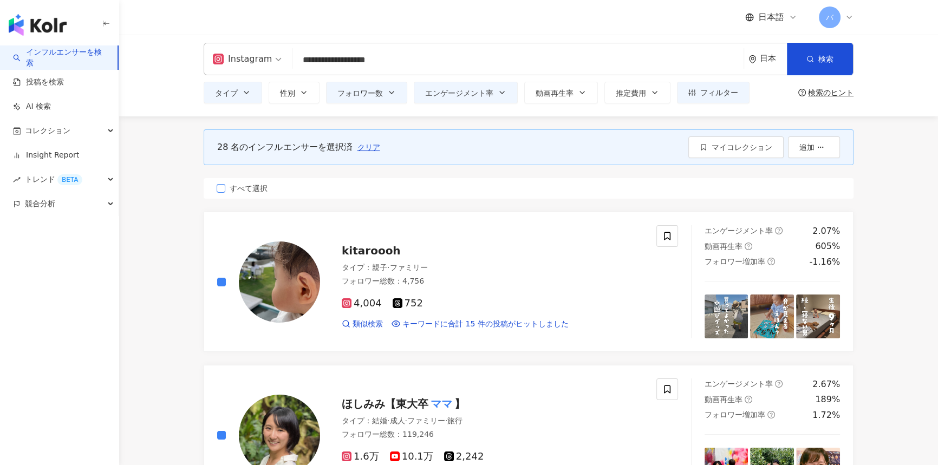
scroll to position [0, 0]
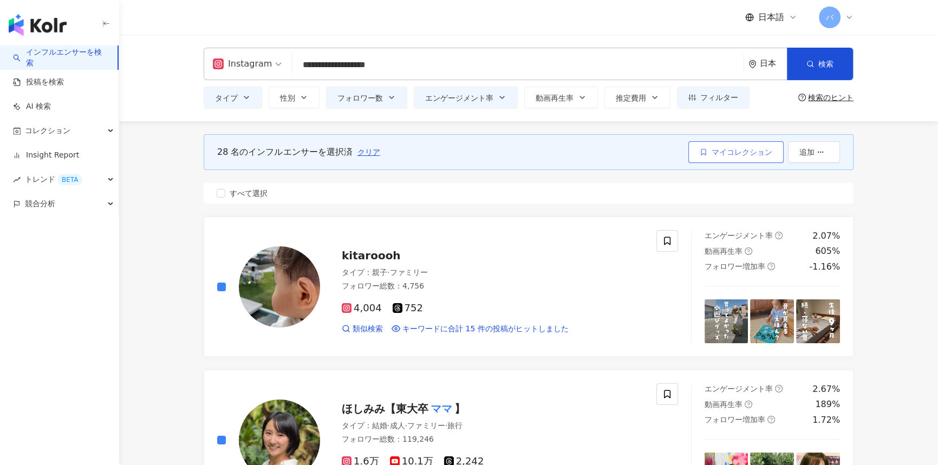
click at [464, 154] on span "マイコレクション" at bounding box center [742, 152] width 61 height 9
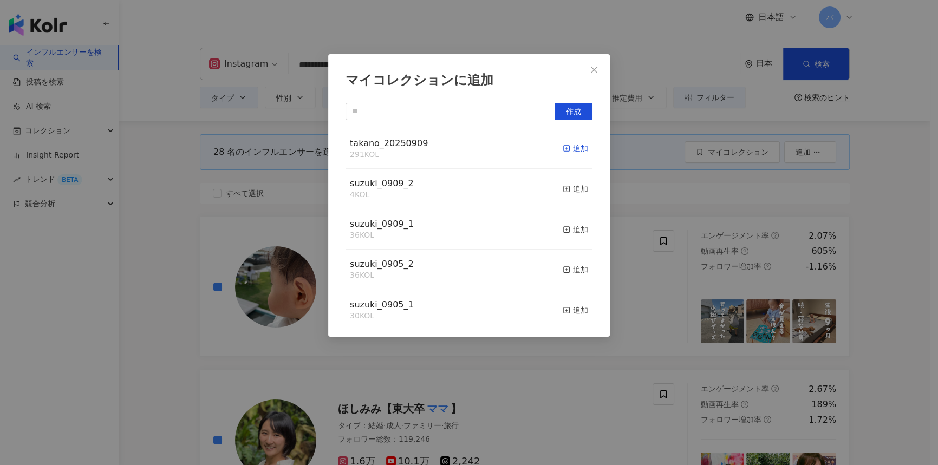
click at [464, 144] on div "追加" at bounding box center [575, 148] width 25 height 12
click at [464, 68] on div "マイコレクションに追加 作成 takano_20250909 319 KOL 追加済み suzuki_0909_2 4 KOL 追加 suzuki_0909_…" at bounding box center [469, 195] width 282 height 283
click at [464, 71] on span "Close" at bounding box center [594, 70] width 22 height 9
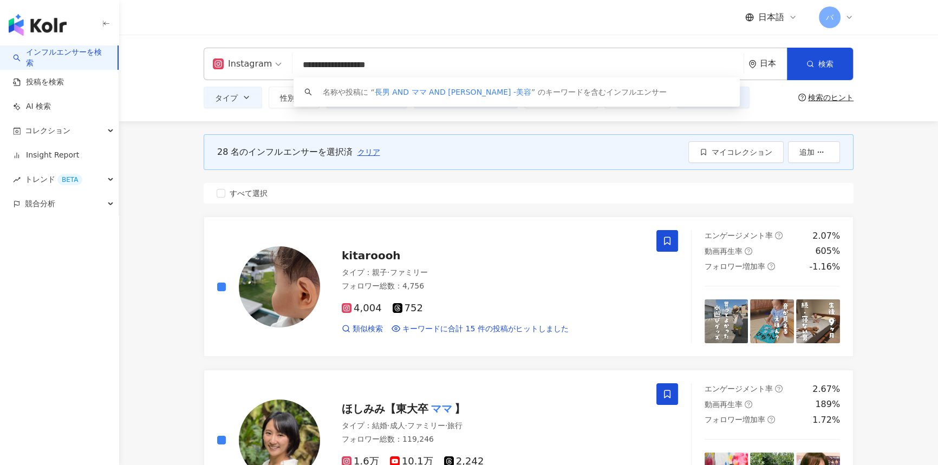
drag, startPoint x: 315, startPoint y: 64, endPoint x: 292, endPoint y: 66, distance: 22.3
click at [297, 66] on input "**********" at bounding box center [518, 65] width 443 height 21
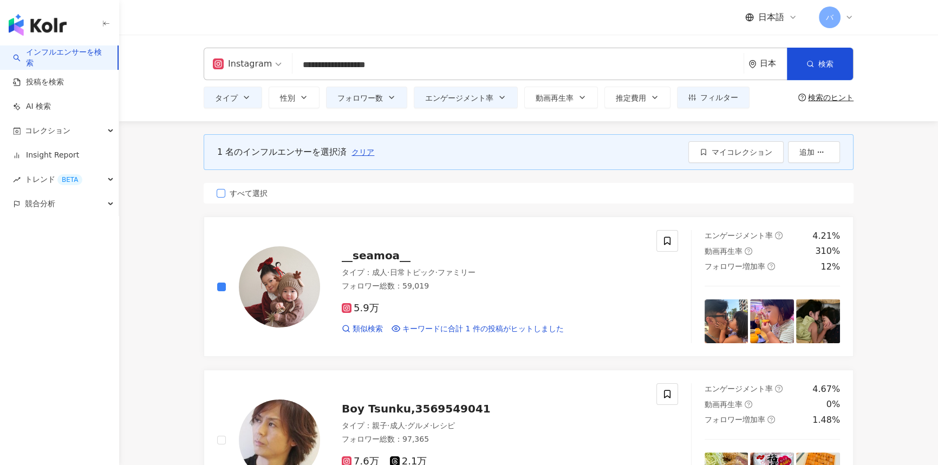
click at [254, 200] on label "すべて選択" at bounding box center [529, 193] width 650 height 21
click at [464, 146] on button "マイコレクション" at bounding box center [735, 152] width 95 height 22
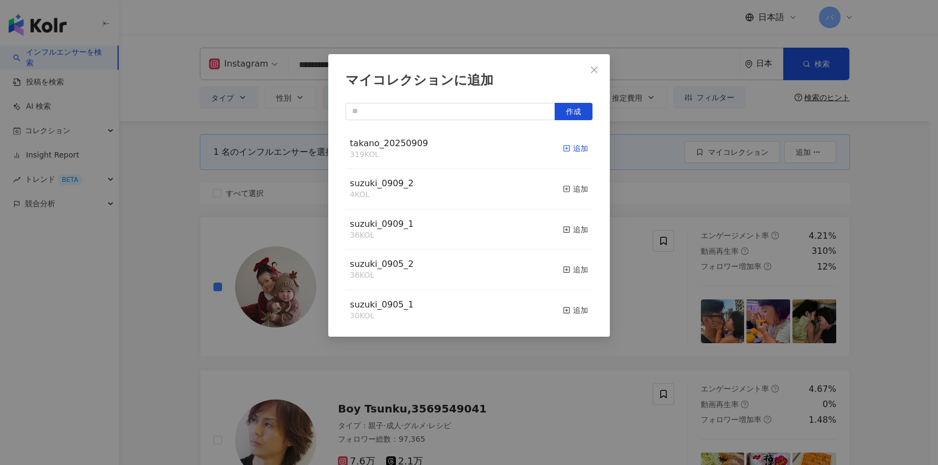
click at [464, 144] on span "button" at bounding box center [567, 148] width 8 height 9
click at [464, 71] on icon "close" at bounding box center [594, 70] width 9 height 9
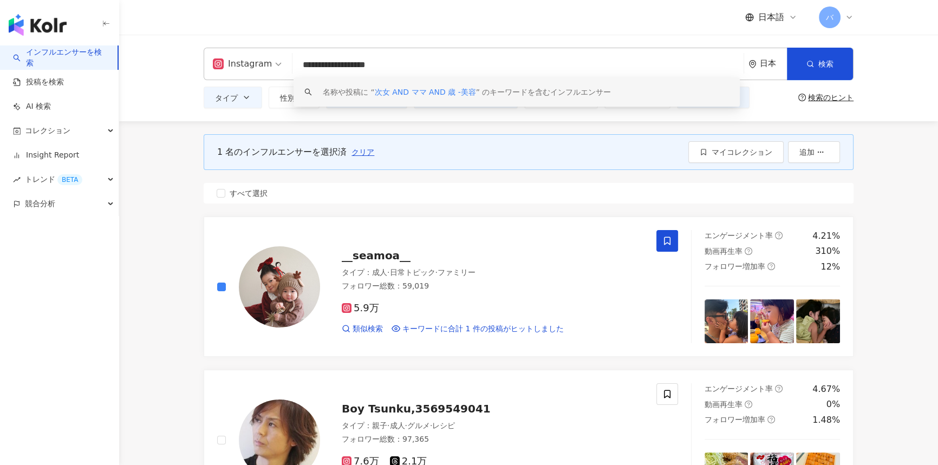
drag, startPoint x: 309, startPoint y: 67, endPoint x: 296, endPoint y: 51, distance: 20.4
click at [290, 64] on div "**********" at bounding box center [529, 64] width 650 height 32
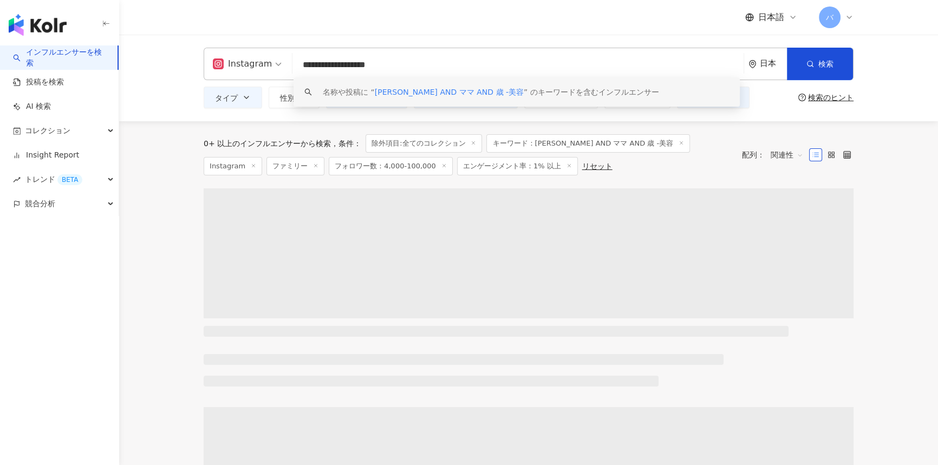
drag, startPoint x: 427, startPoint y: 69, endPoint x: 175, endPoint y: 84, distance: 252.3
click at [175, 84] on div "**********" at bounding box center [528, 78] width 819 height 87
type input "**********"
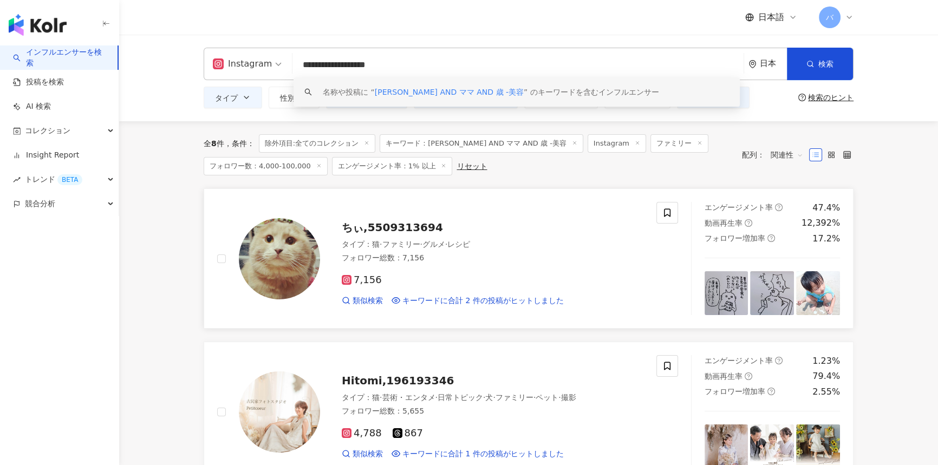
click at [216, 225] on div "ちぃ,5509313694 タイプ ： 猫 · ファミリー · グルメ · レシピ フォロワー総数 ： 7,156 7,156 類似検索 キーワードに合計 2…" at bounding box center [447, 258] width 487 height 113
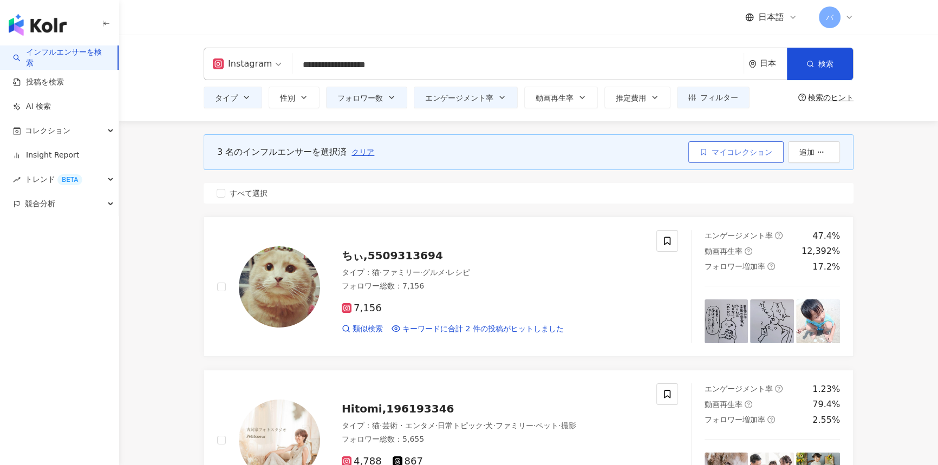
click at [464, 156] on span "マイコレクション" at bounding box center [742, 152] width 61 height 9
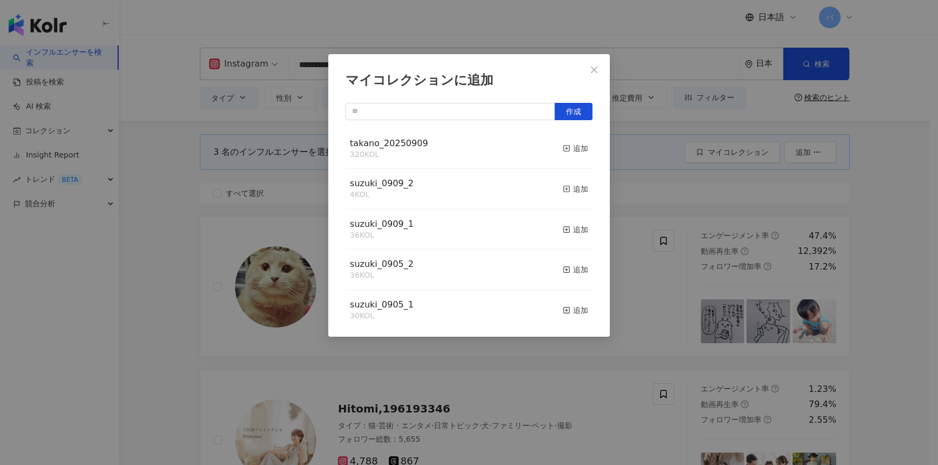
click at [464, 146] on div "takano_20250909 320 KOL 追加" at bounding box center [469, 149] width 247 height 41
click at [464, 151] on div "追加" at bounding box center [575, 148] width 25 height 12
click at [464, 68] on icon "close" at bounding box center [594, 70] width 9 height 9
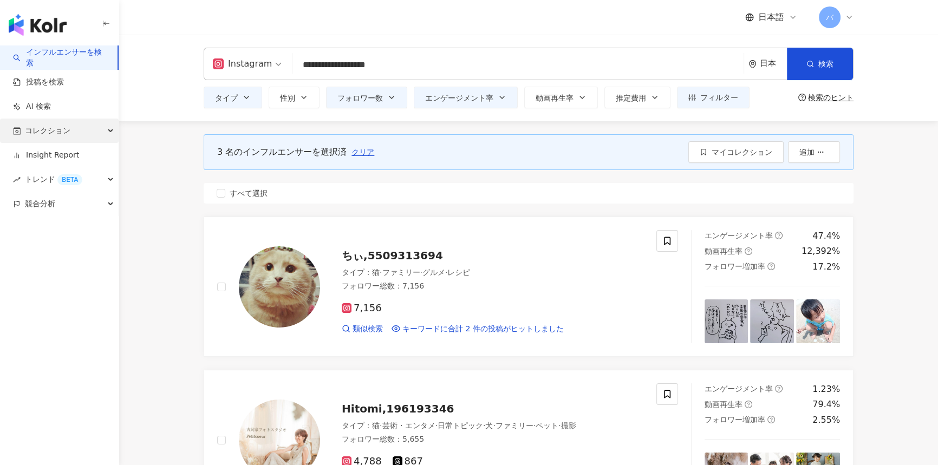
click at [55, 132] on span "コレクション" at bounding box center [47, 131] width 45 height 24
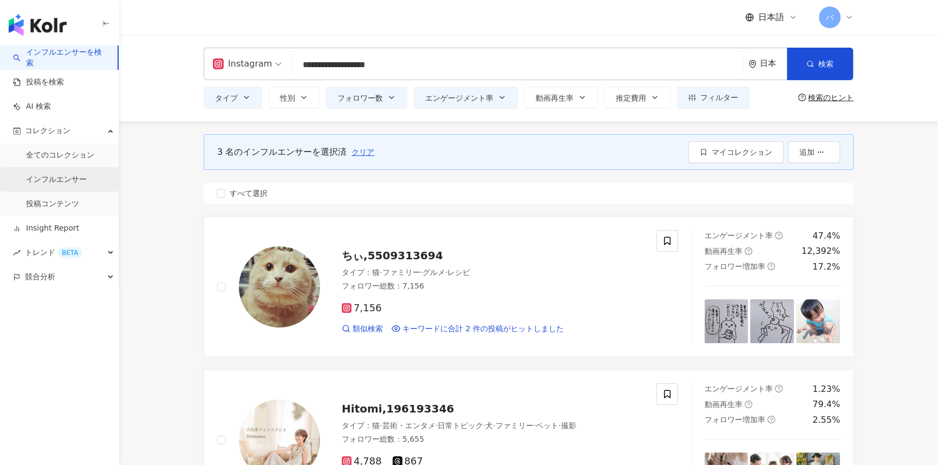
click at [59, 178] on link "インフルエンサー" at bounding box center [56, 179] width 61 height 11
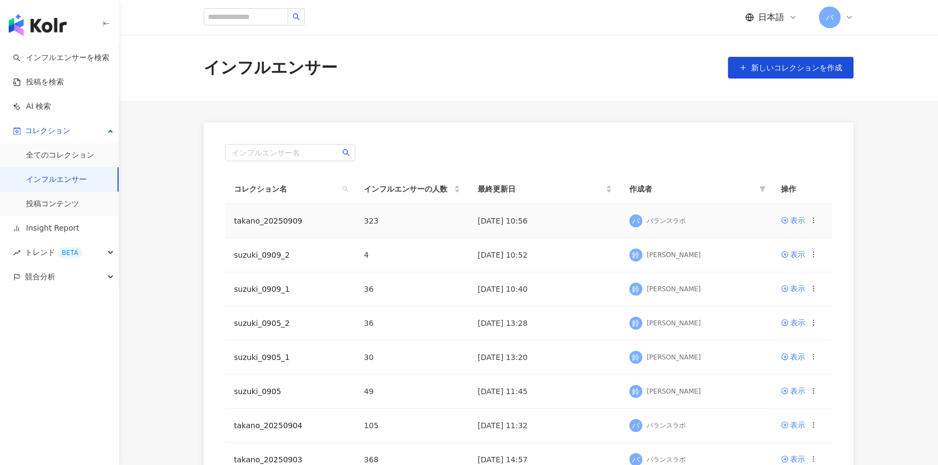
click at [464, 220] on circle at bounding box center [813, 220] width 1 height 1
click at [464, 275] on li "コレクションを出力" at bounding box center [760, 264] width 109 height 23
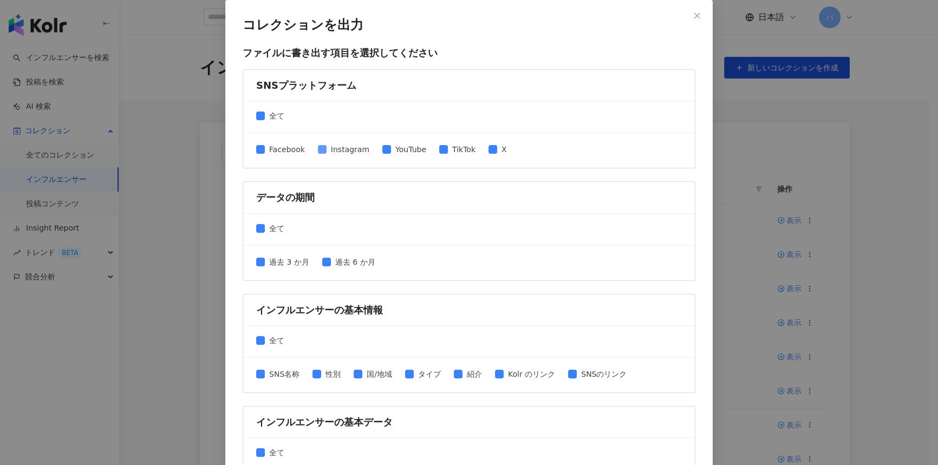
click at [329, 152] on span "Instagram" at bounding box center [350, 150] width 47 height 12
click at [246, 120] on div "全て" at bounding box center [469, 117] width 452 height 32
click at [265, 115] on span "全て" at bounding box center [277, 116] width 24 height 12
click at [339, 149] on span "Instagram" at bounding box center [350, 150] width 47 height 12
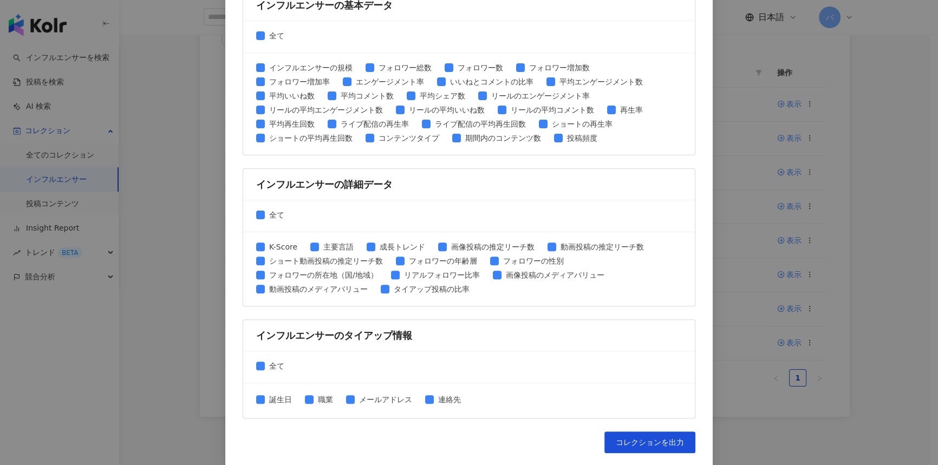
scroll to position [188, 0]
click at [464, 438] on span "コレクションを出力" at bounding box center [650, 442] width 68 height 9
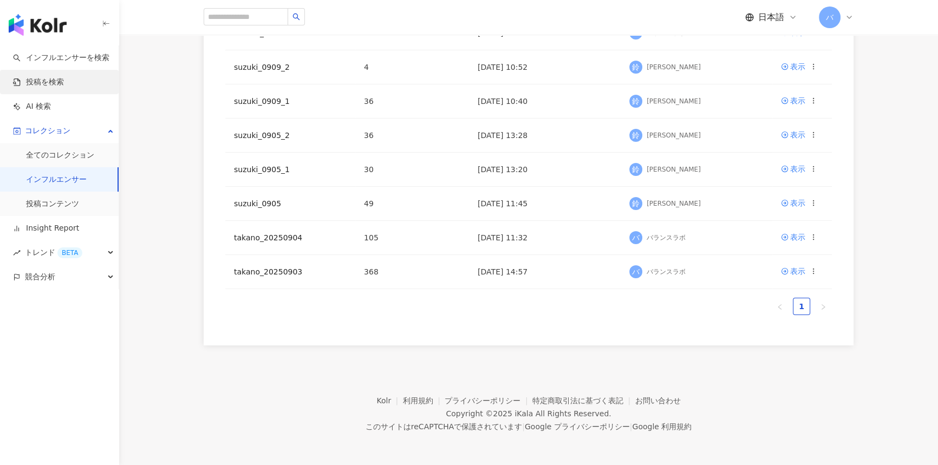
scroll to position [0, 0]
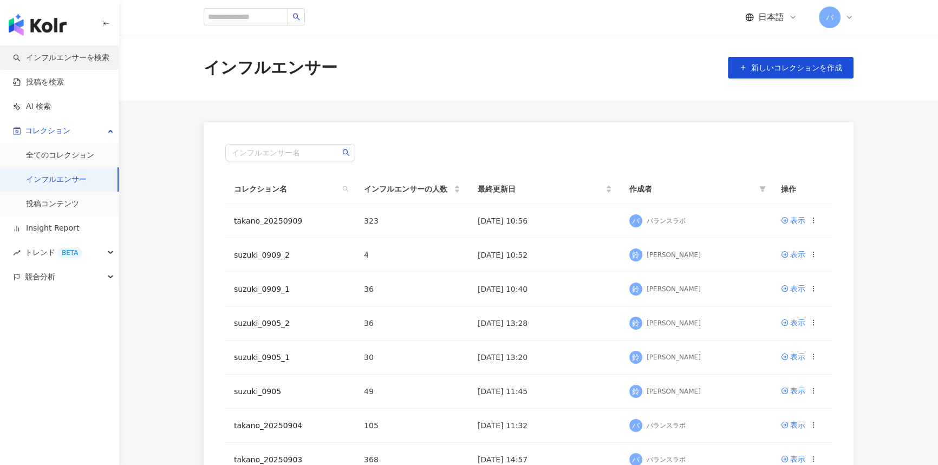
drag, startPoint x: 74, startPoint y: 59, endPoint x: 69, endPoint y: 76, distance: 17.5
click at [74, 59] on link "インフルエンサーを検索" at bounding box center [61, 58] width 96 height 11
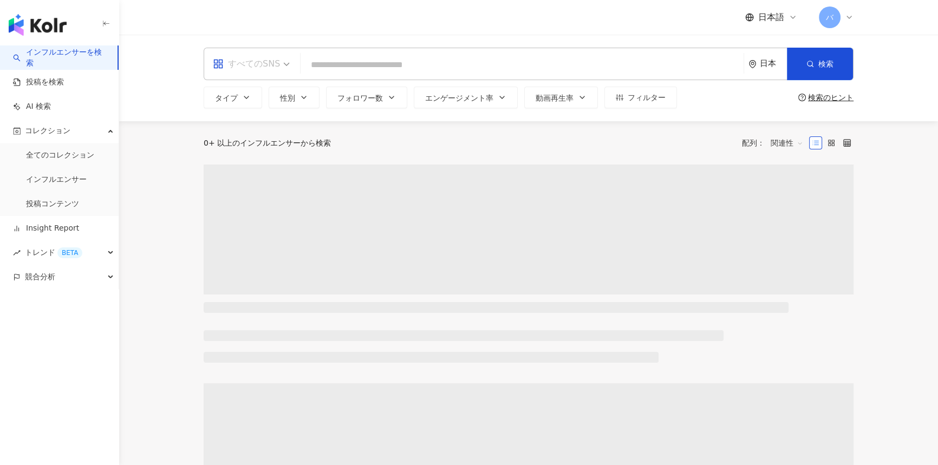
click at [249, 64] on div "すべてのSNS" at bounding box center [246, 63] width 67 height 17
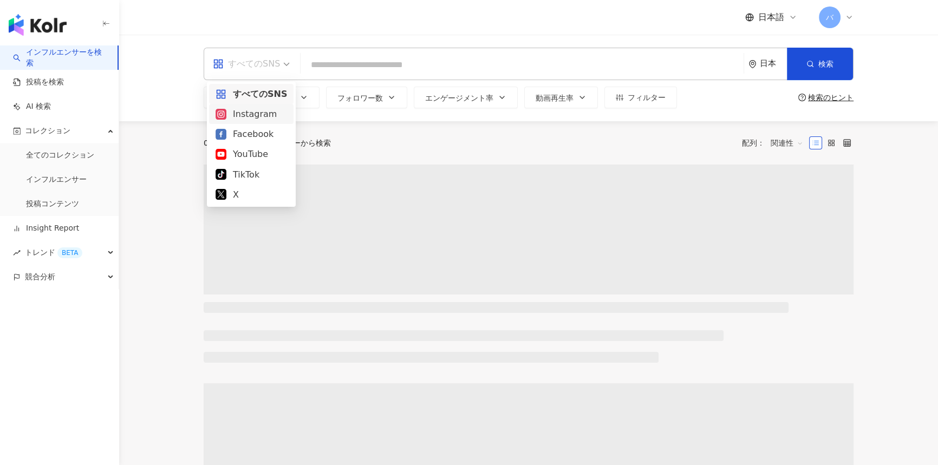
click at [270, 110] on div "Instagram" at bounding box center [251, 114] width 71 height 14
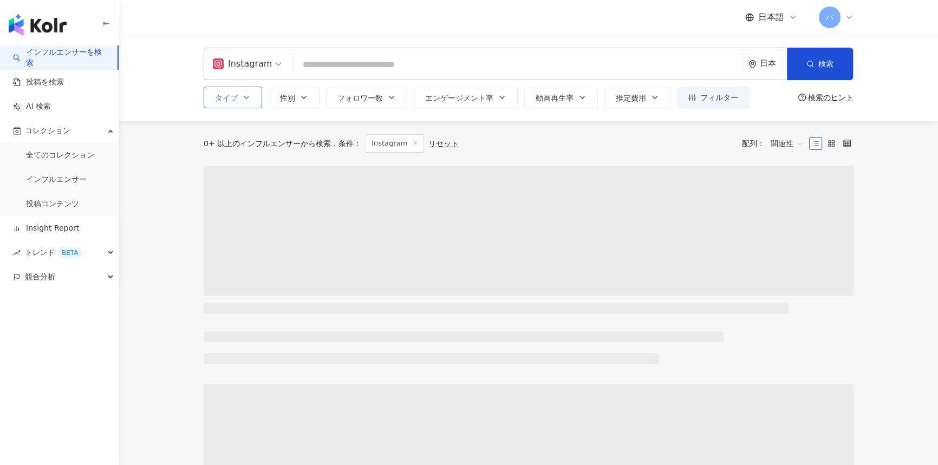
click at [235, 87] on button "タイプ" at bounding box center [233, 98] width 58 height 22
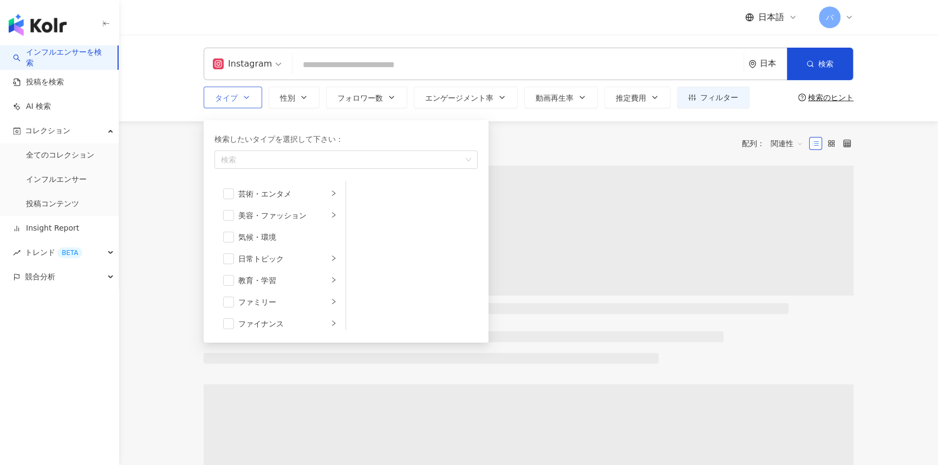
click at [220, 335] on li "グルメ" at bounding box center [280, 346] width 127 height 22
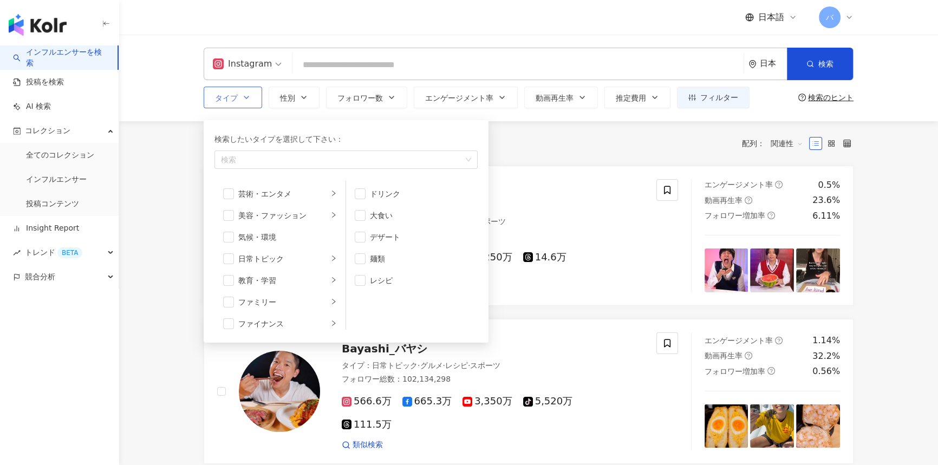
scroll to position [49, 0]
click at [223, 252] on span "button" at bounding box center [228, 253] width 11 height 11
click at [243, 260] on li "ファミリー" at bounding box center [280, 254] width 127 height 22
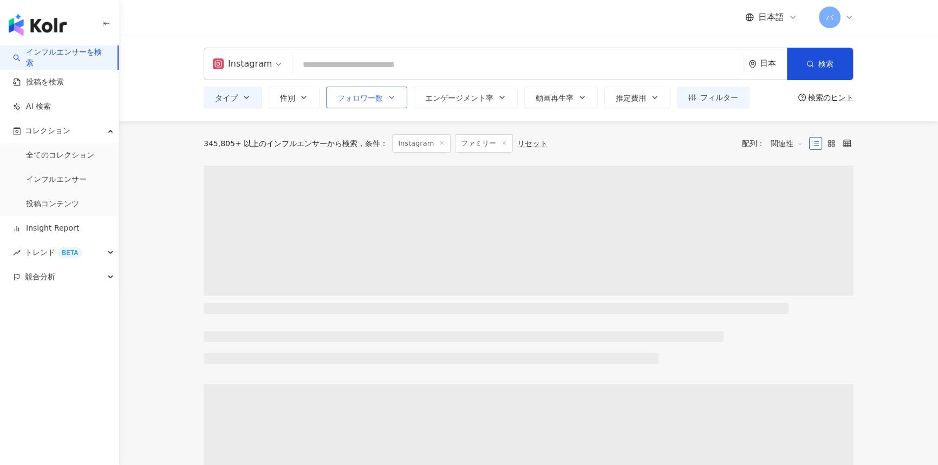
click at [377, 102] on button "フォロワー数" at bounding box center [366, 98] width 81 height 22
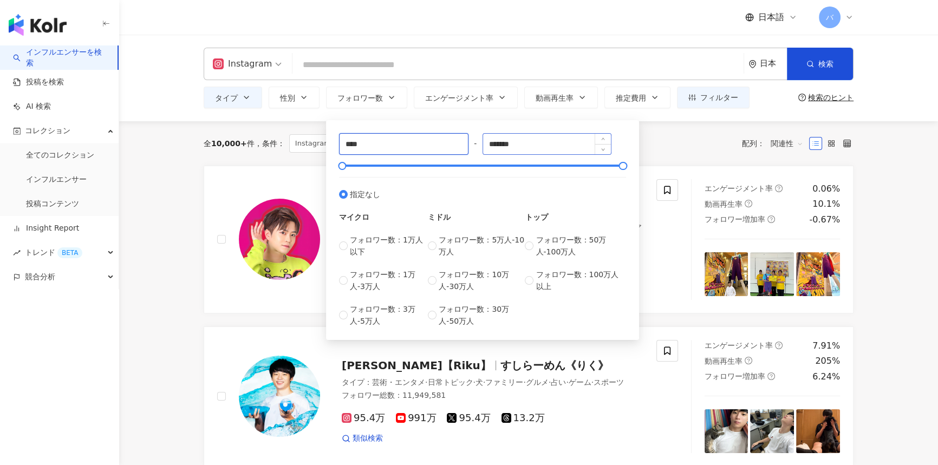
type input "*****"
click at [464, 145] on input "*******" at bounding box center [547, 144] width 128 height 21
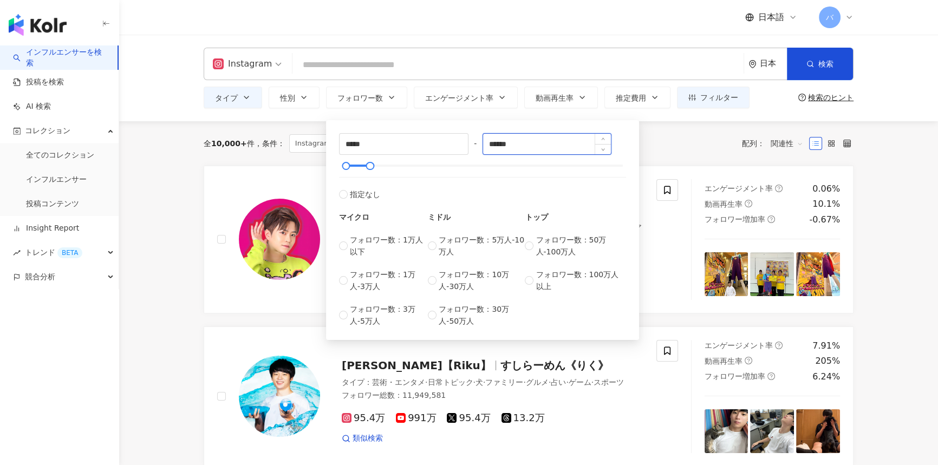
type input "******"
click at [464, 142] on div "全 10,000+ 件 条件 ： Instagram ファミリー リセット 配列： 関連性" at bounding box center [529, 143] width 650 height 18
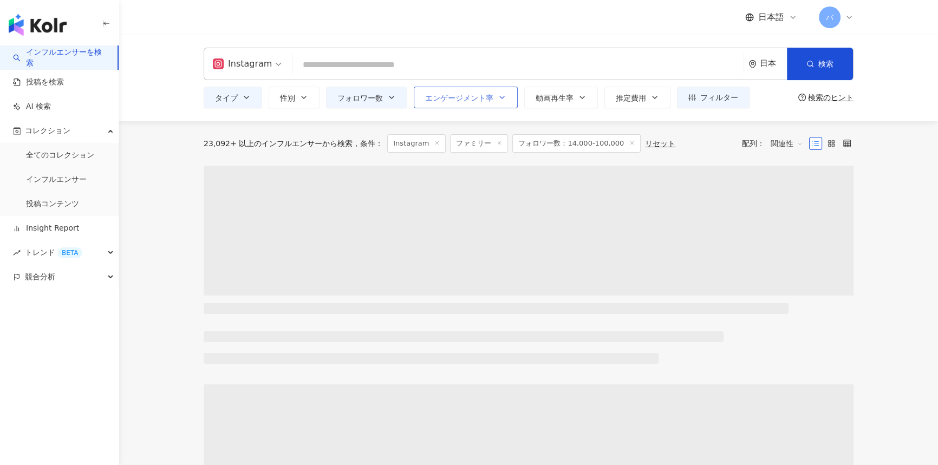
click at [464, 100] on span "エンゲージメント率" at bounding box center [459, 98] width 68 height 9
click at [464, 112] on input "number" at bounding box center [465, 112] width 0 height 0
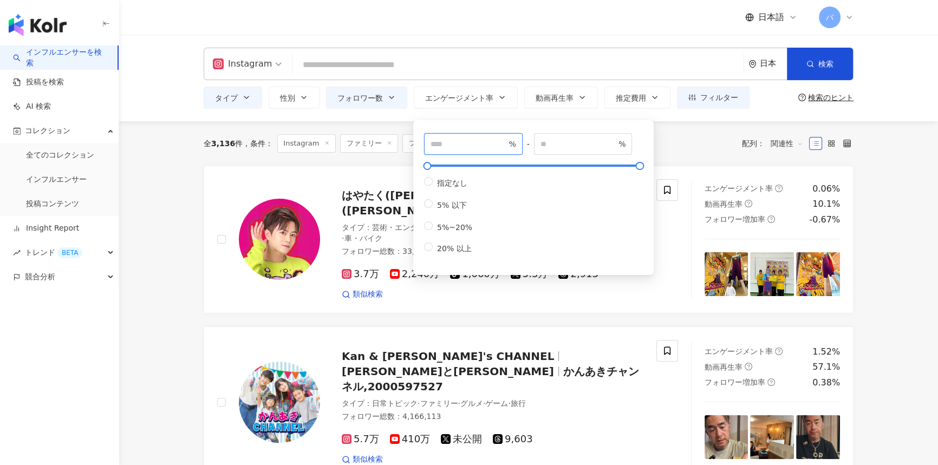
type input "*"
click at [464, 125] on div "全 3,136 件 条件 ： Instagram ファミリー フォロワー数：14,000-100,000 リセット 配列： 関連性" at bounding box center [529, 143] width 650 height 44
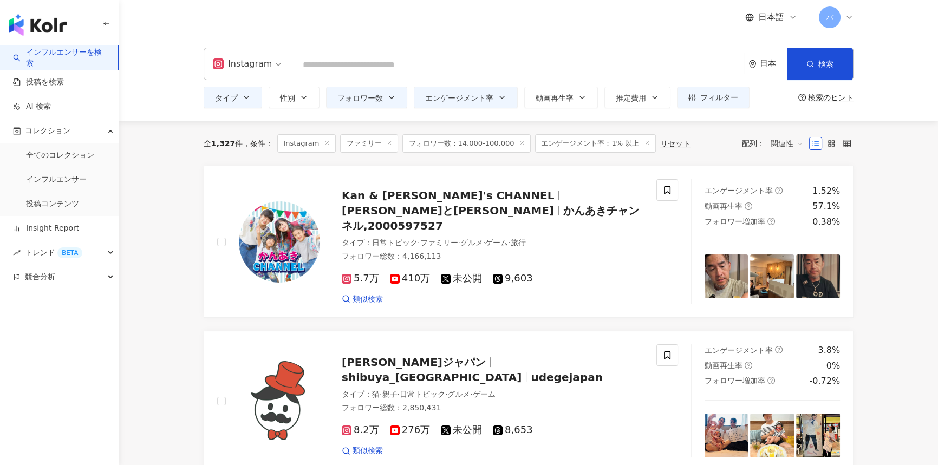
drag, startPoint x: 412, startPoint y: 63, endPoint x: 501, endPoint y: 64, distance: 88.8
click at [412, 63] on input "search" at bounding box center [518, 65] width 443 height 21
click at [448, 60] on input "search" at bounding box center [518, 65] width 443 height 21
paste input "**********"
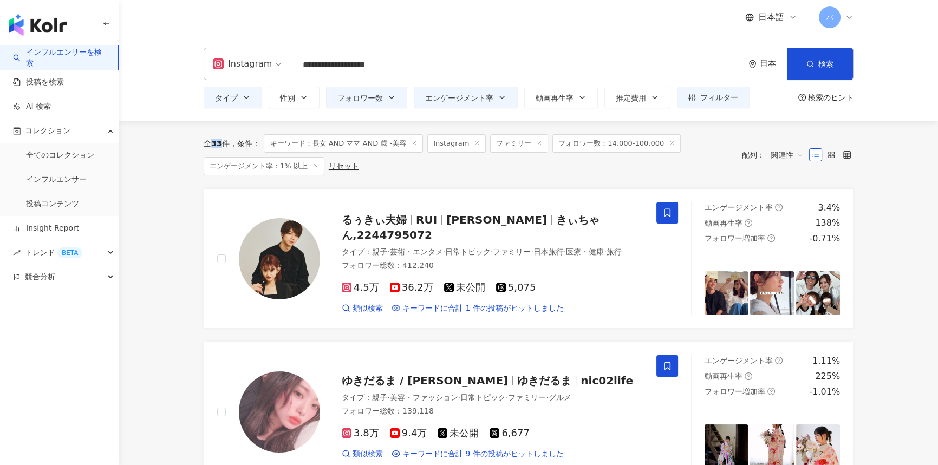
drag, startPoint x: 212, startPoint y: 142, endPoint x: 220, endPoint y: 143, distance: 7.7
click at [220, 143] on span "33" at bounding box center [216, 143] width 10 height 9
copy span "33"
click at [387, 60] on input "**********" at bounding box center [518, 65] width 443 height 21
paste input "search"
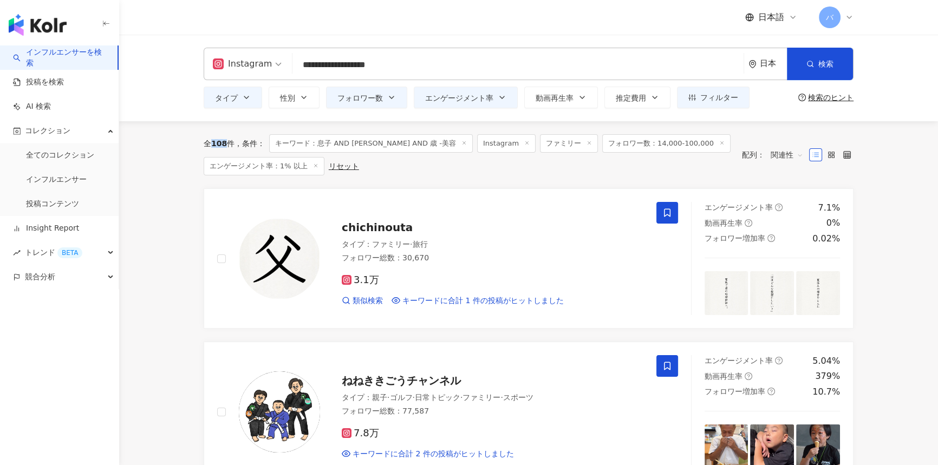
drag, startPoint x: 213, startPoint y: 145, endPoint x: 225, endPoint y: 144, distance: 11.9
click at [225, 144] on span "108" at bounding box center [219, 143] width 16 height 9
copy span "108"
click at [464, 70] on input "**********" at bounding box center [518, 65] width 443 height 21
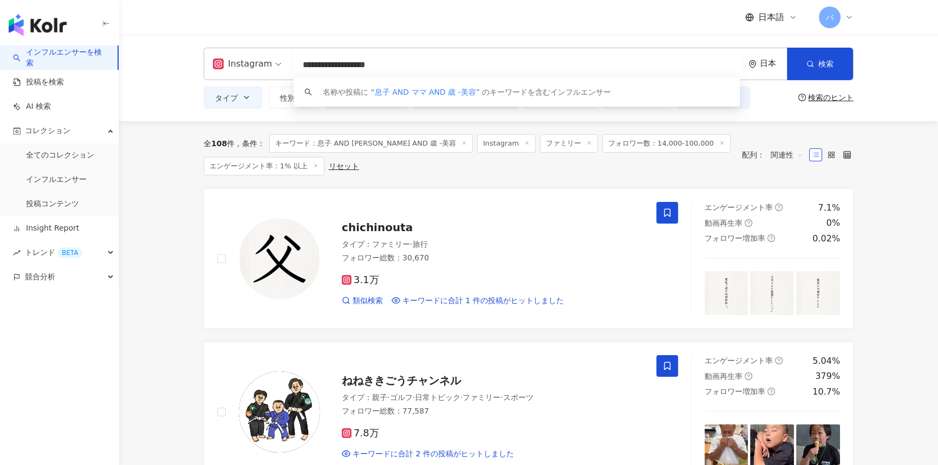
paste input "search"
type input "**********"
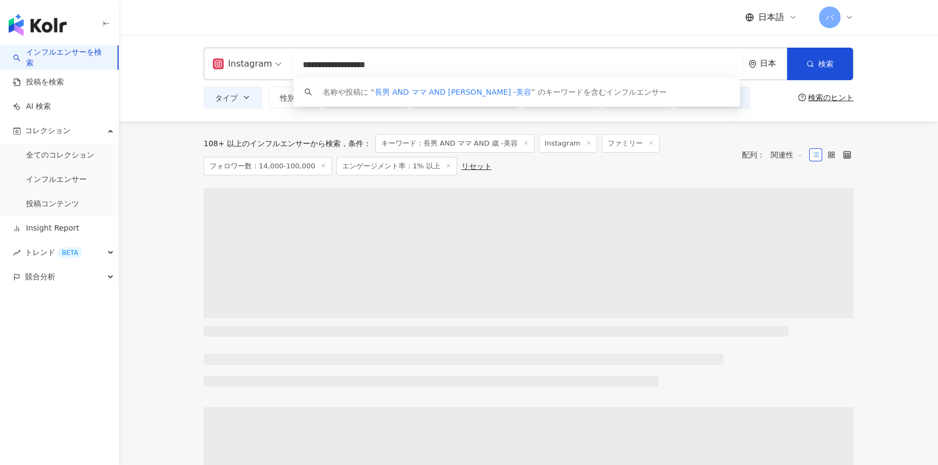
click at [464, 167] on div "108+ 以上のインフルエンサーから検索 条件 ： キーワード：長男 AND [PERSON_NAME] AND 歳 -美容 Instagram ファミリー …" at bounding box center [468, 154] width 528 height 41
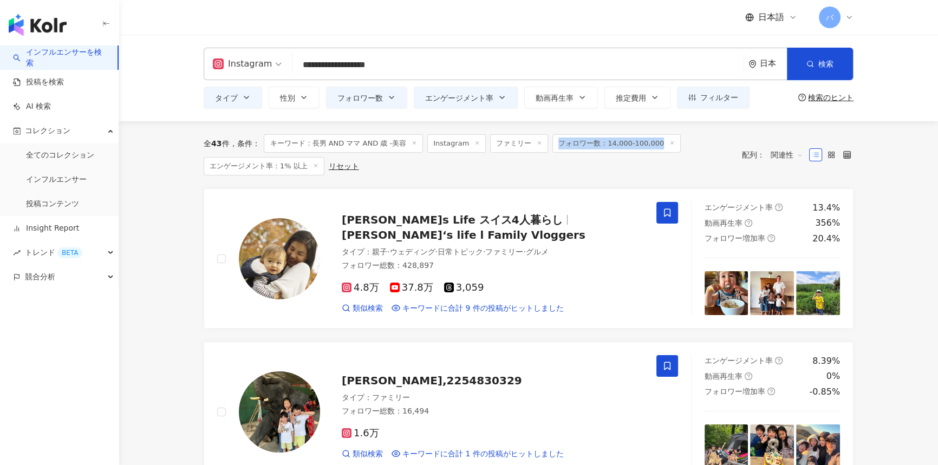
drag, startPoint x: 552, startPoint y: 141, endPoint x: 649, endPoint y: 144, distance: 97.0
click at [464, 144] on span "フォロワー数：14,000-100,000" at bounding box center [616, 143] width 128 height 18
copy span "フォロワー数：14,000-100,000"
click at [345, 95] on span "フォロワー数" at bounding box center [359, 98] width 45 height 9
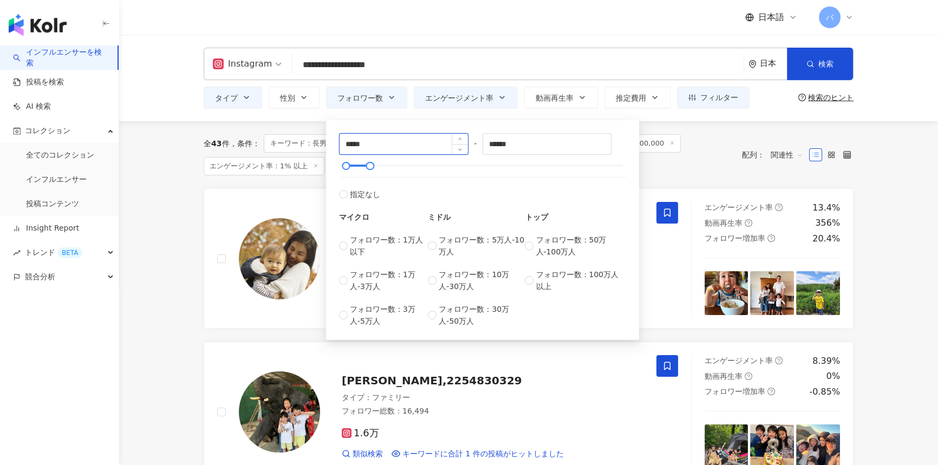
click at [351, 145] on input "*****" at bounding box center [404, 144] width 128 height 21
click at [370, 139] on input "****" at bounding box center [404, 144] width 128 height 21
type input "****"
click at [464, 145] on div "全 43 件 条件 ： キーワード：長男 AND [PERSON_NAME] AND [PERSON_NAME] -美容 Instagram ファミリー フォ…" at bounding box center [468, 154] width 528 height 41
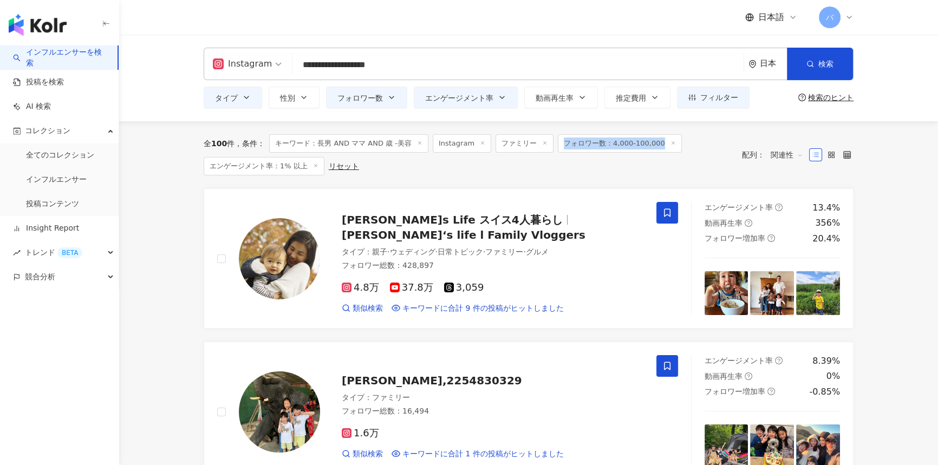
drag, startPoint x: 556, startPoint y: 142, endPoint x: 652, endPoint y: 146, distance: 95.9
click at [464, 146] on span "フォロワー数：4,000-100,000" at bounding box center [620, 143] width 124 height 18
copy span "フォロワー数：4,000-100,000"
click at [383, 70] on input "**********" at bounding box center [518, 65] width 443 height 21
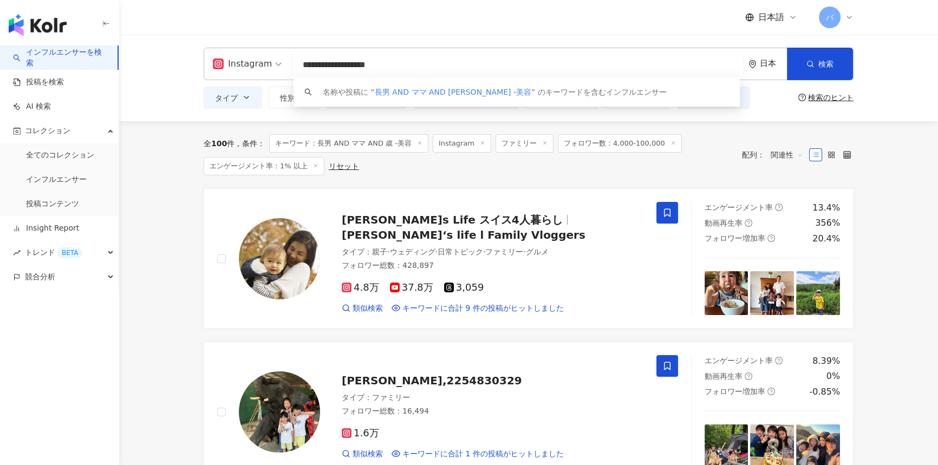
paste input "search"
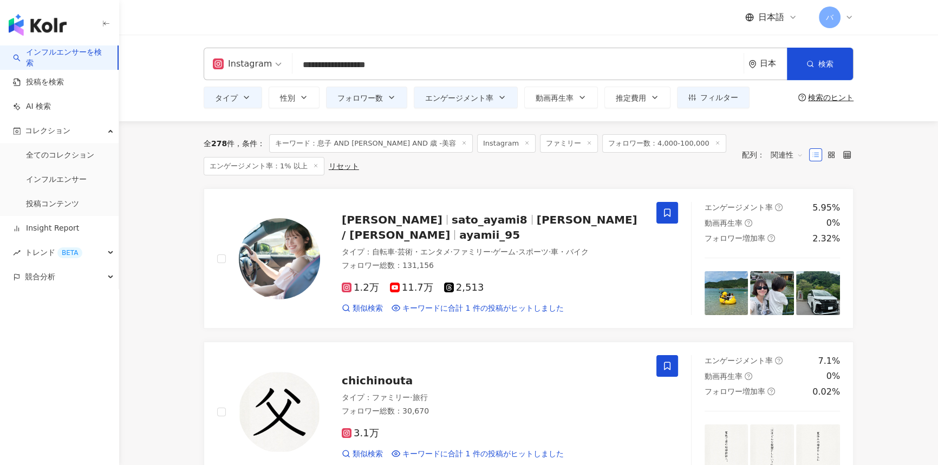
click at [452, 70] on input "**********" at bounding box center [518, 65] width 443 height 21
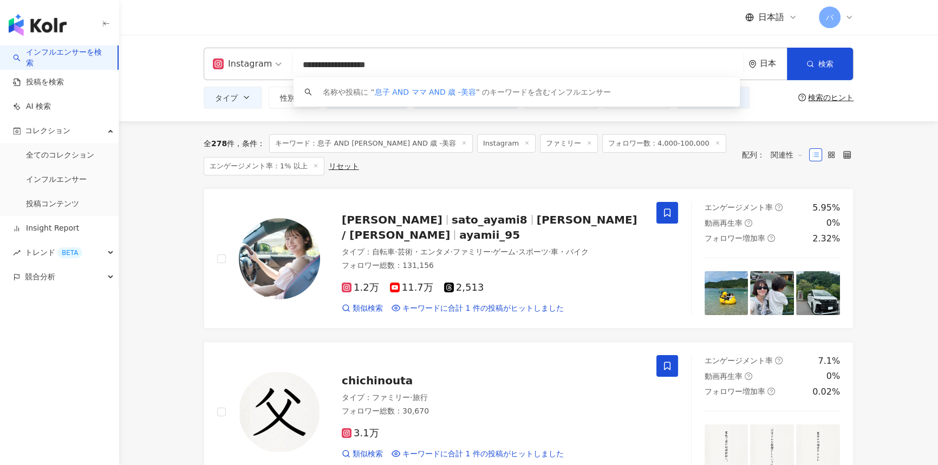
paste input "search"
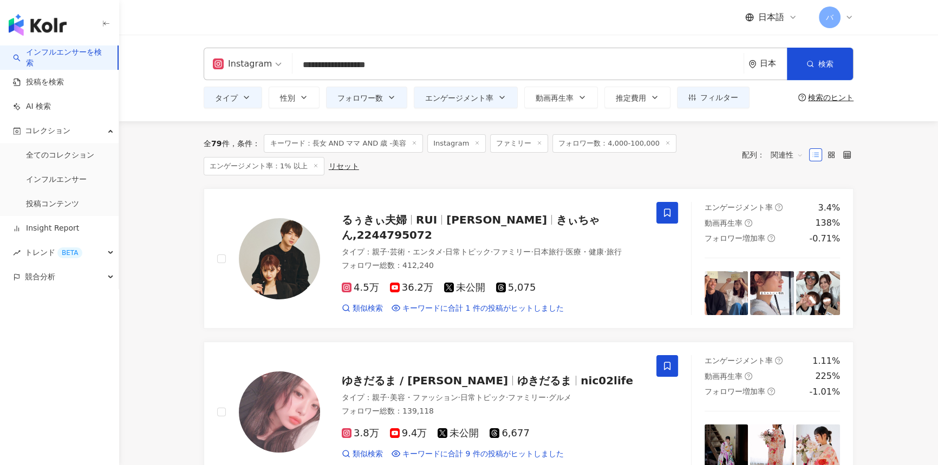
click at [368, 55] on input "**********" at bounding box center [518, 65] width 443 height 21
click at [363, 68] on input "**********" at bounding box center [518, 65] width 443 height 21
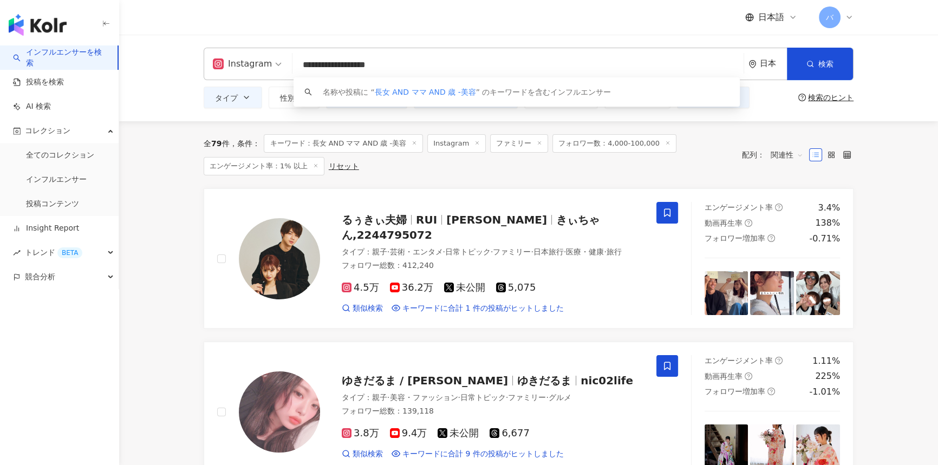
paste input "search"
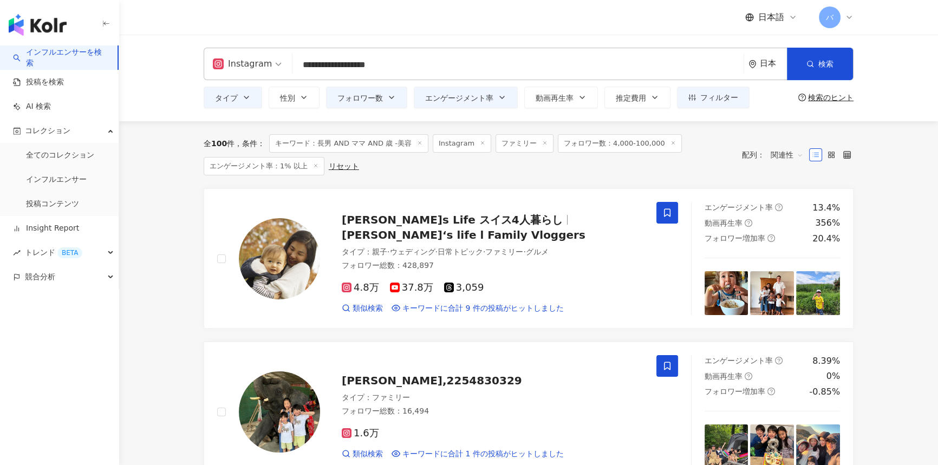
click at [428, 70] on input "**********" at bounding box center [518, 65] width 443 height 21
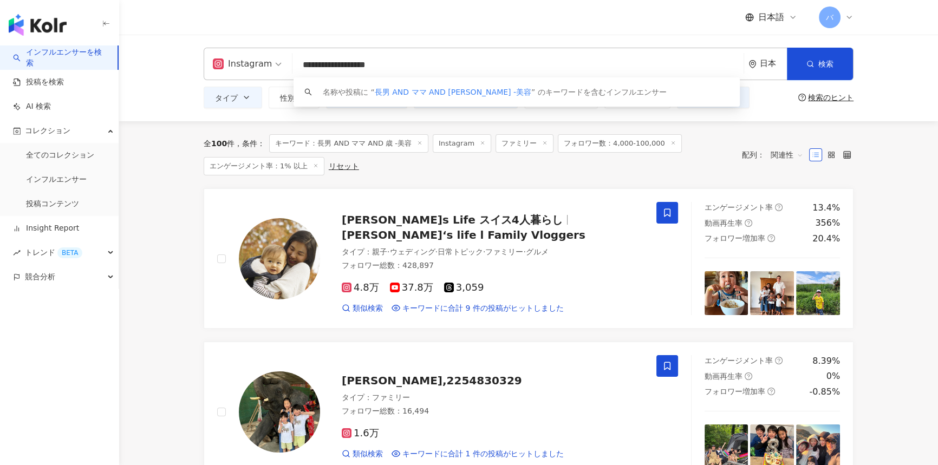
paste input "search"
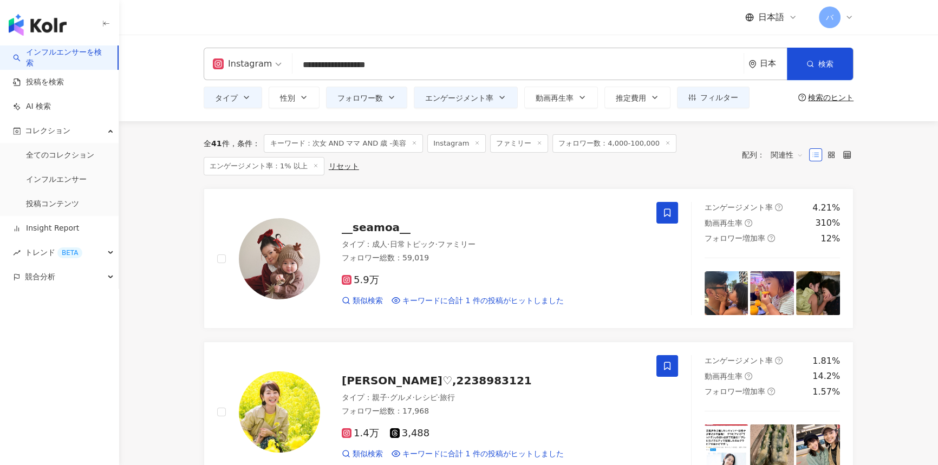
click at [464, 62] on input "**********" at bounding box center [518, 65] width 443 height 21
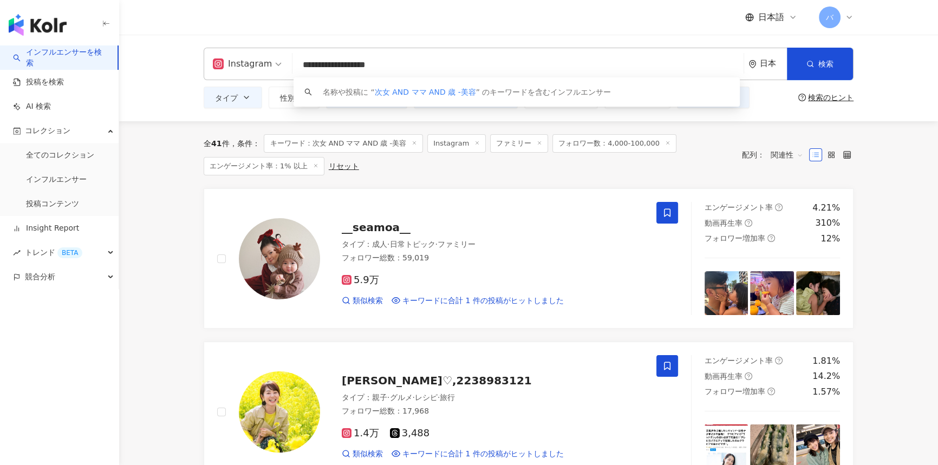
paste input "search"
type input "**********"
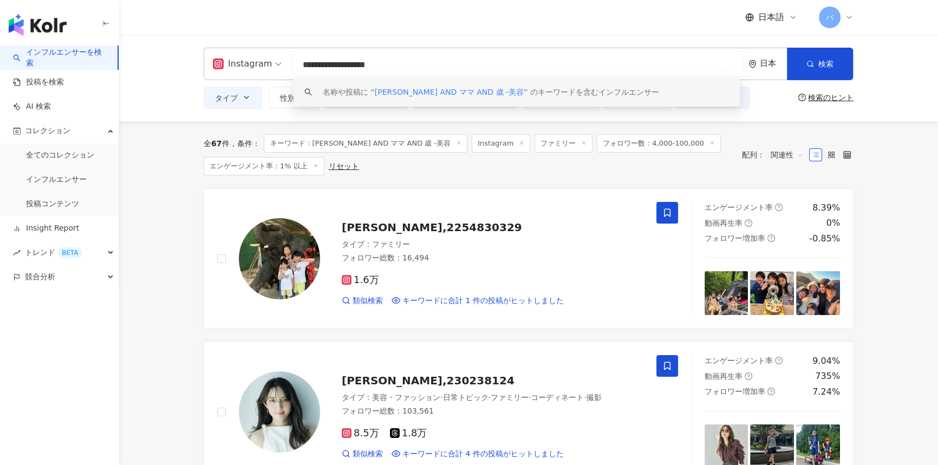
click at [422, 56] on input "**********" at bounding box center [518, 65] width 443 height 21
drag, startPoint x: 342, startPoint y: 61, endPoint x: 351, endPoint y: 61, distance: 9.2
click at [351, 61] on input "**********" at bounding box center [518, 65] width 443 height 21
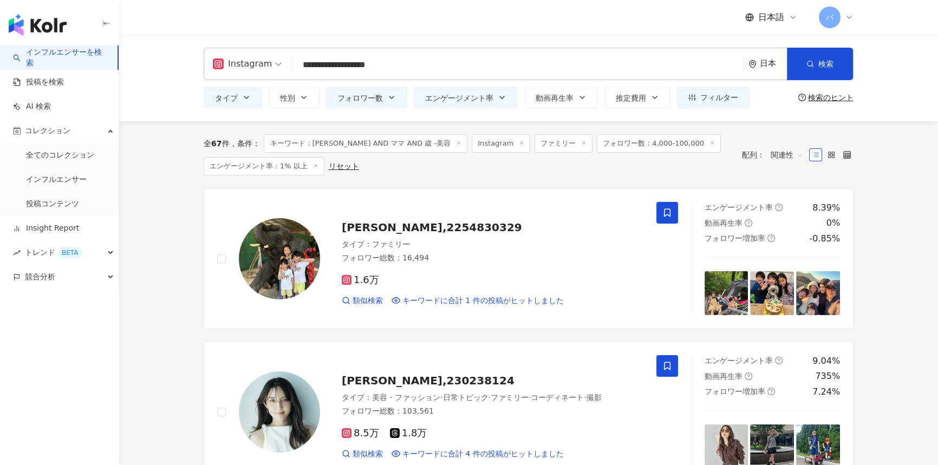
click at [397, 67] on input "**********" at bounding box center [518, 65] width 443 height 21
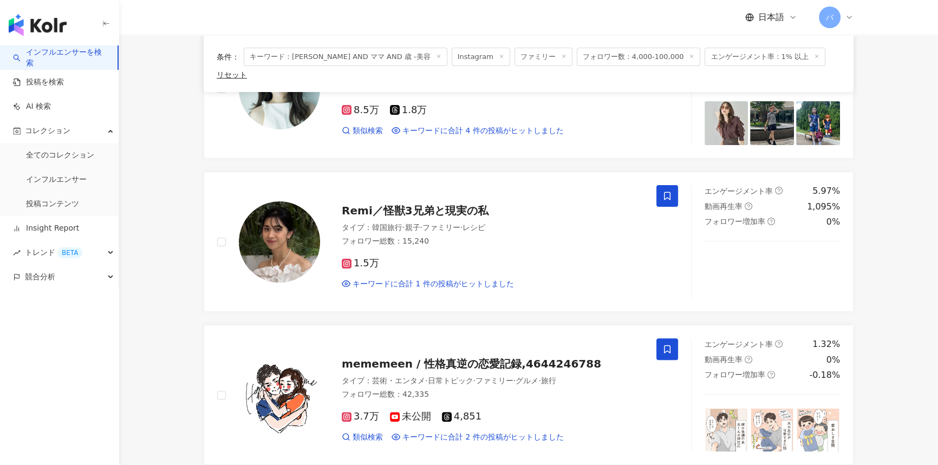
scroll to position [322, 0]
